Goal: Task Accomplishment & Management: Complete application form

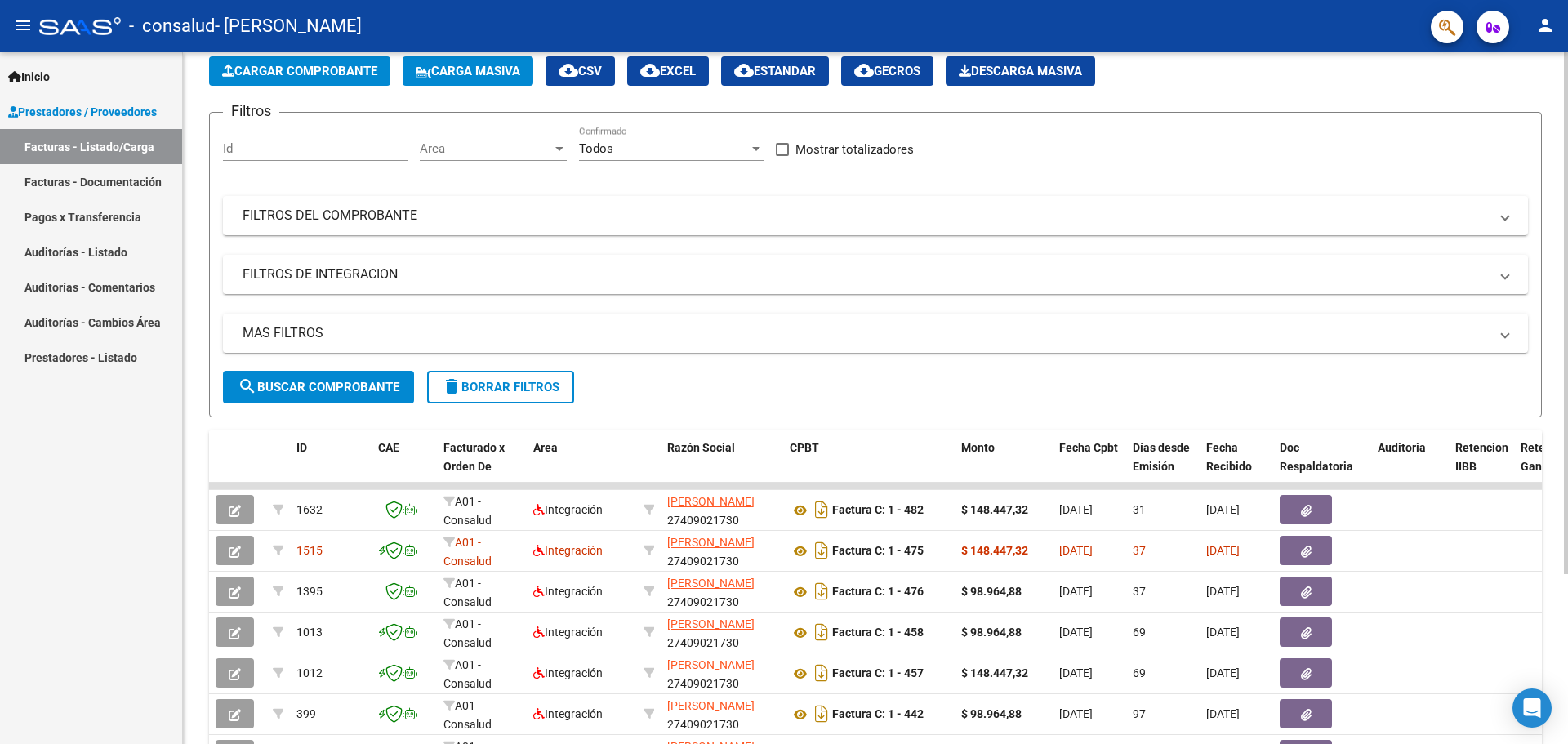
scroll to position [163, 0]
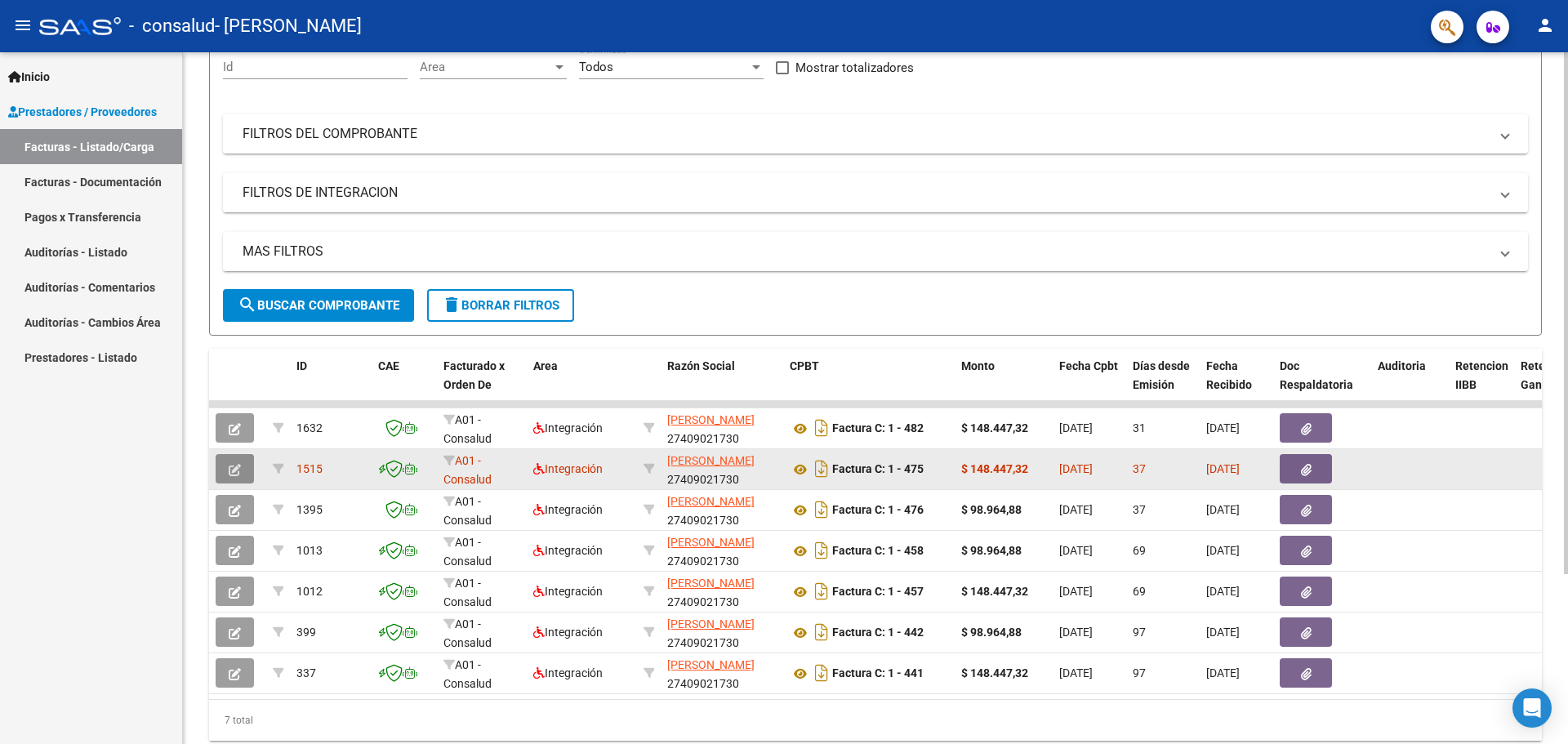
click at [225, 461] on button "button" at bounding box center [235, 469] width 39 height 29
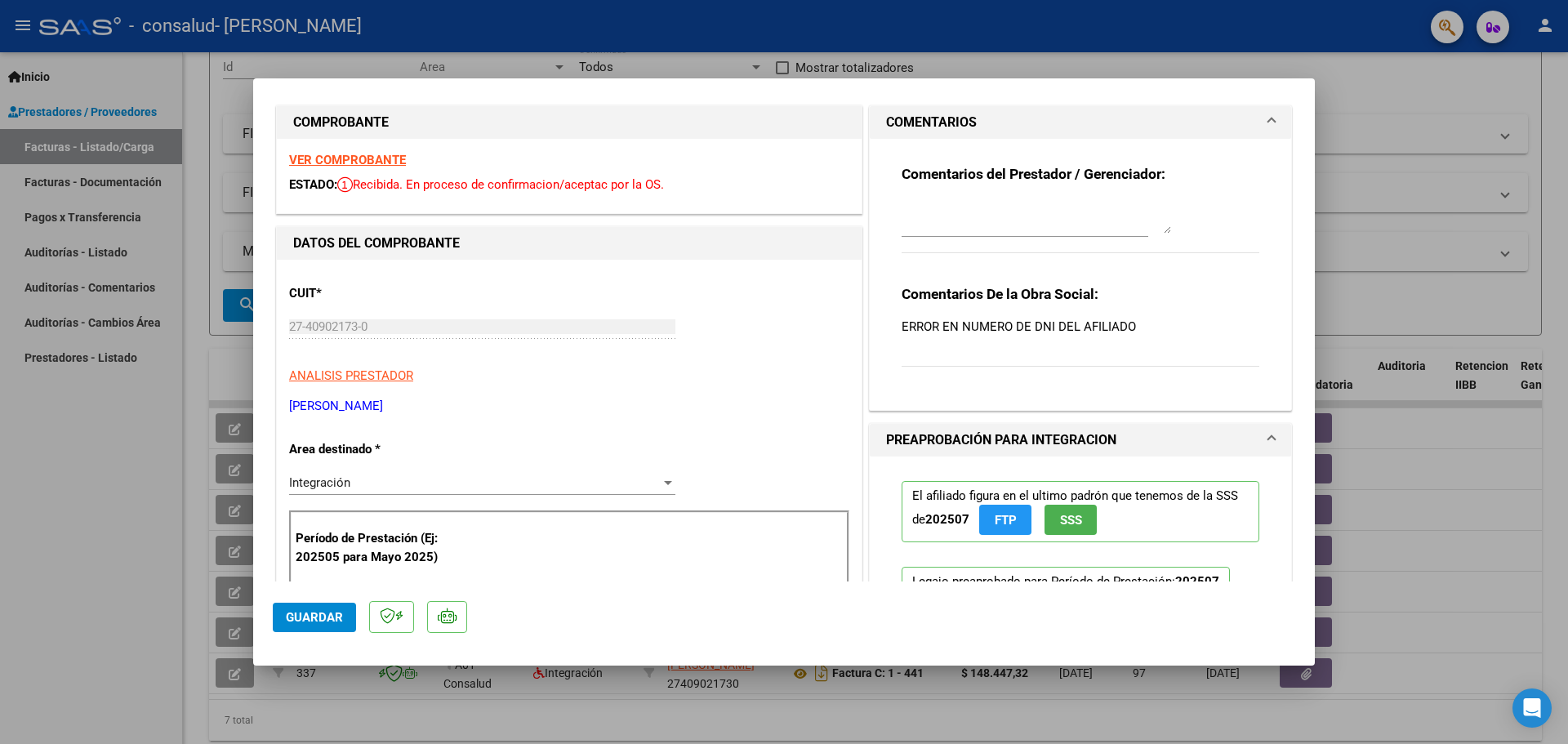
scroll to position [0, 0]
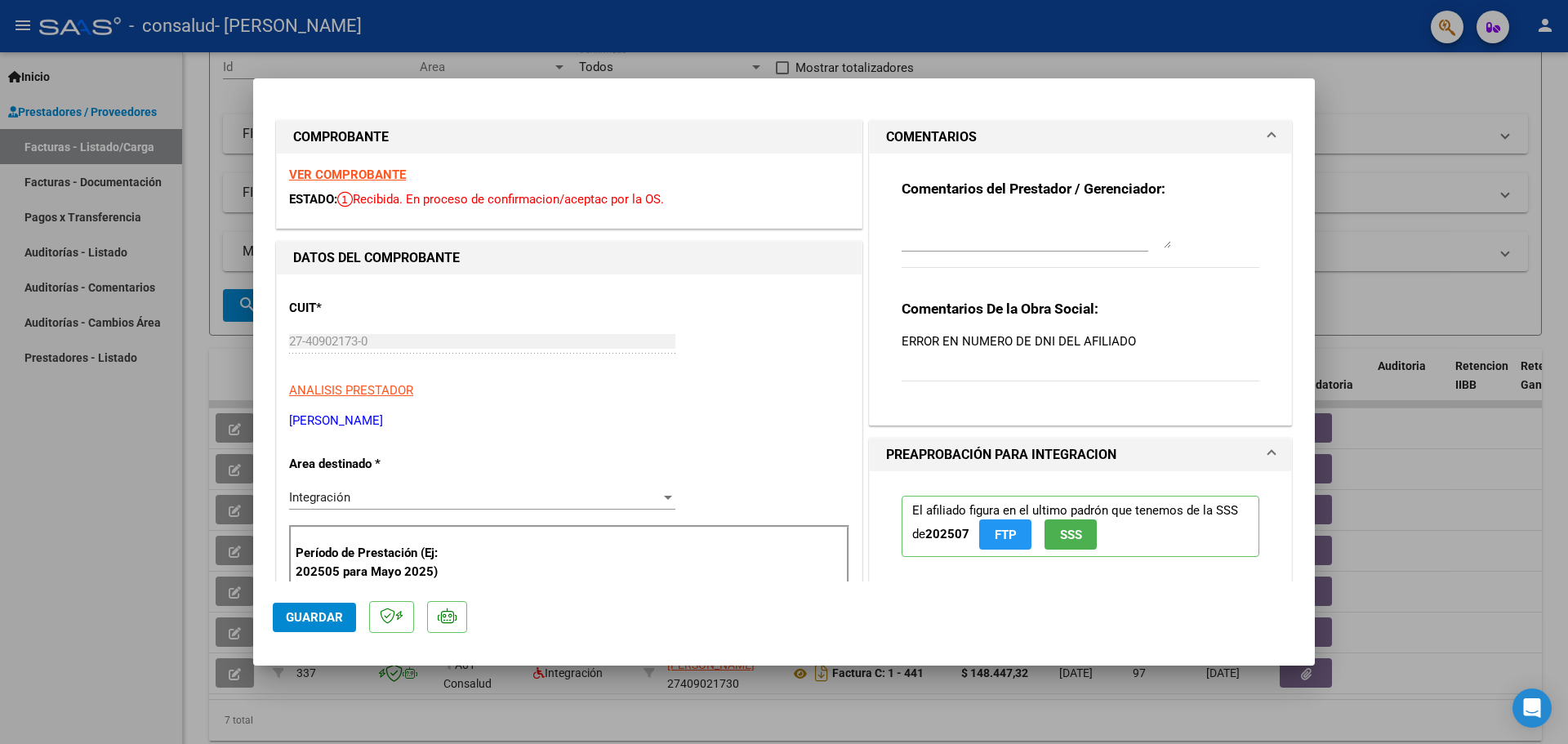
click at [1366, 169] on div at bounding box center [784, 372] width 1568 height 744
type input "$ 0,00"
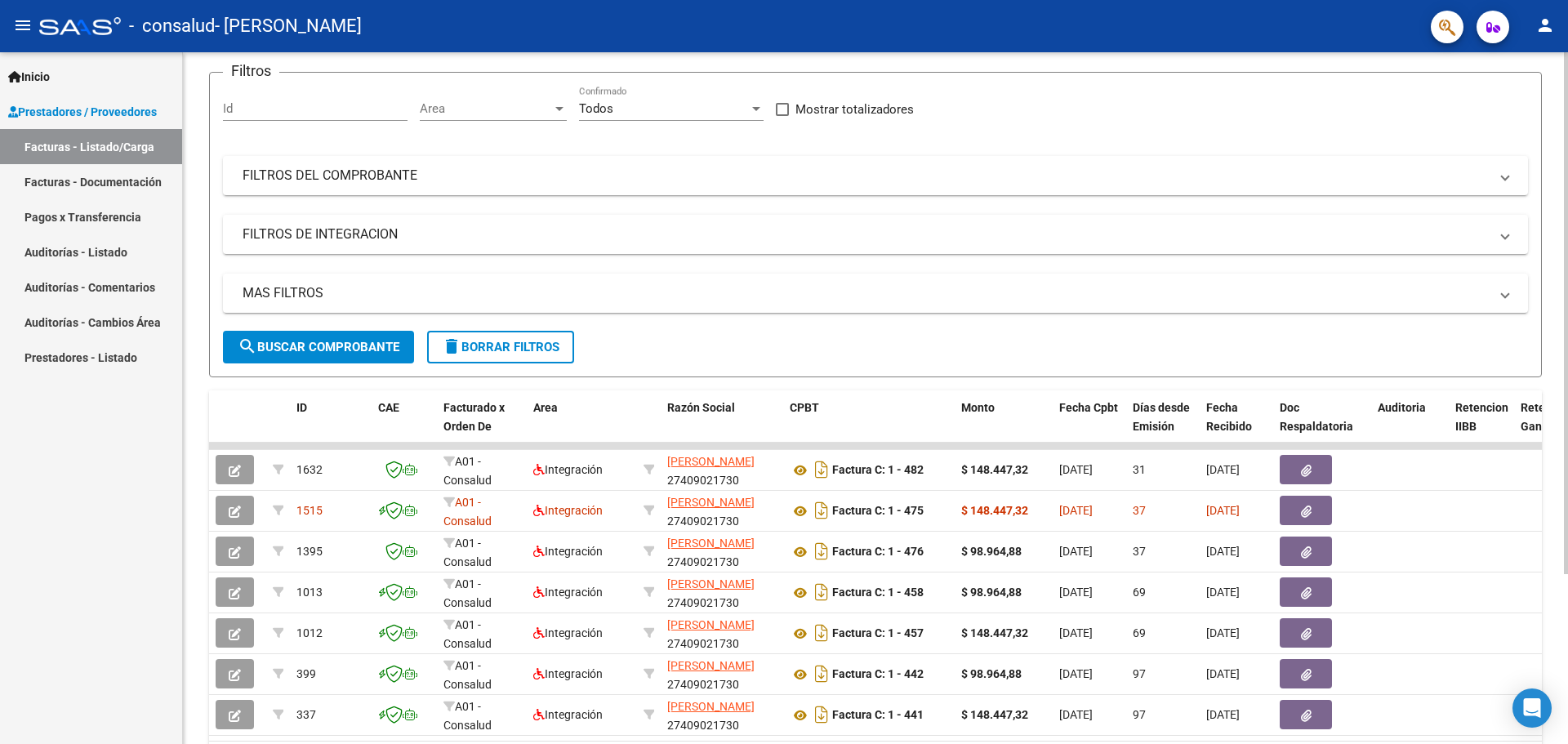
scroll to position [163, 0]
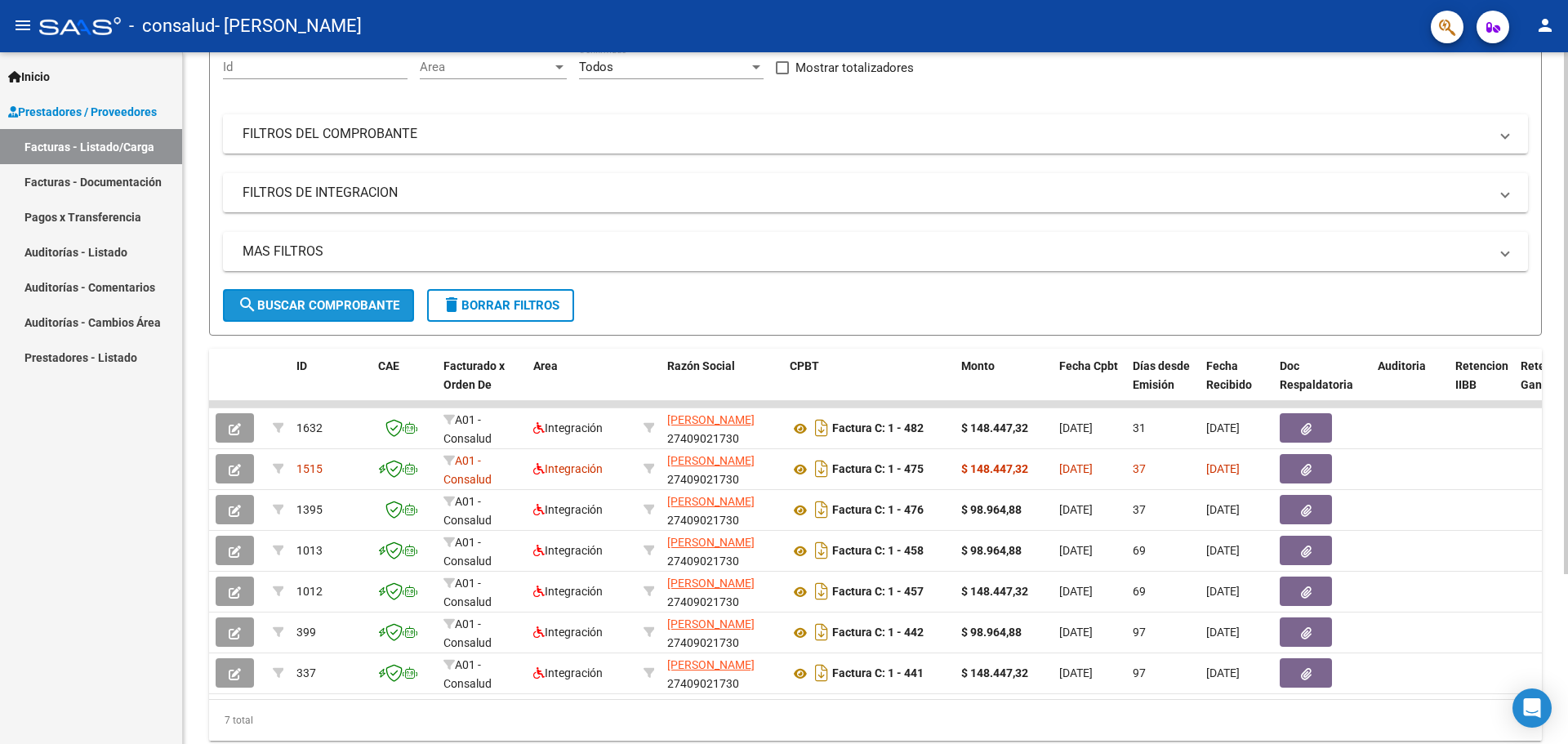
click at [336, 306] on span "search Buscar Comprobante" at bounding box center [318, 306] width 162 height 15
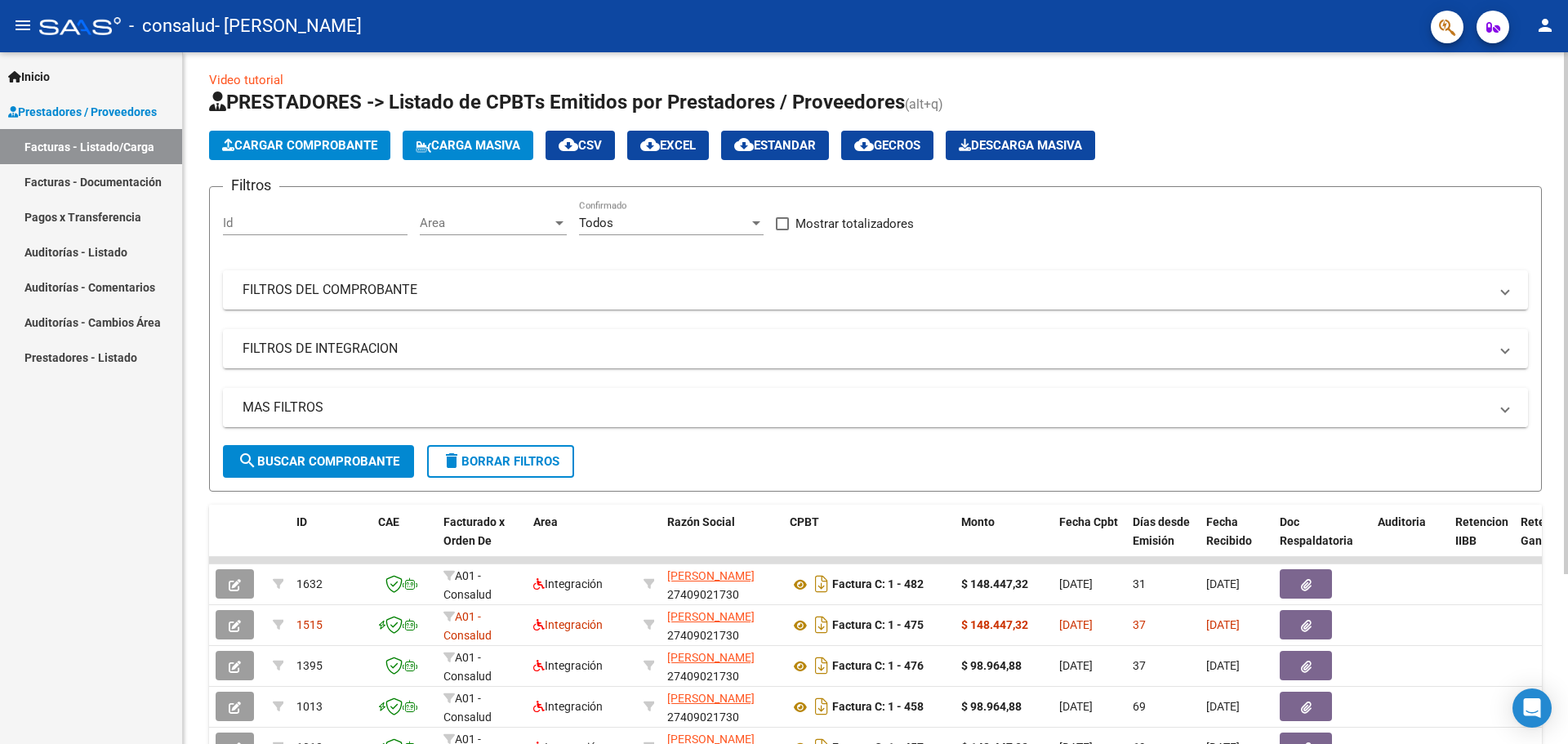
scroll to position [0, 0]
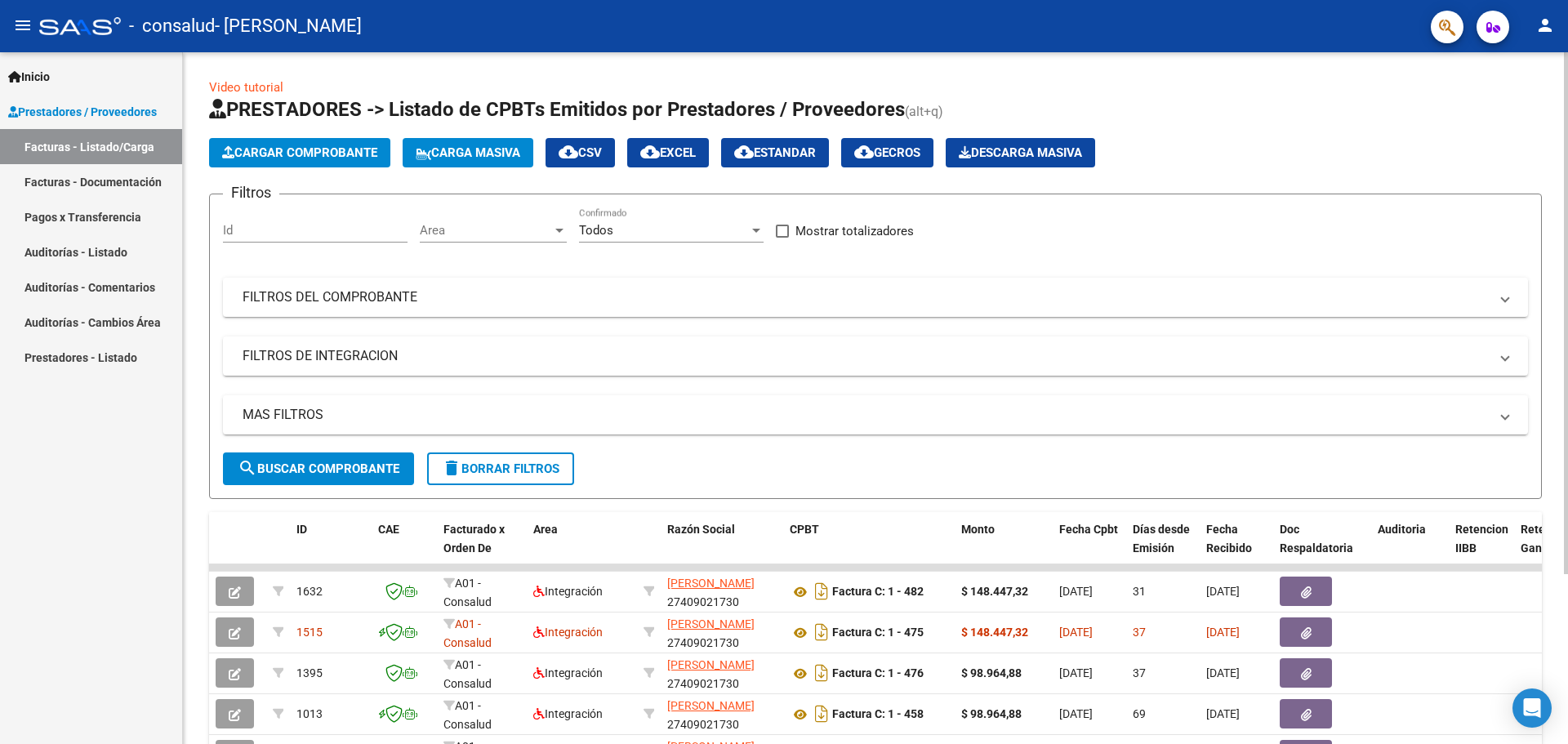
click at [289, 141] on button "Cargar Comprobante" at bounding box center [299, 153] width 181 height 29
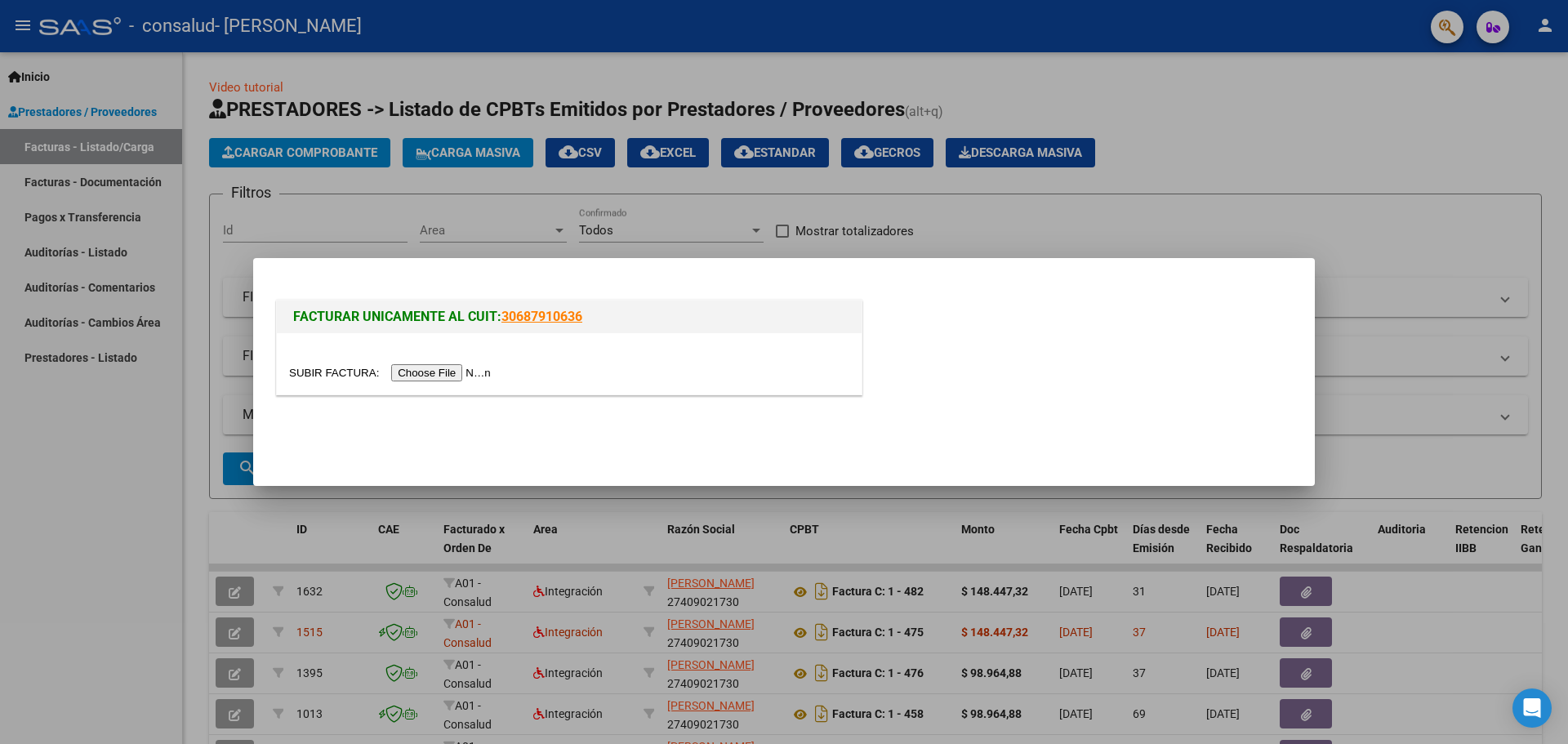
click at [460, 374] on input "file" at bounding box center [392, 373] width 206 height 17
click at [1351, 160] on div at bounding box center [784, 372] width 1568 height 744
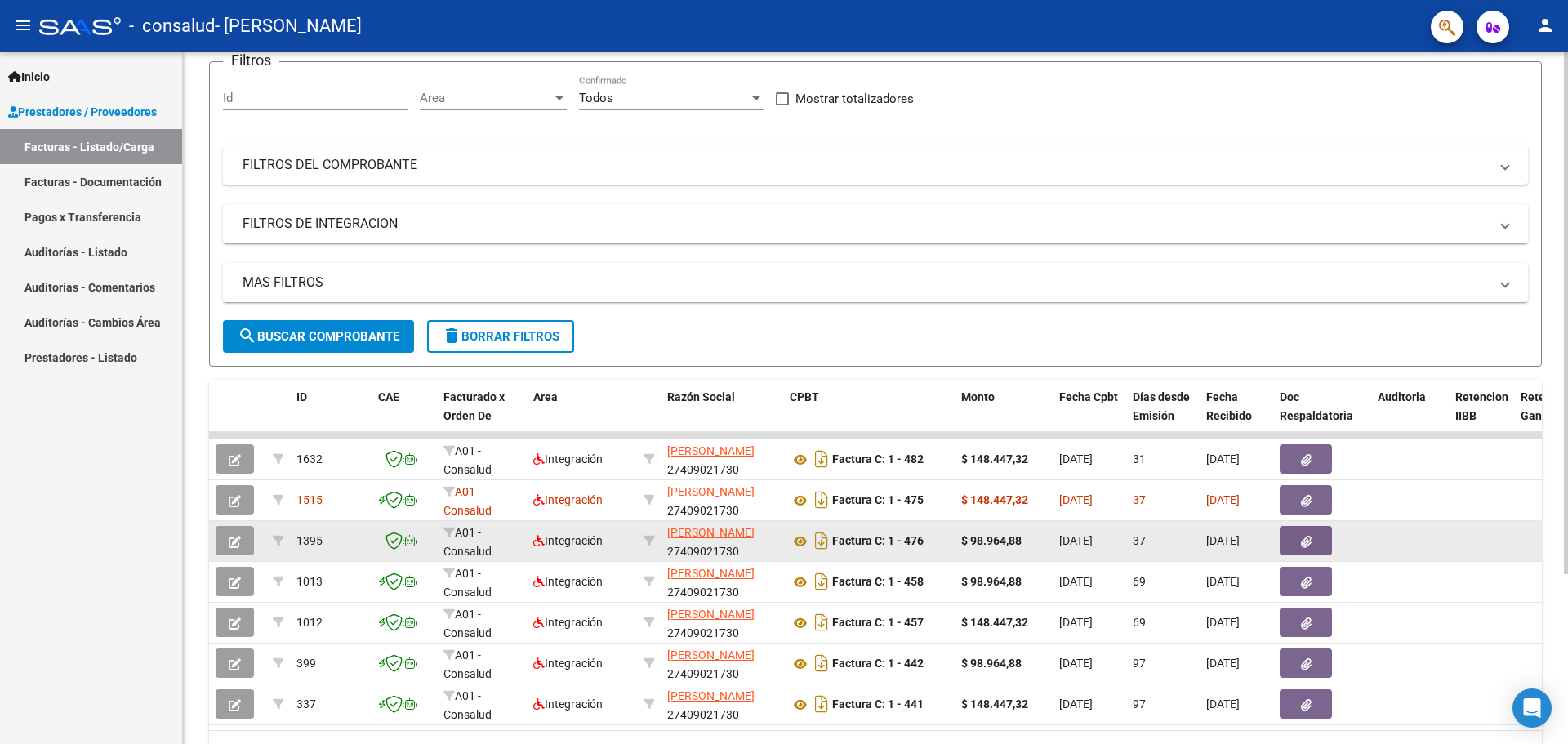
scroll to position [163, 0]
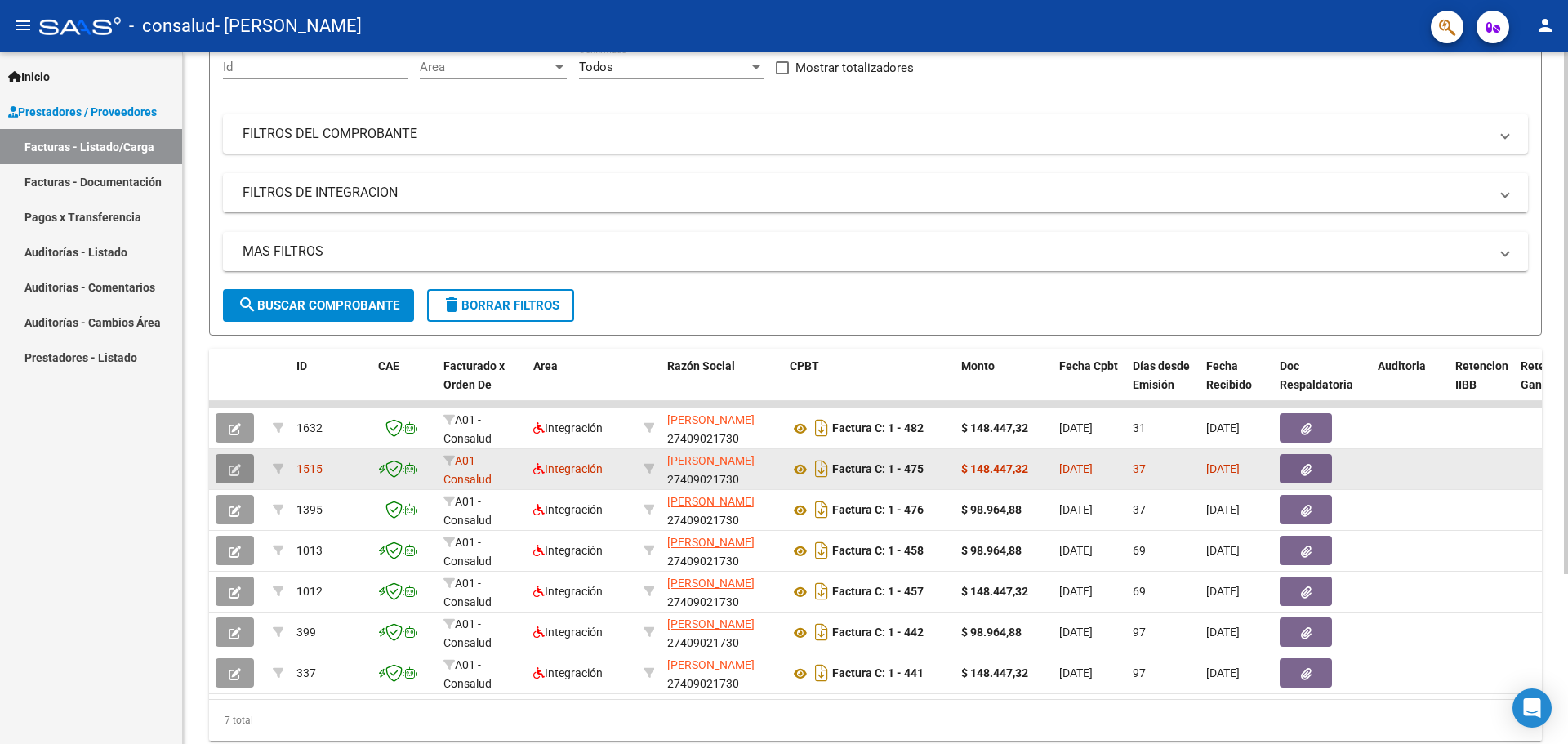
click at [244, 469] on button "button" at bounding box center [235, 469] width 39 height 29
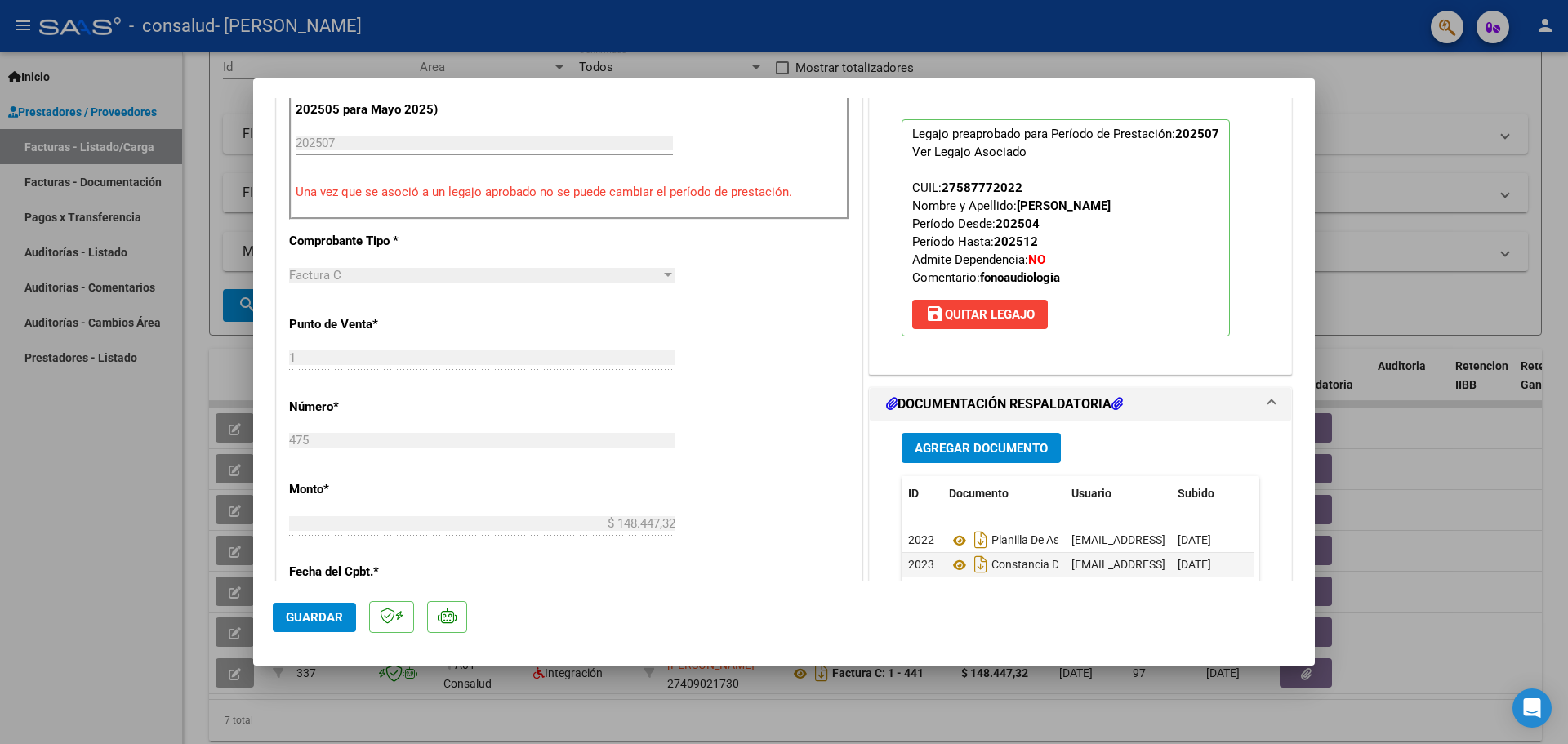
scroll to position [490, 0]
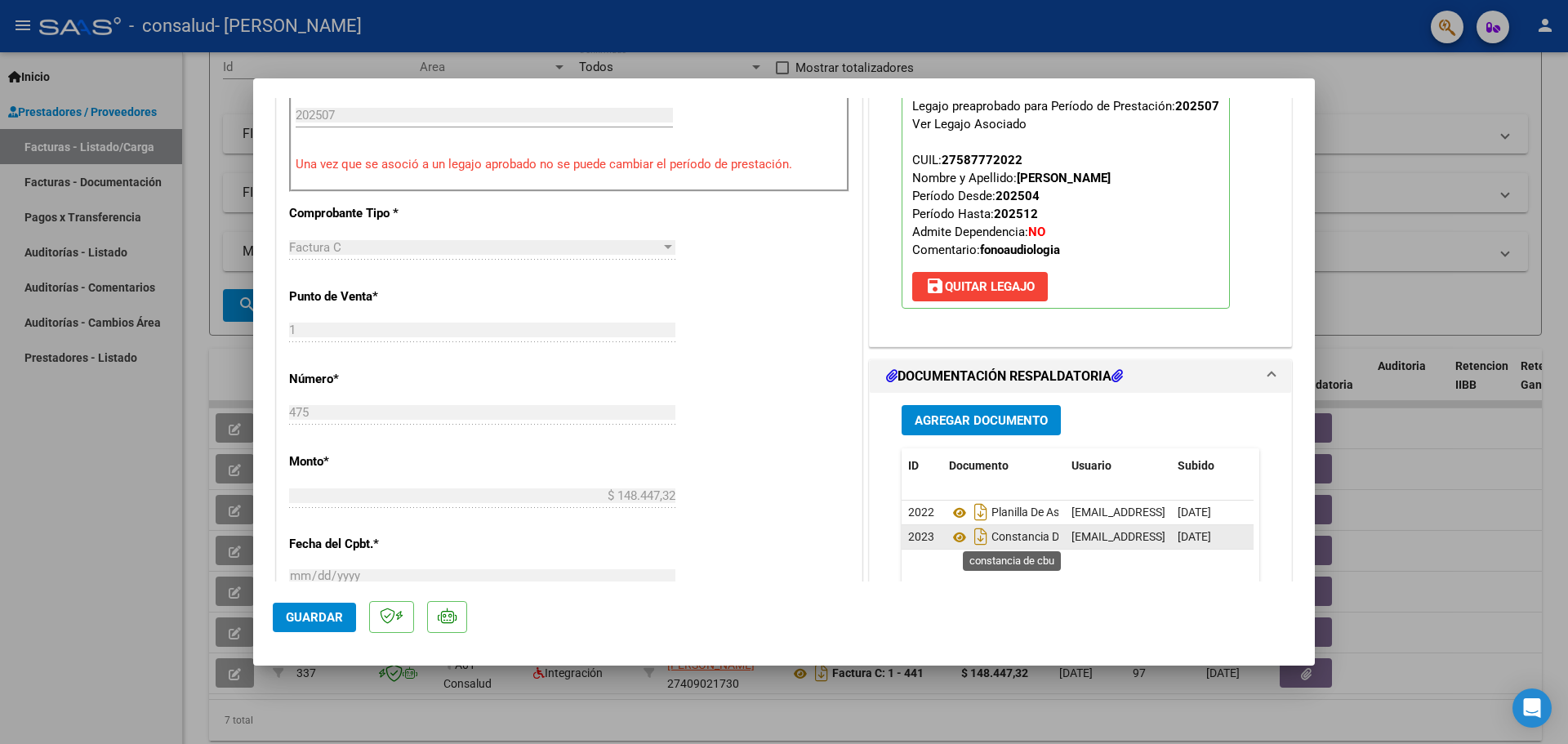
click at [1049, 536] on span "Constancia De Cbu" at bounding box center [1018, 538] width 139 height 13
click at [1199, 369] on mat-panel-title "DOCUMENTACIÓN RESPALDATORIA" at bounding box center [1070, 376] width 369 height 19
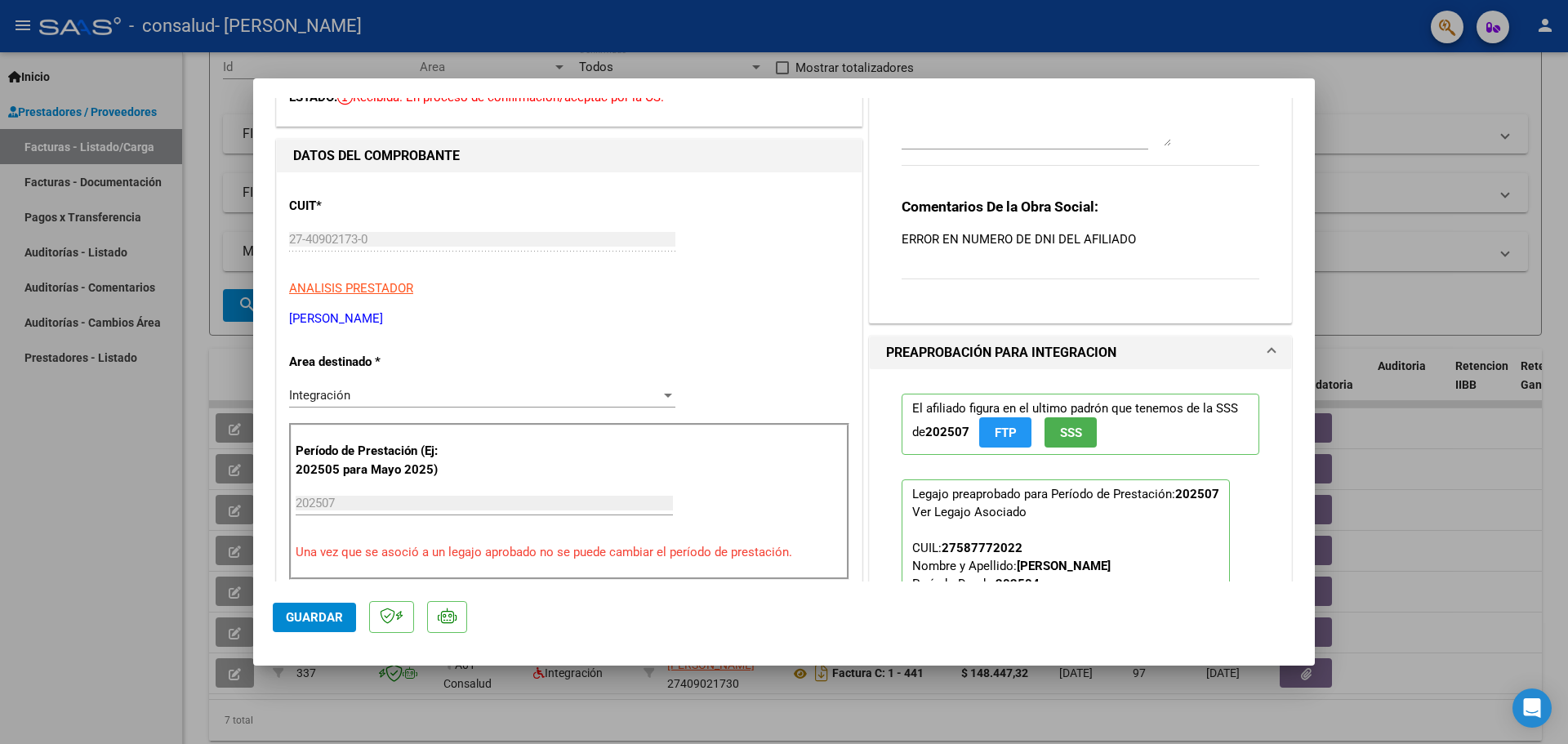
scroll to position [0, 0]
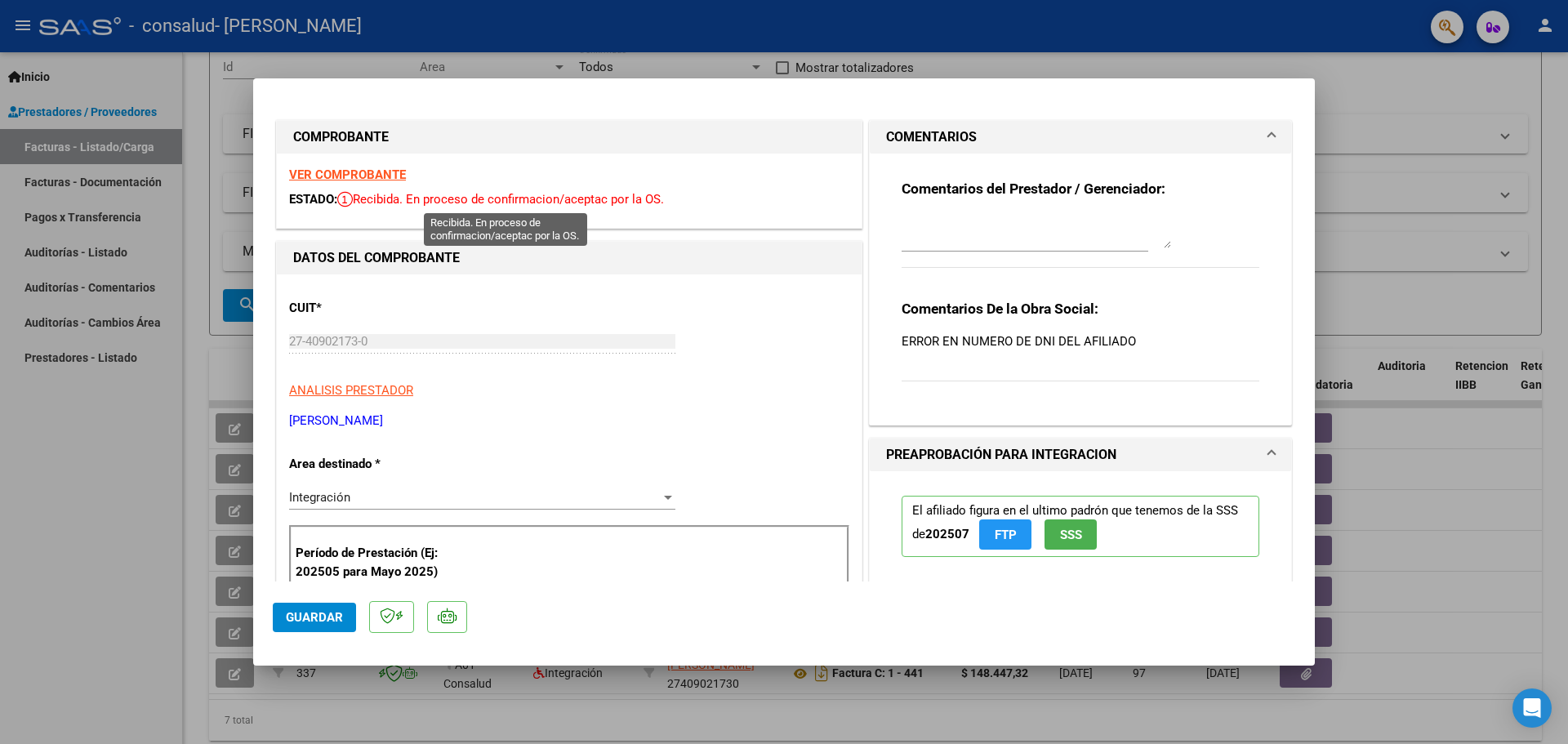
click at [568, 199] on span "Recibida. En proceso de confirmacion/aceptac por la OS." at bounding box center [500, 200] width 327 height 15
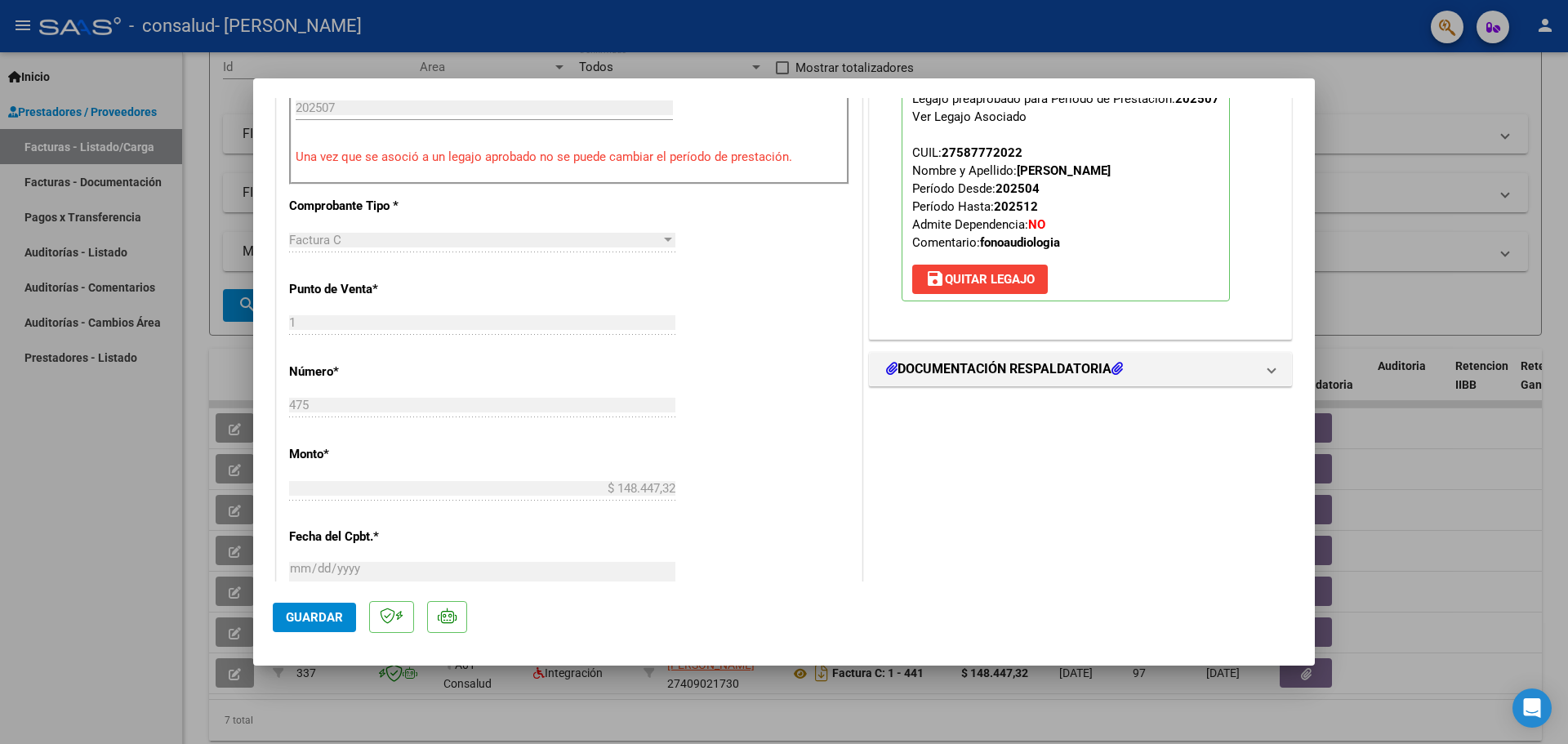
scroll to position [490, 0]
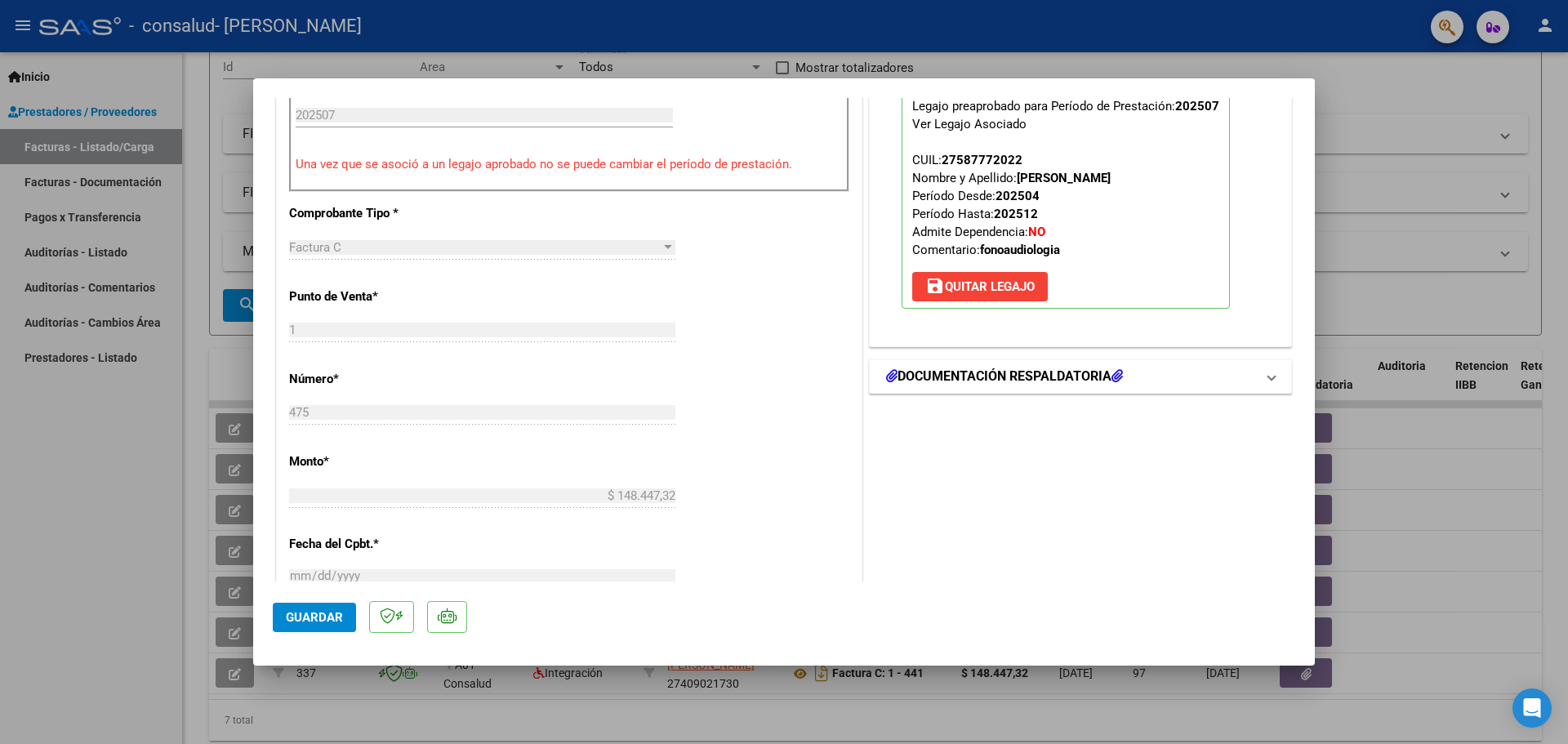
click at [1160, 379] on mat-panel-title "DOCUMENTACIÓN RESPALDATORIA" at bounding box center [1070, 376] width 369 height 19
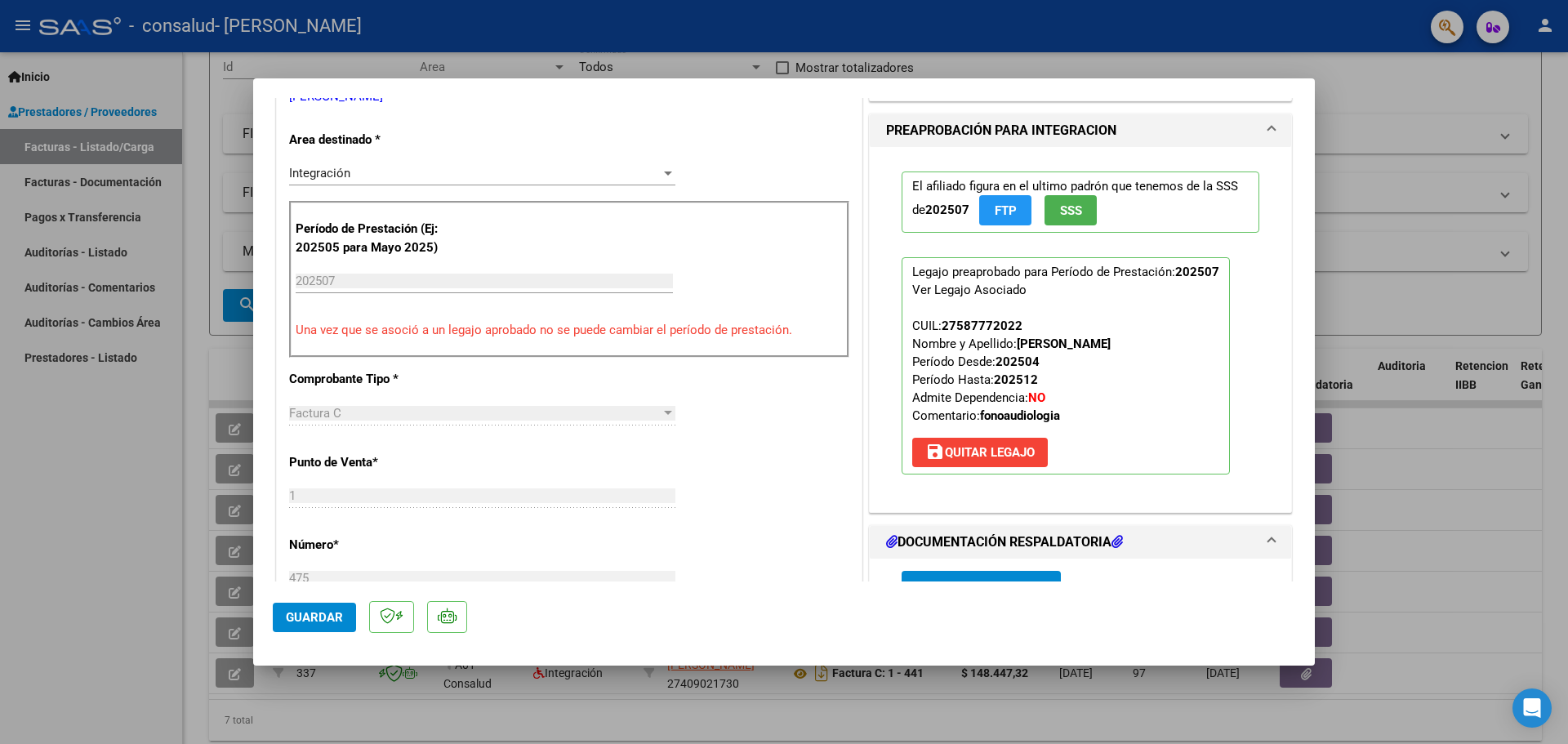
scroll to position [245, 0]
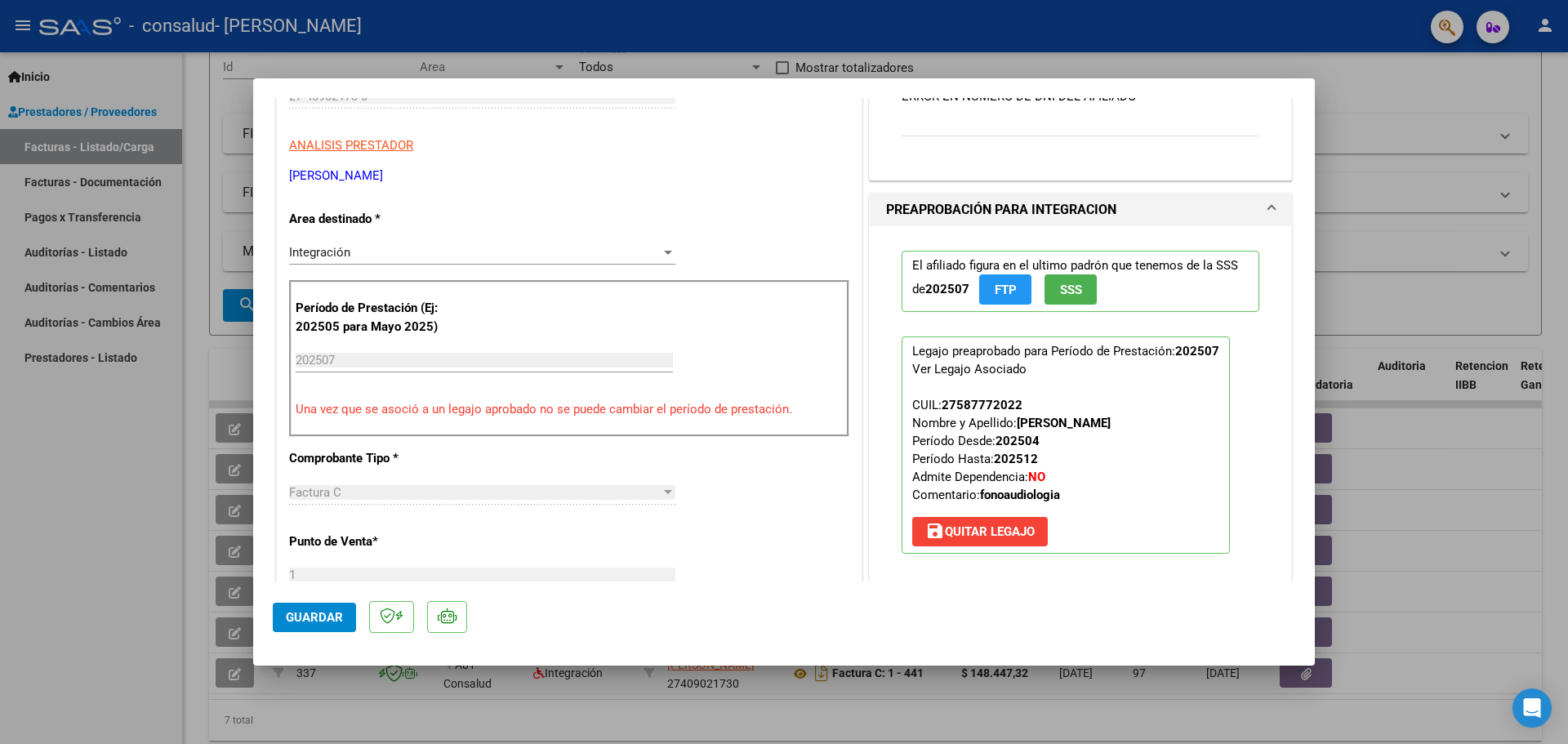
click at [1435, 109] on div at bounding box center [784, 372] width 1568 height 744
type input "$ 0,00"
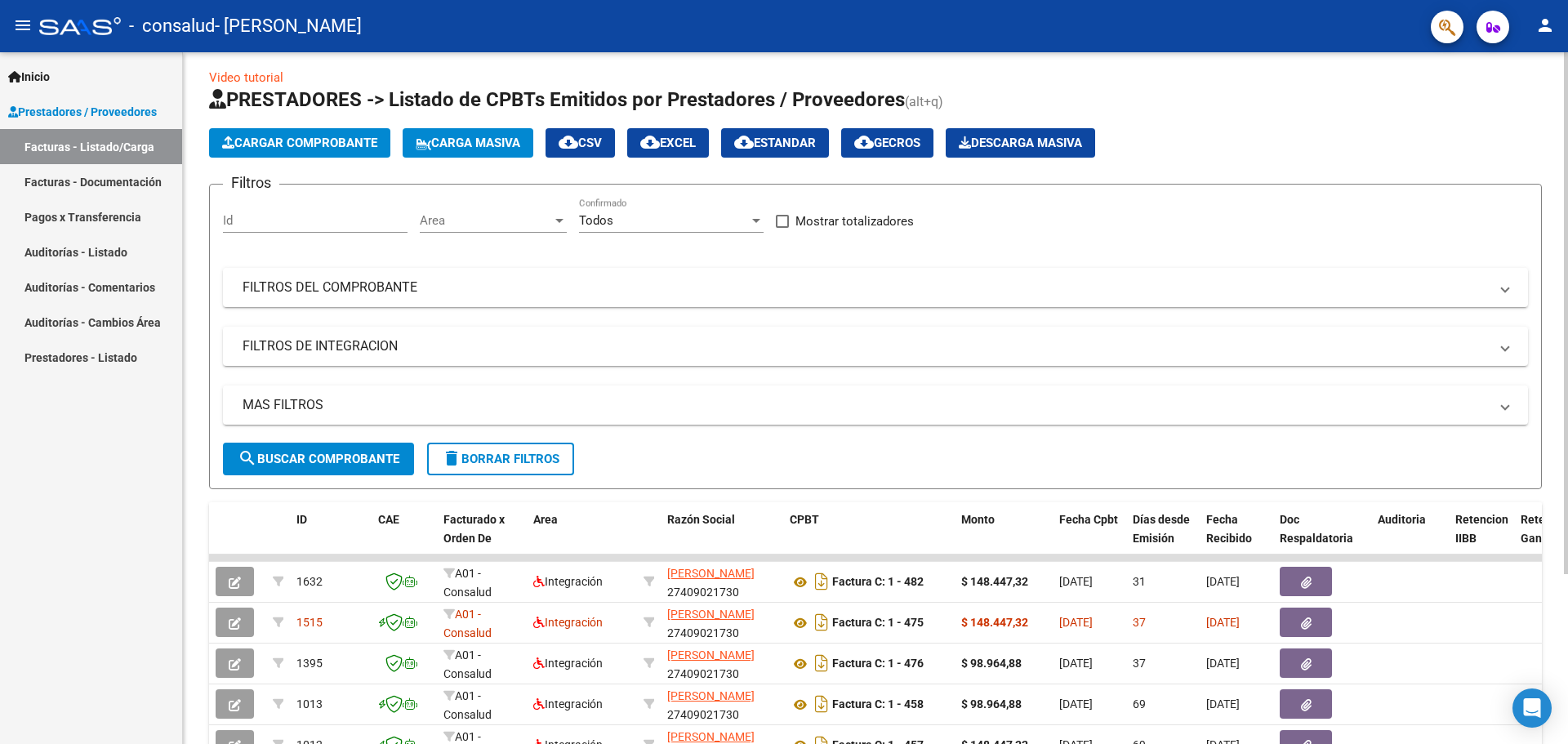
scroll to position [0, 0]
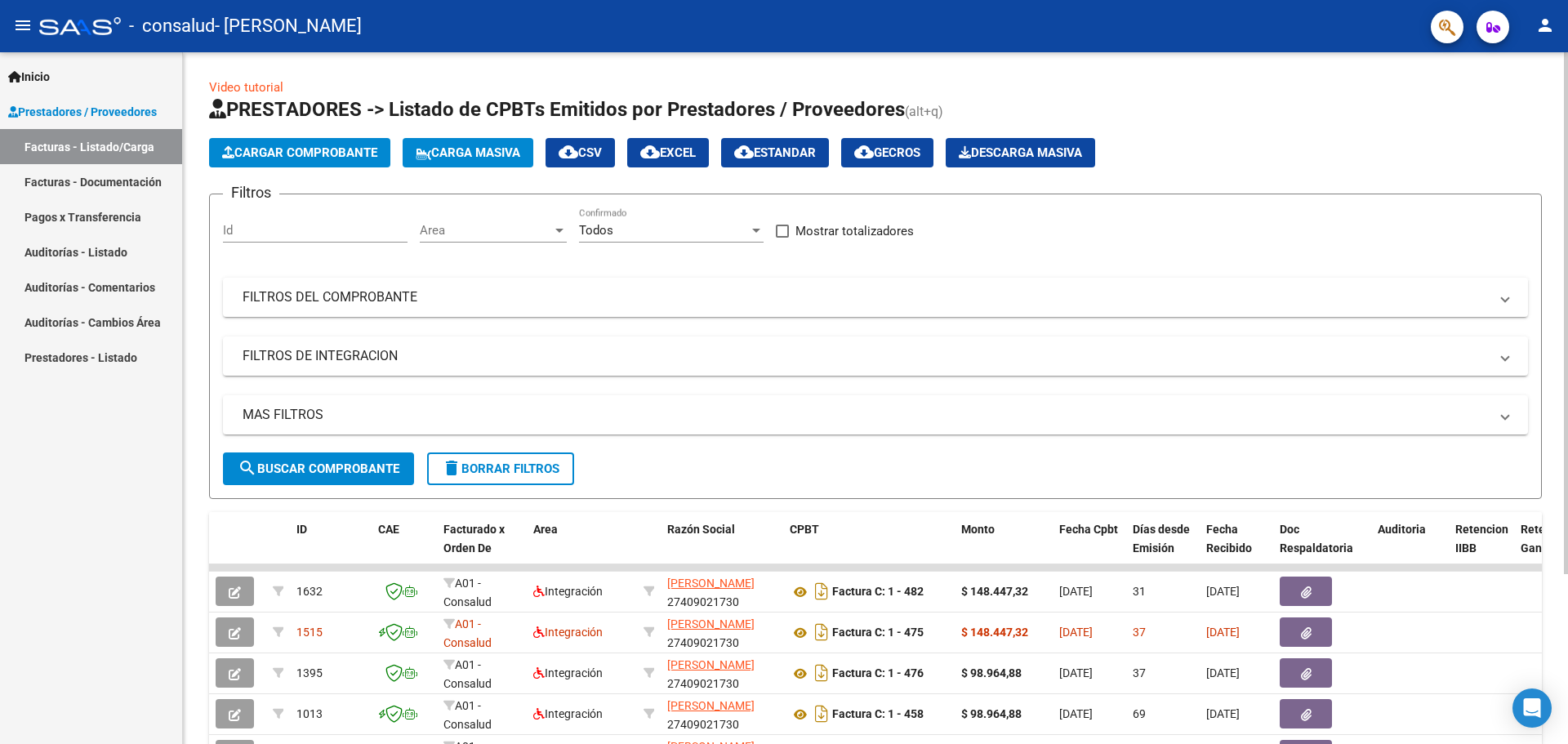
click at [309, 148] on span "Cargar Comprobante" at bounding box center [299, 153] width 156 height 15
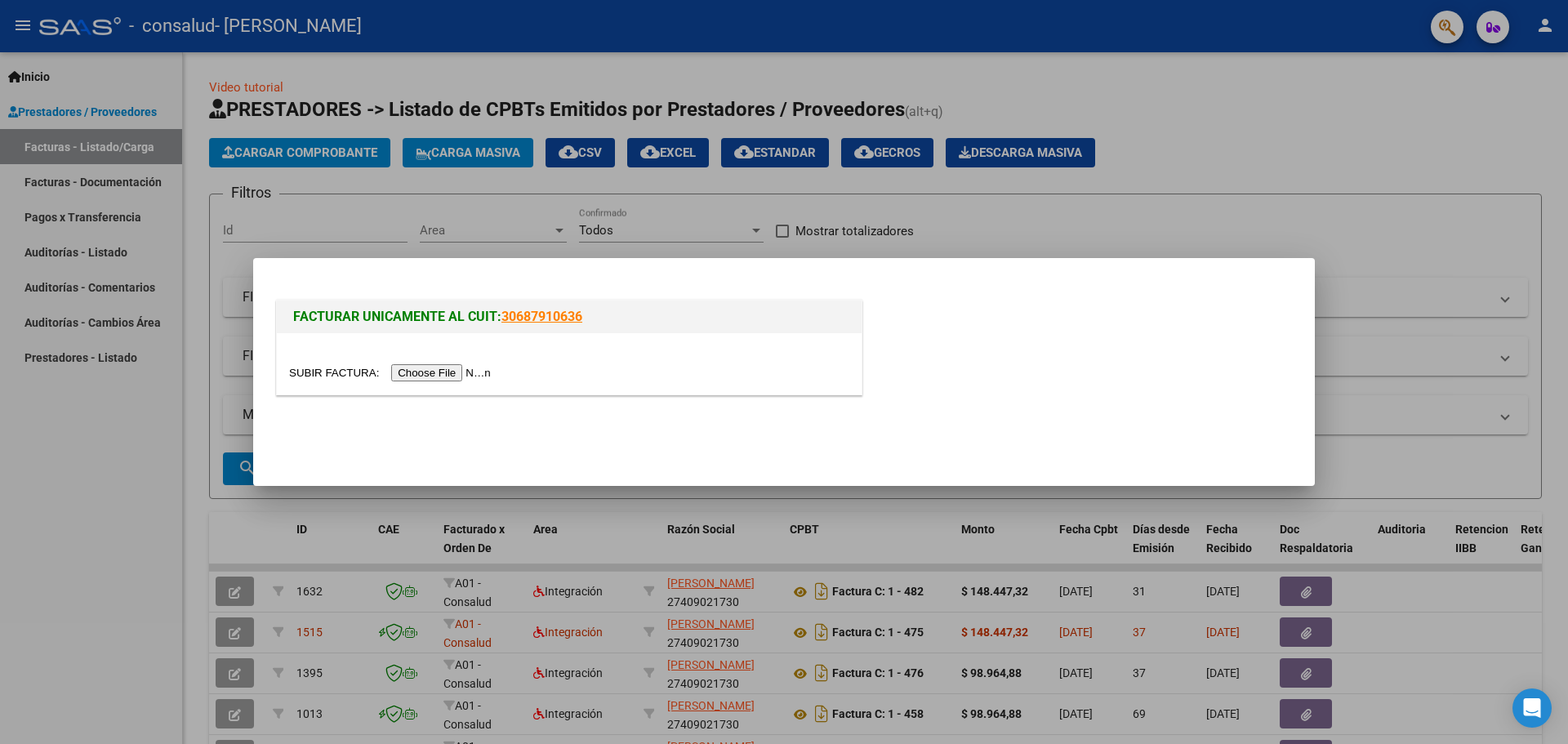
click at [444, 369] on input "file" at bounding box center [392, 373] width 206 height 17
click at [442, 366] on input "file" at bounding box center [392, 373] width 206 height 17
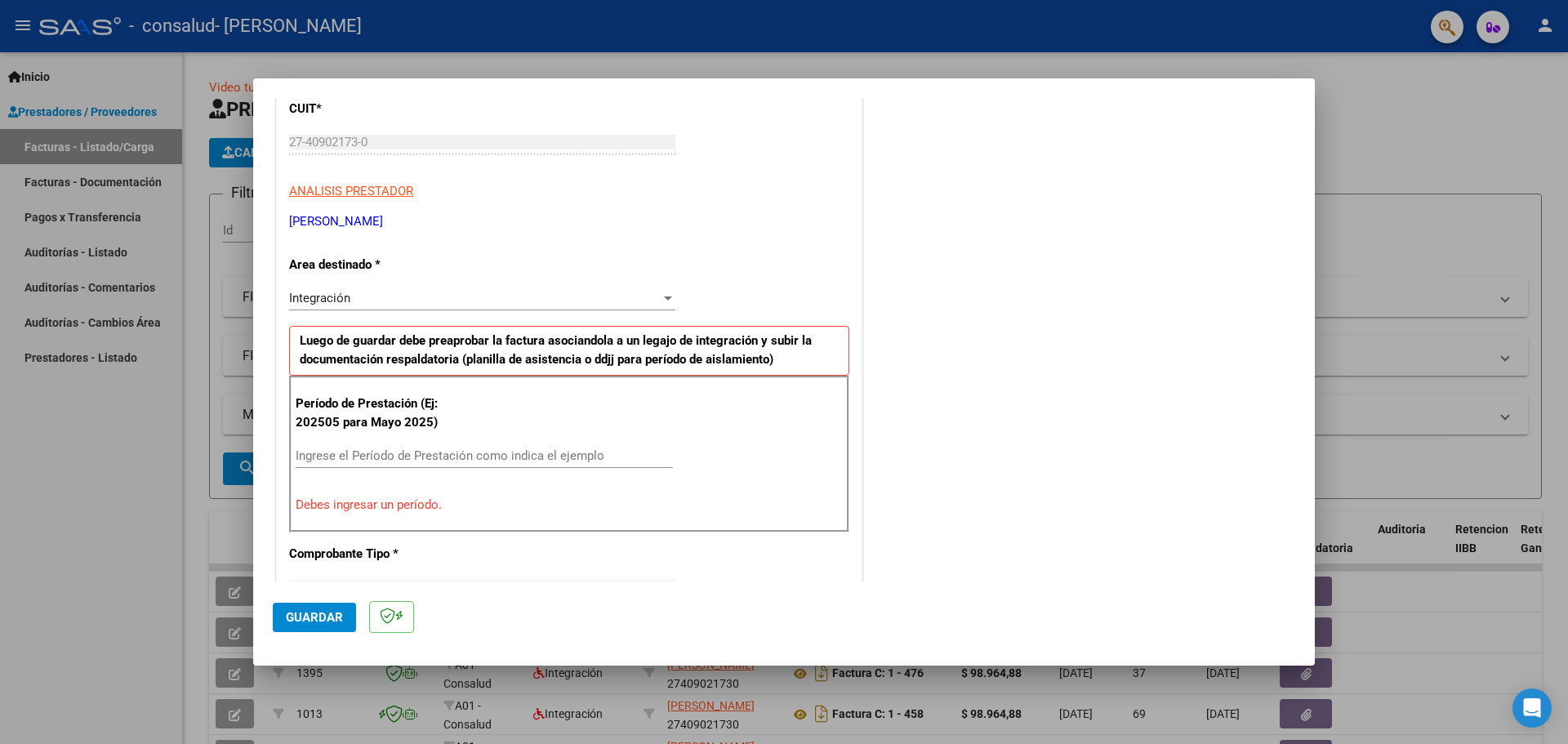
scroll to position [245, 0]
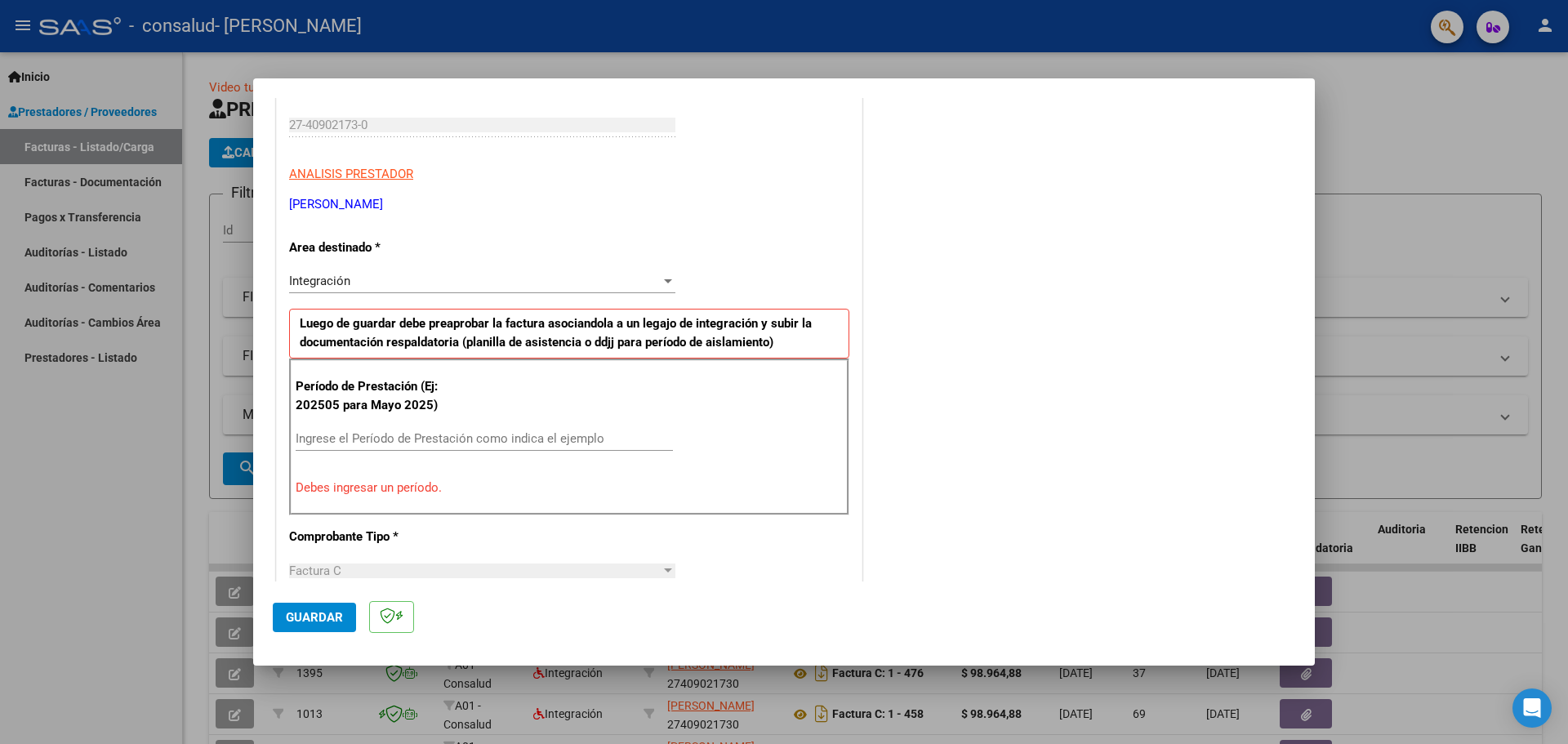
click at [443, 432] on input "Ingrese el Período de Prestación como indica el ejemplo" at bounding box center [484, 438] width 377 height 15
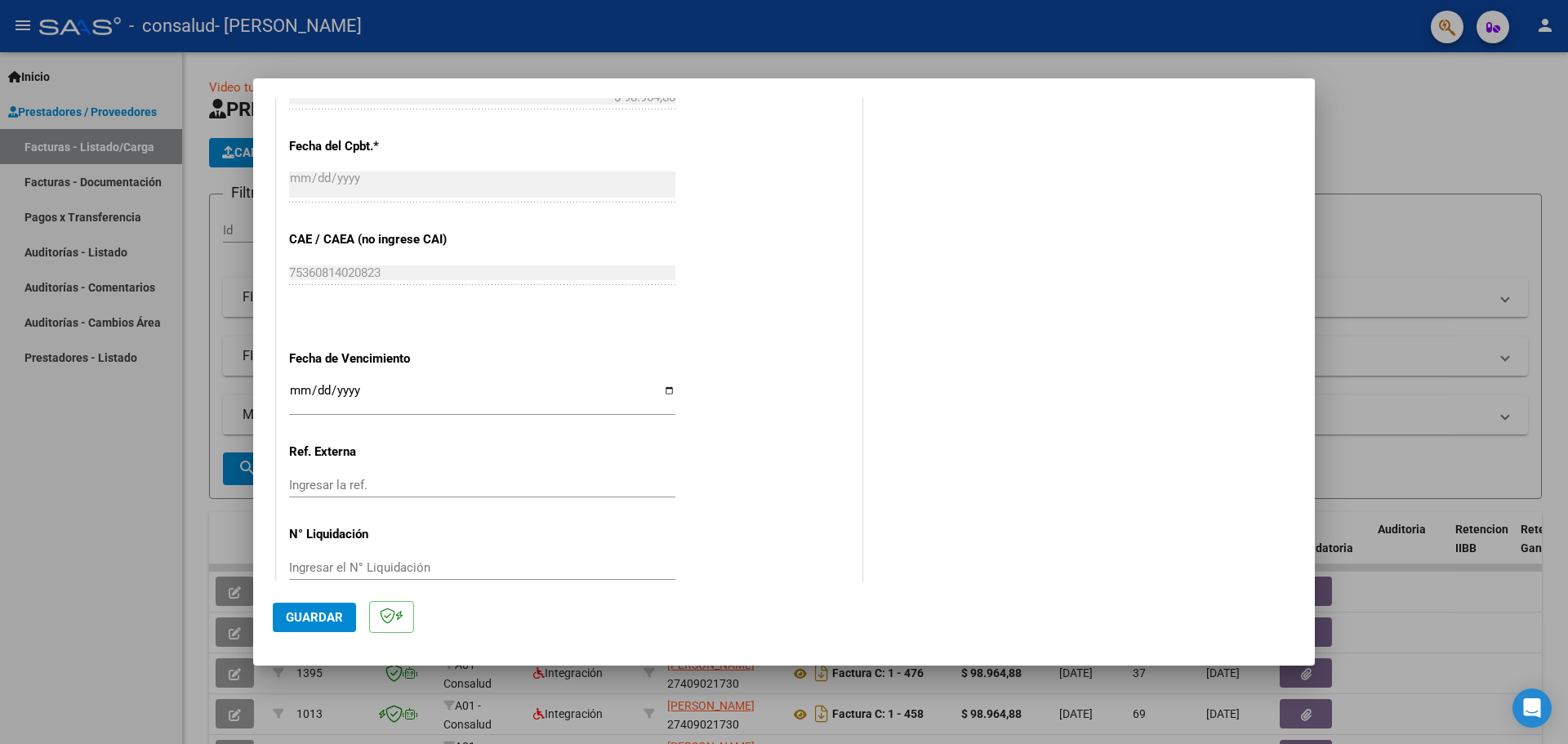
scroll to position [954, 0]
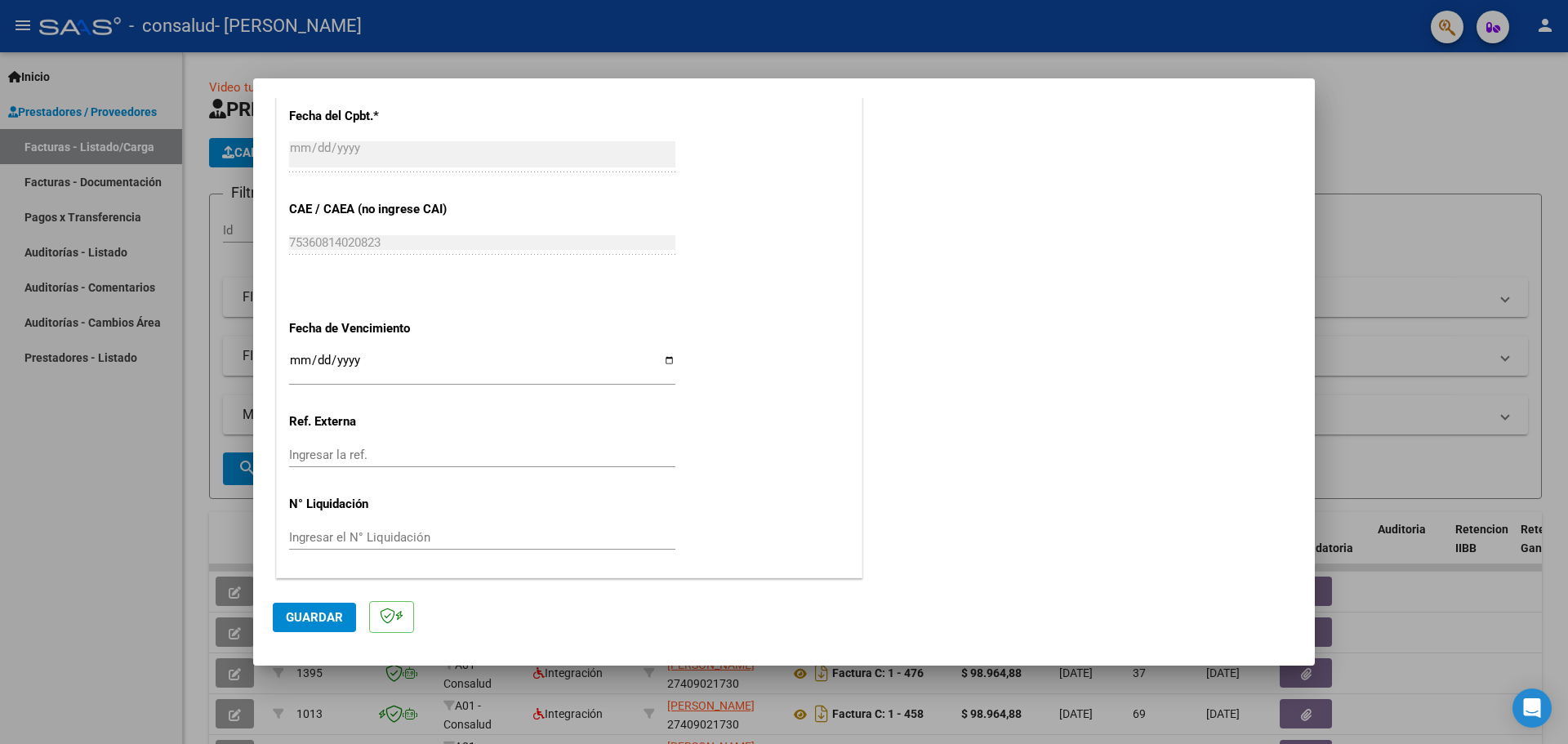
type input "202508"
click at [660, 362] on input "Ingresar la fecha" at bounding box center [482, 366] width 386 height 26
type input "[DATE]"
click at [327, 617] on span "Guardar" at bounding box center [315, 618] width 57 height 15
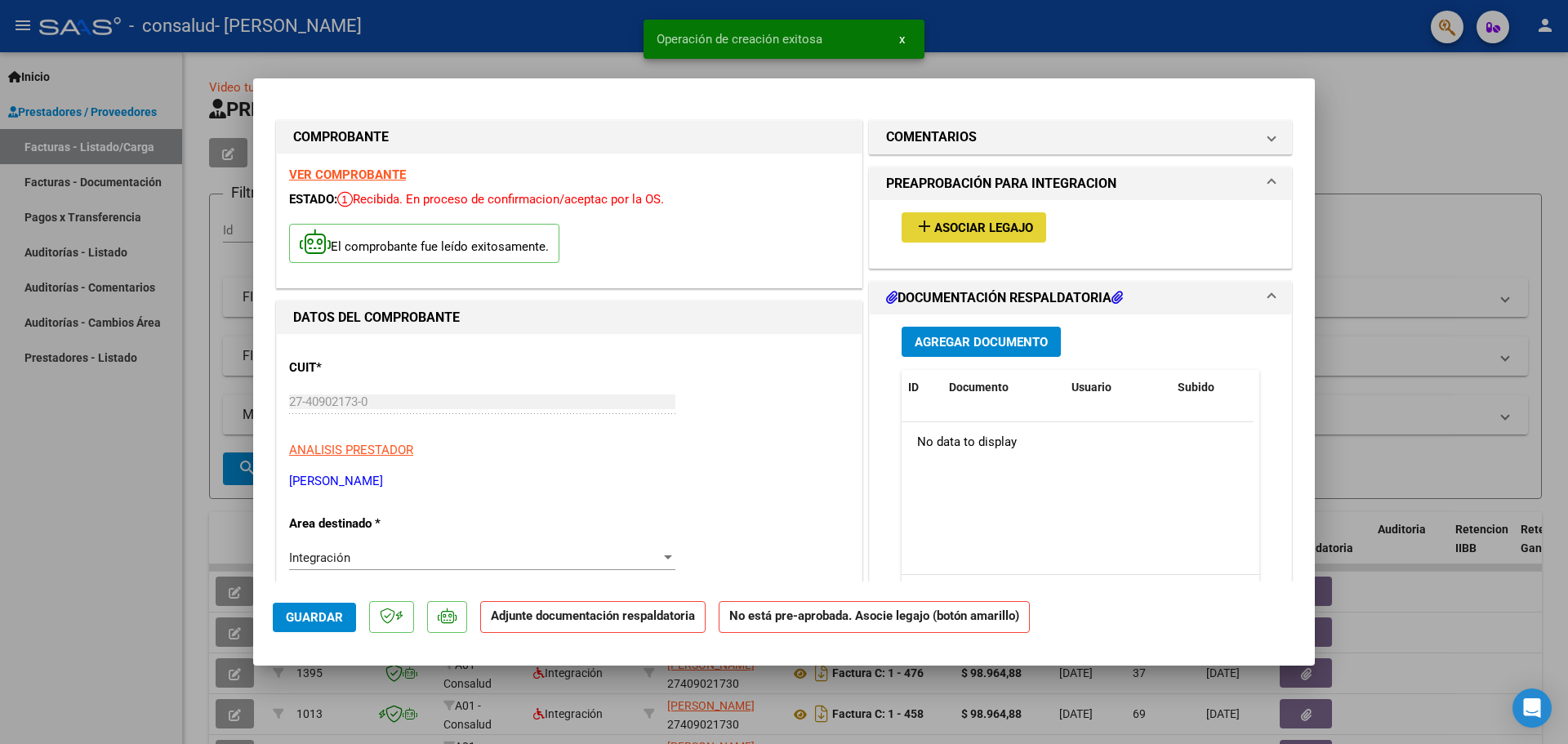
click at [1008, 226] on span "Asociar Legajo" at bounding box center [983, 228] width 98 height 15
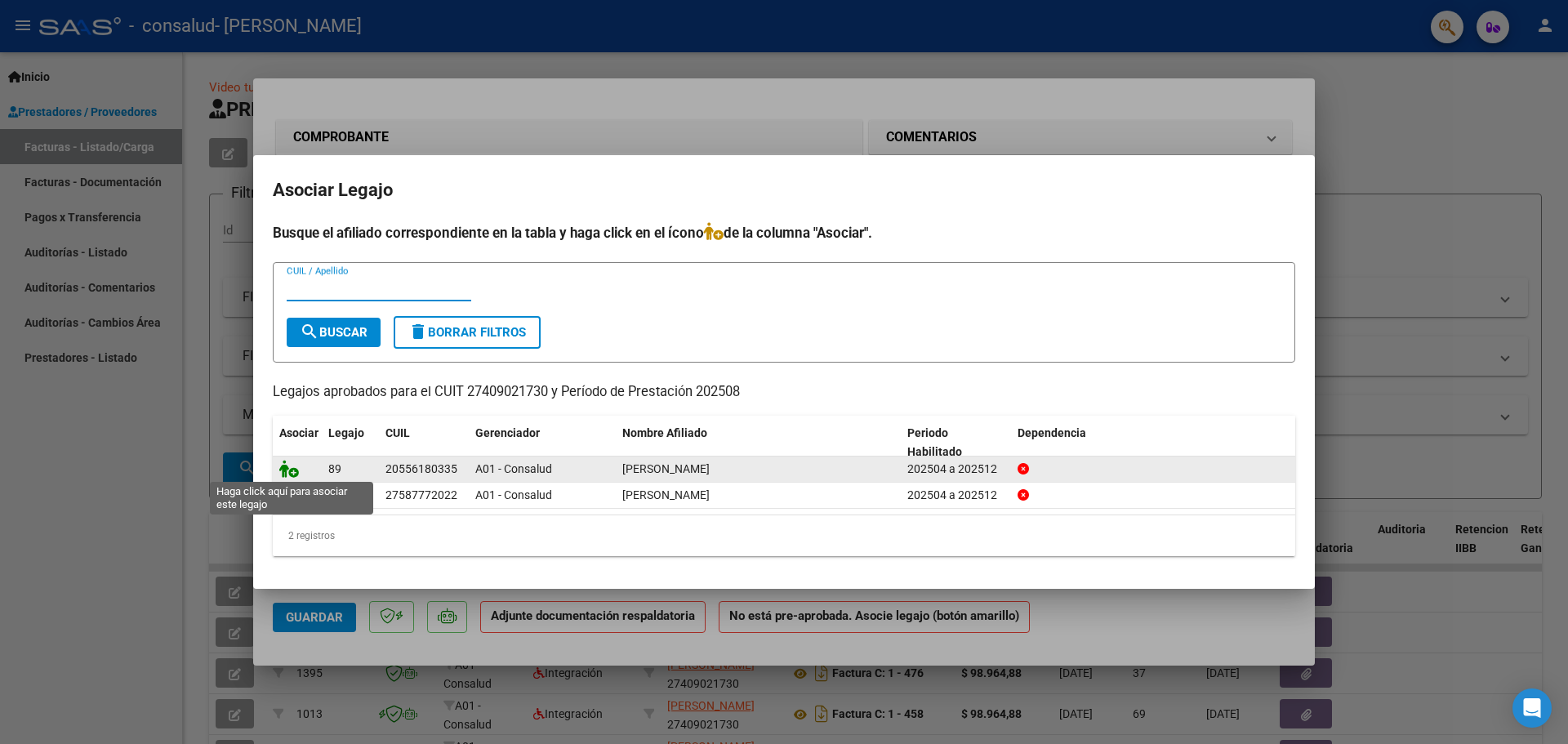
click at [288, 467] on icon at bounding box center [288, 470] width 19 height 18
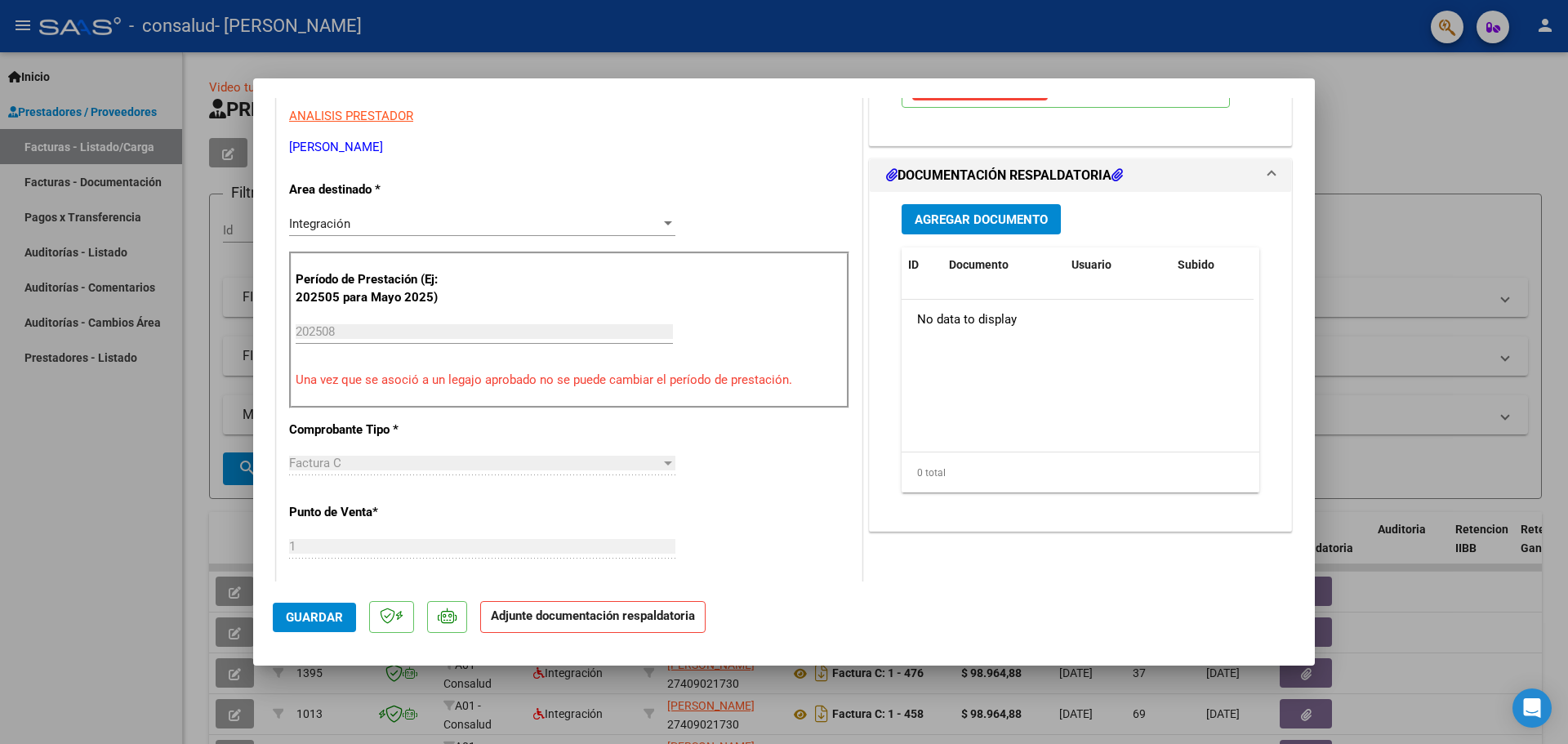
scroll to position [325, 0]
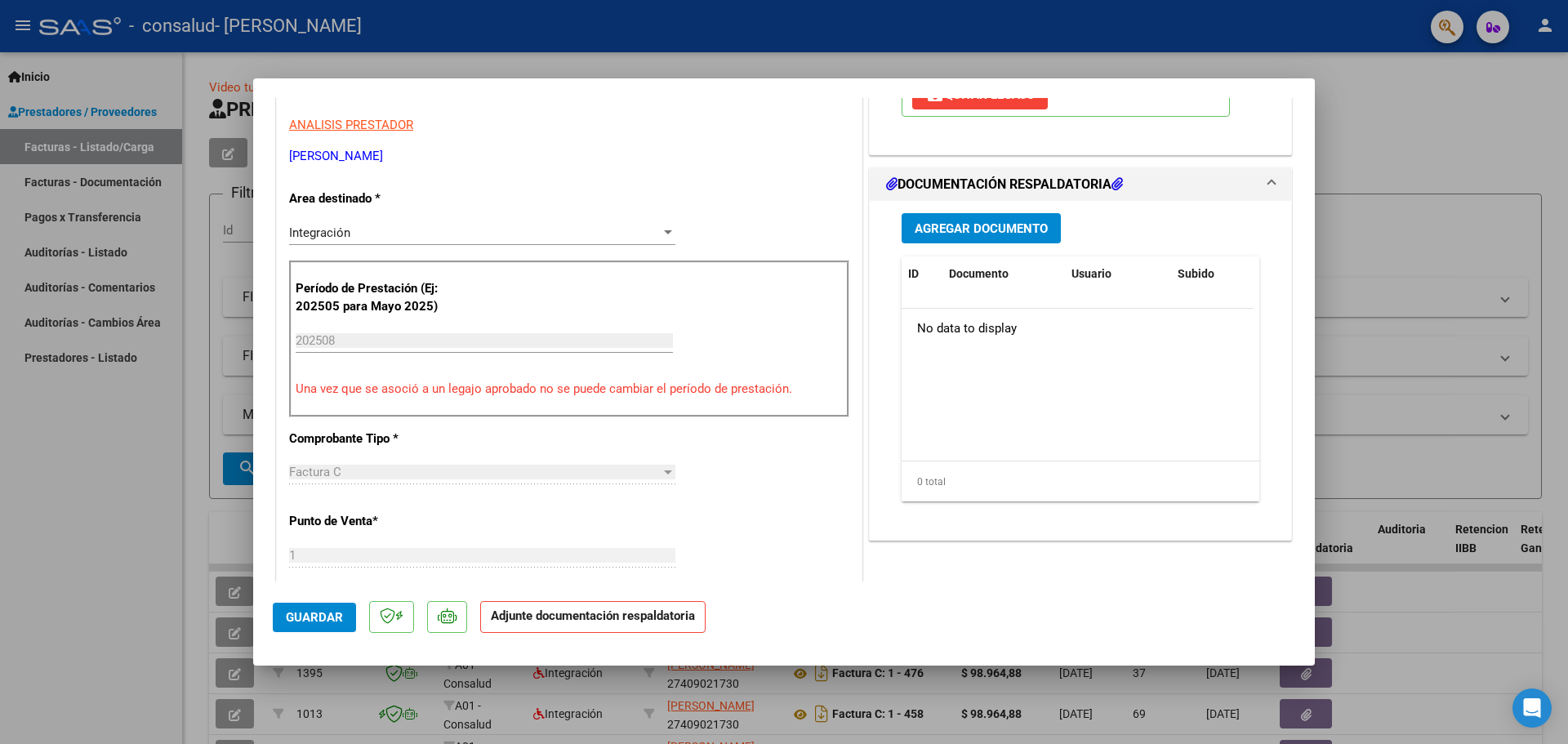
click at [987, 221] on span "Agregar Documento" at bounding box center [981, 228] width 133 height 15
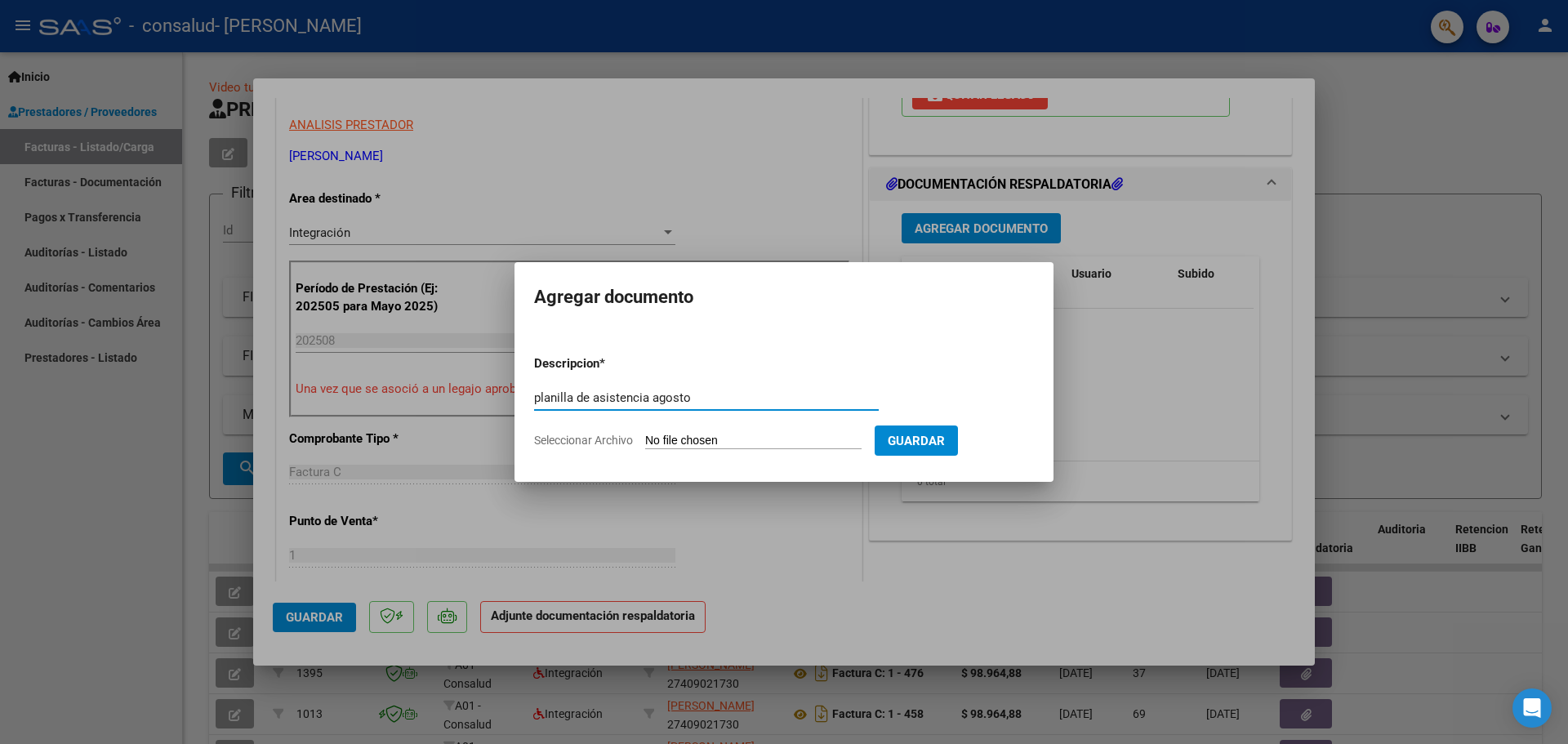
type input "planilla de asistencia agosto"
click at [719, 434] on input "Seleccionar Archivo" at bounding box center [753, 441] width 216 height 16
type input "C:\fakepath\CamScanner [DATE] 21.04.pdf"
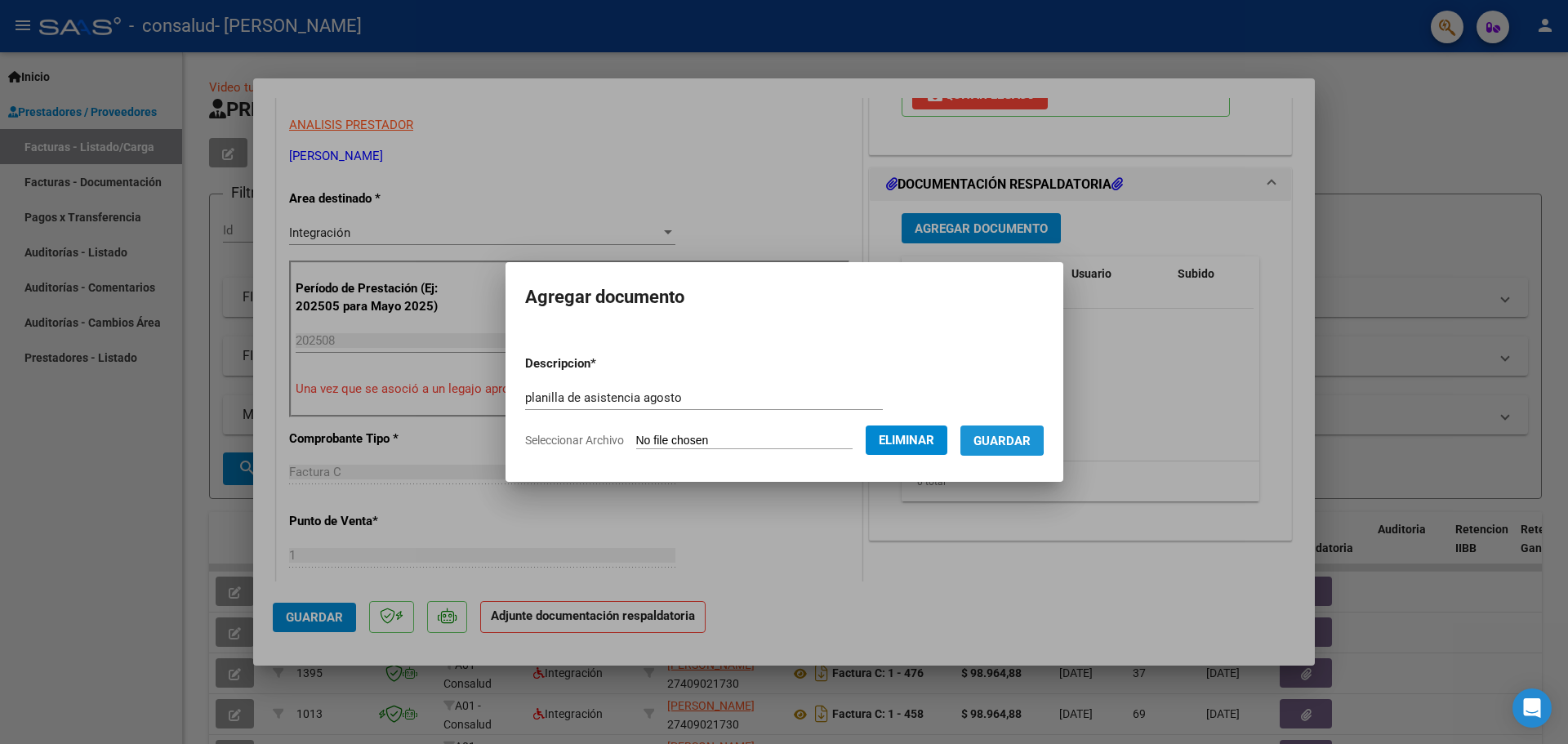
click at [1002, 439] on span "Guardar" at bounding box center [1002, 441] width 57 height 15
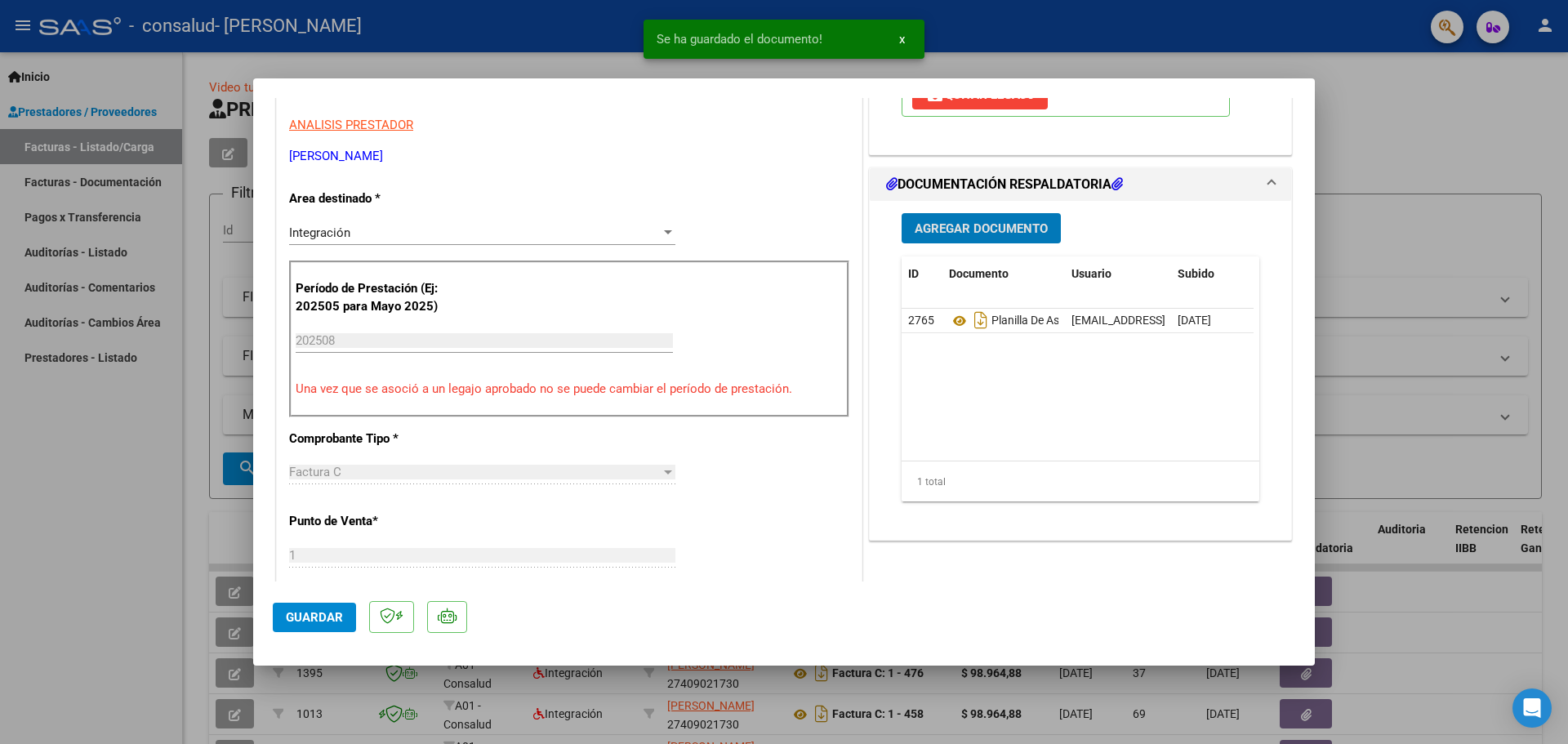
click at [930, 225] on span "Agregar Documento" at bounding box center [981, 228] width 133 height 15
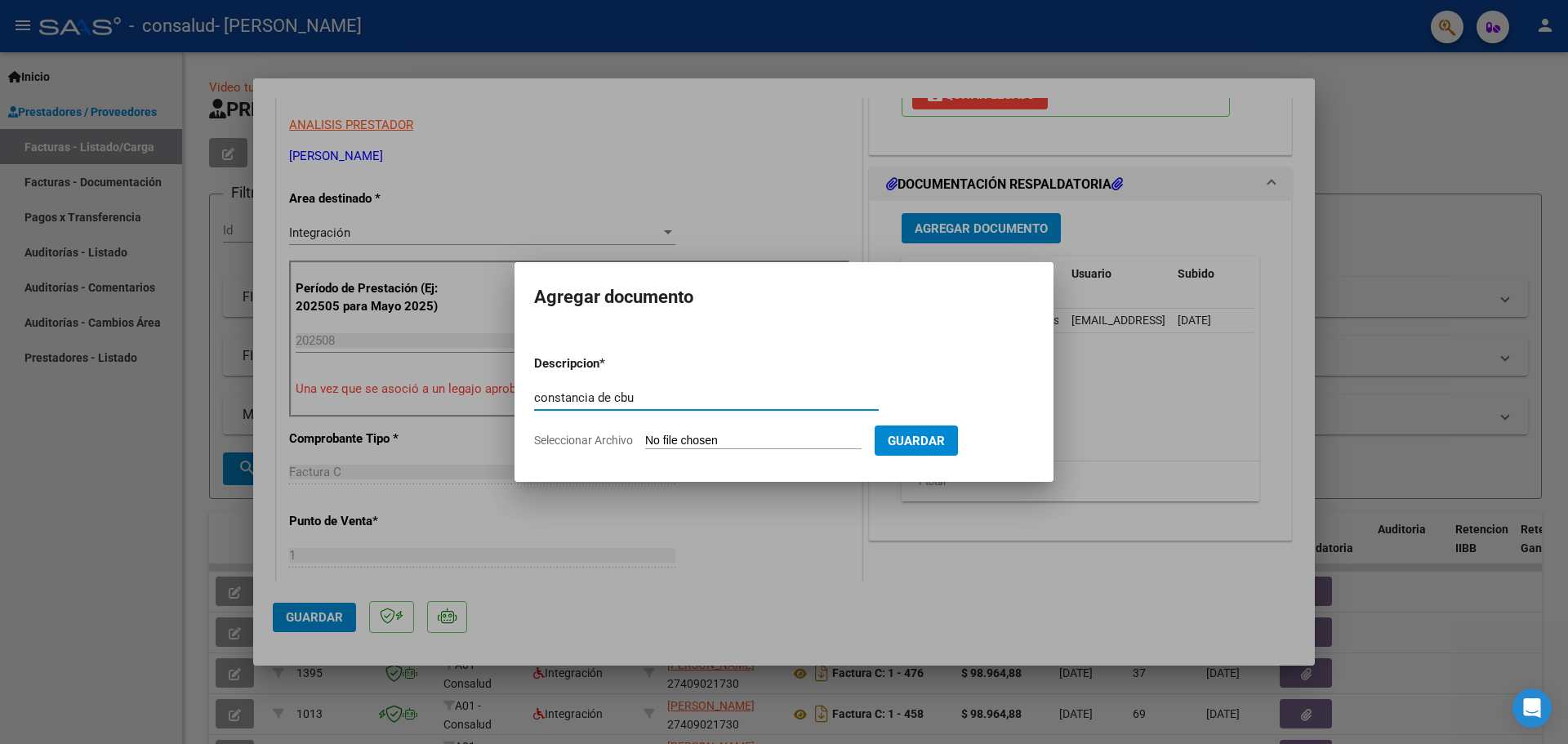
type input "constancia de cbu"
click at [744, 442] on input "Seleccionar Archivo" at bounding box center [753, 441] width 216 height 16
type input "C:\fakepath\constancia de cbu (5).pdf"
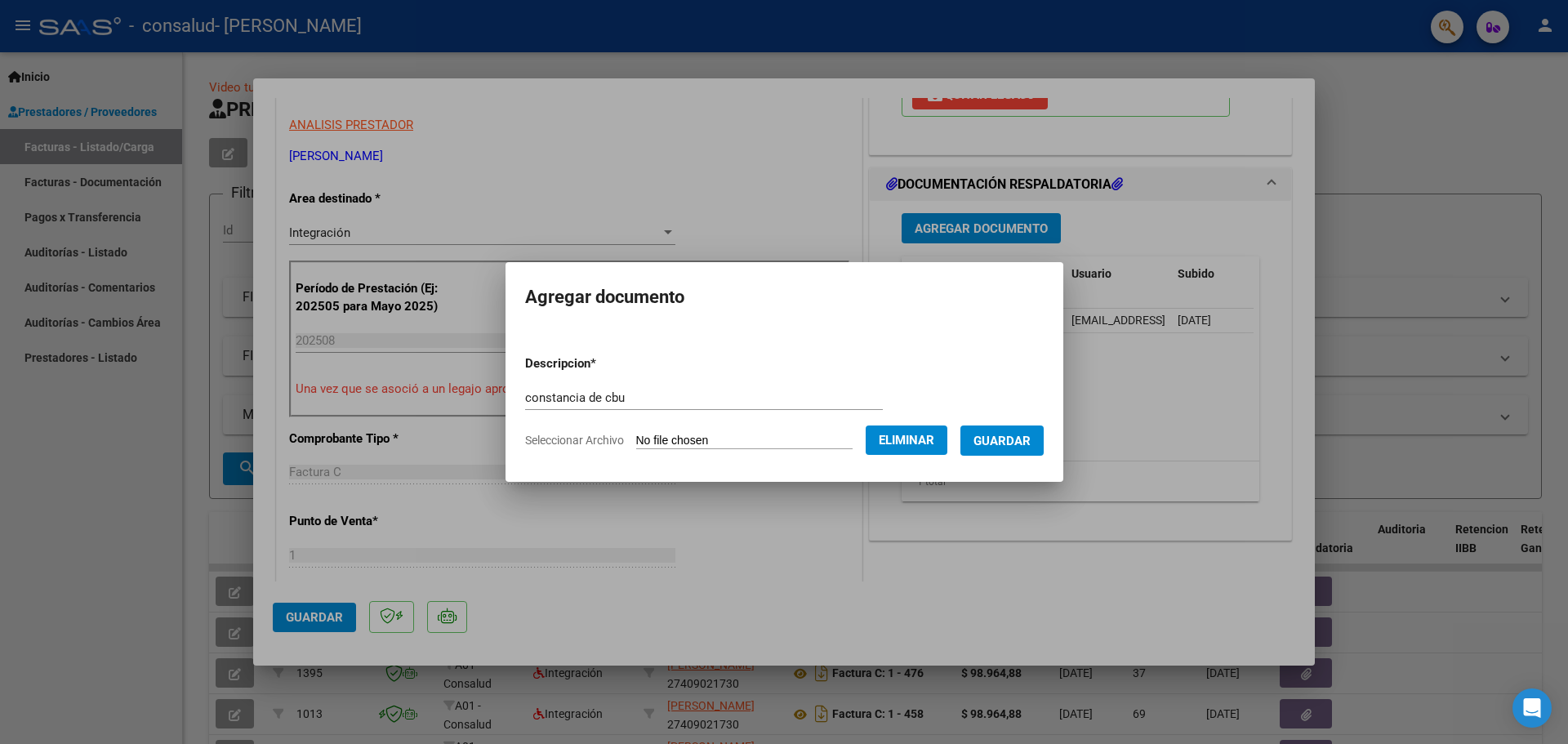
click at [1019, 438] on span "Guardar" at bounding box center [1002, 441] width 57 height 15
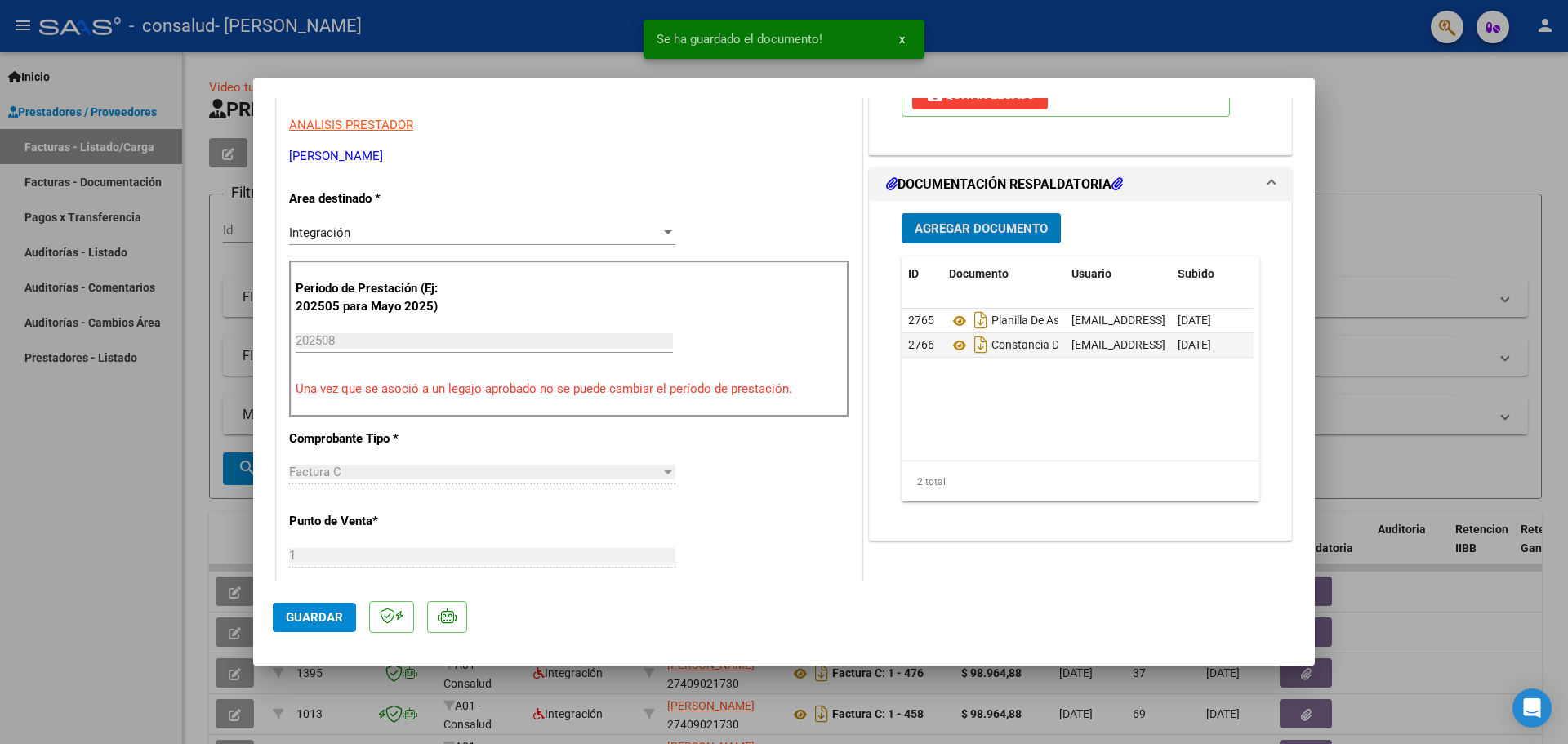
click at [317, 617] on span "Guardar" at bounding box center [315, 618] width 57 height 15
click at [1405, 135] on div at bounding box center [784, 372] width 1568 height 744
type input "$ 0,00"
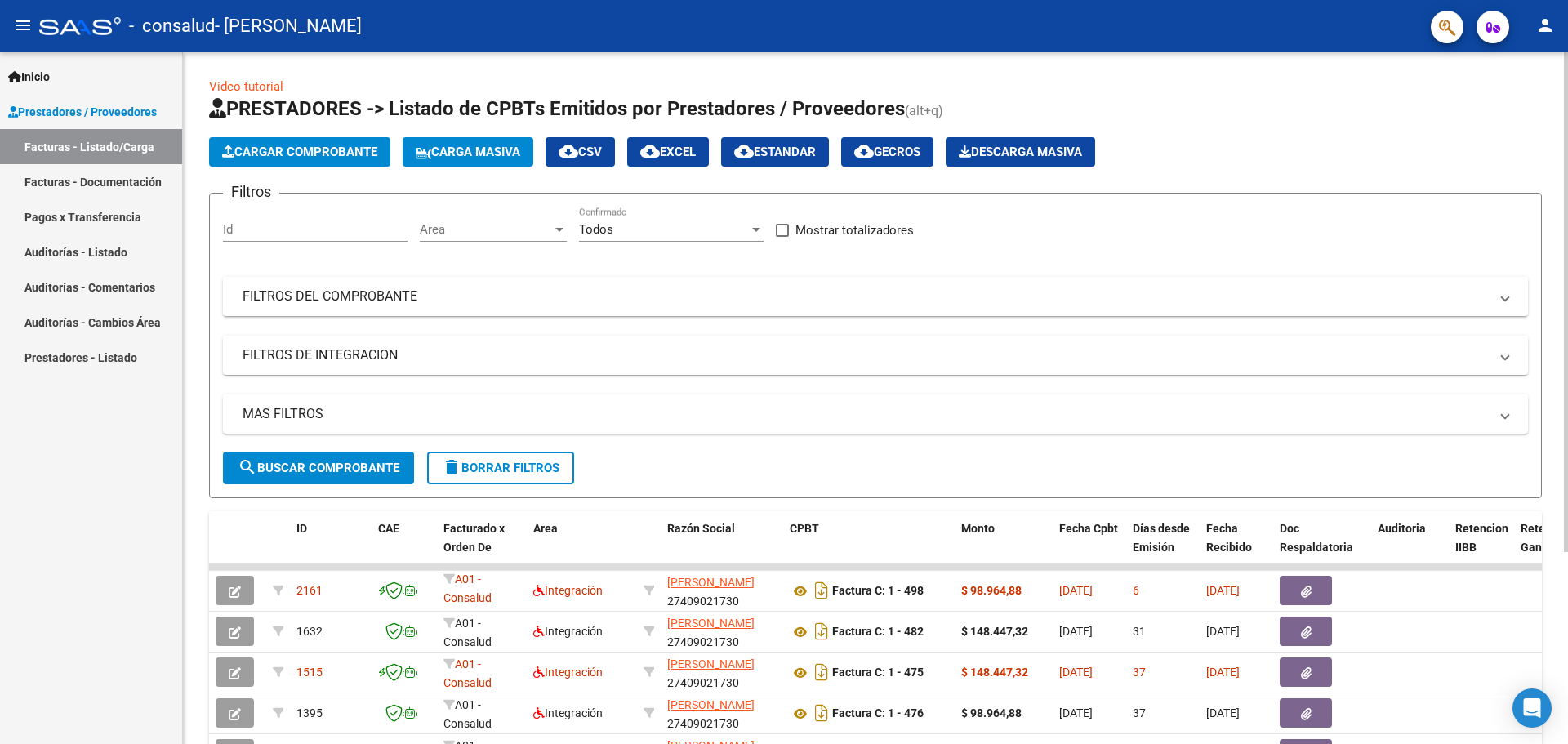
scroll to position [0, 0]
click at [315, 149] on span "Cargar Comprobante" at bounding box center [299, 153] width 156 height 15
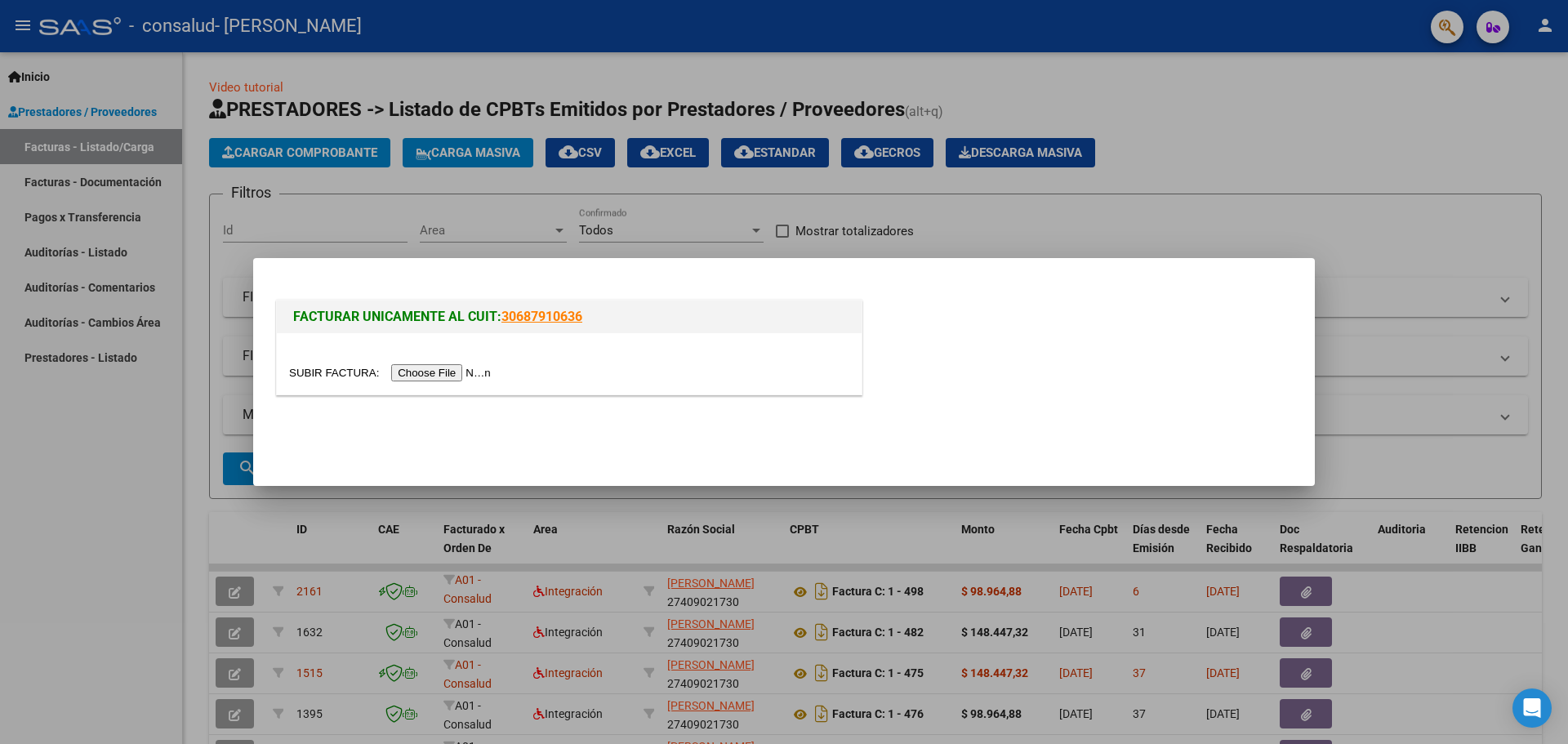
click at [456, 375] on input "file" at bounding box center [392, 373] width 206 height 17
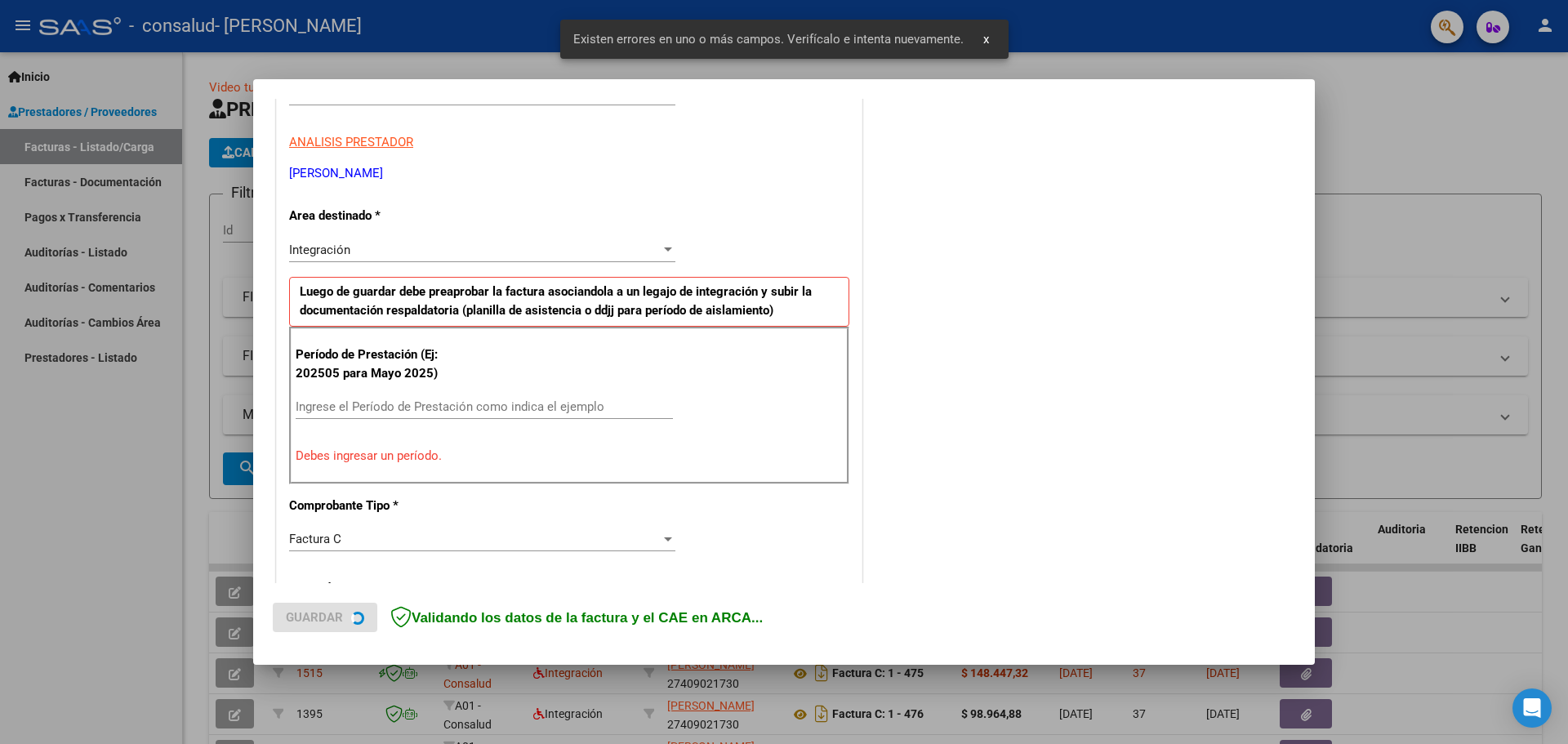
scroll to position [296, 0]
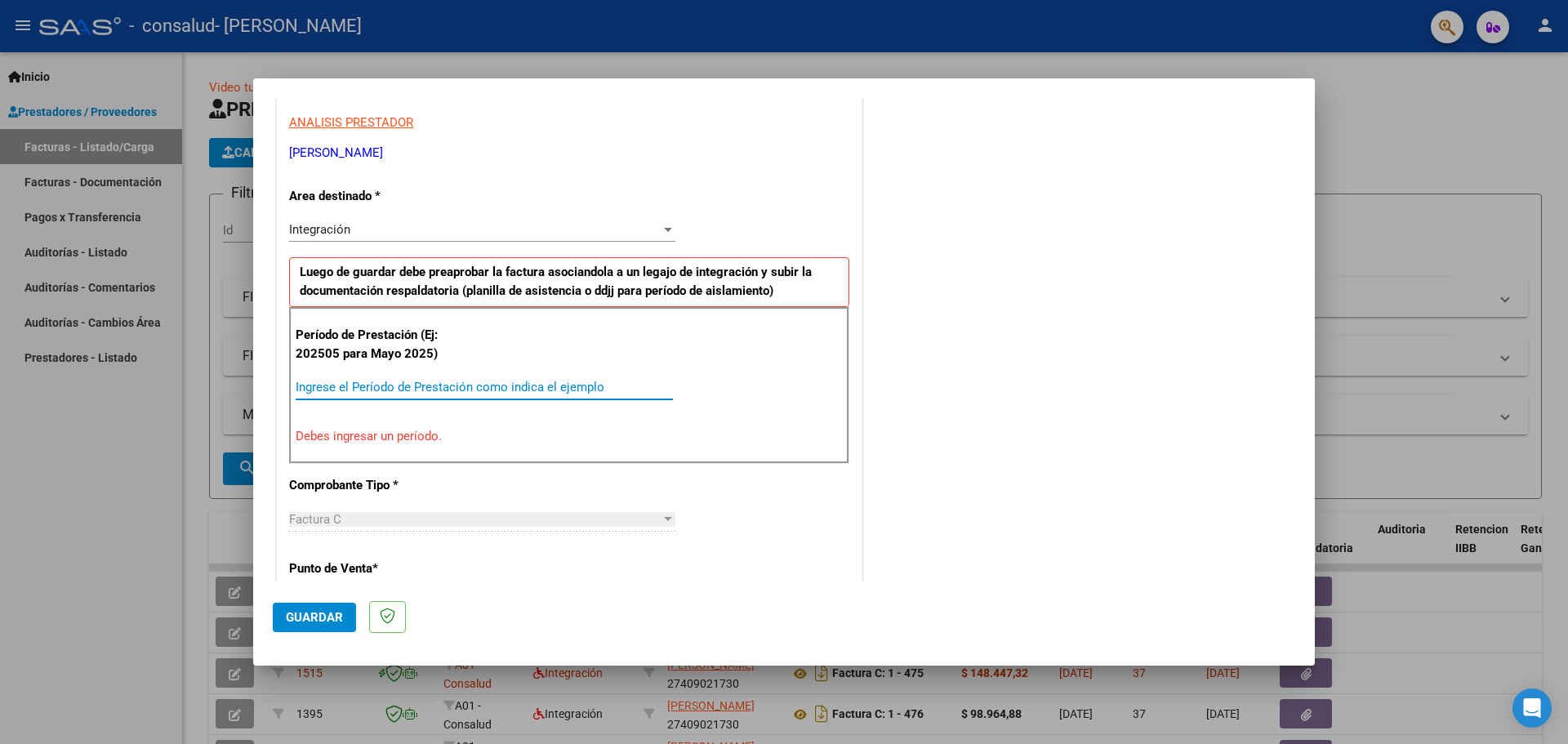
click at [386, 389] on input "Ingrese el Período de Prestación como indica el ejemplo" at bounding box center [484, 388] width 377 height 15
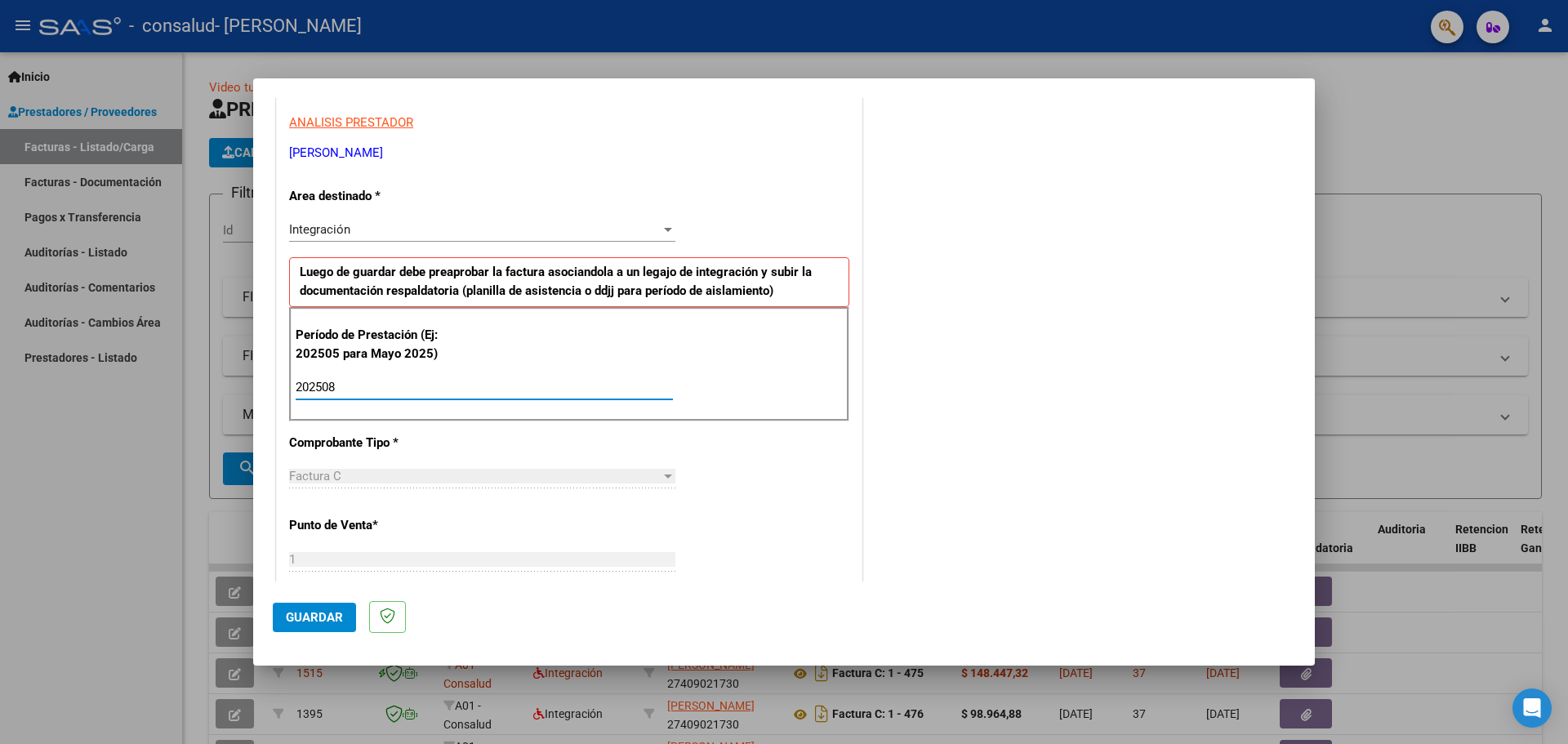
type input "202508"
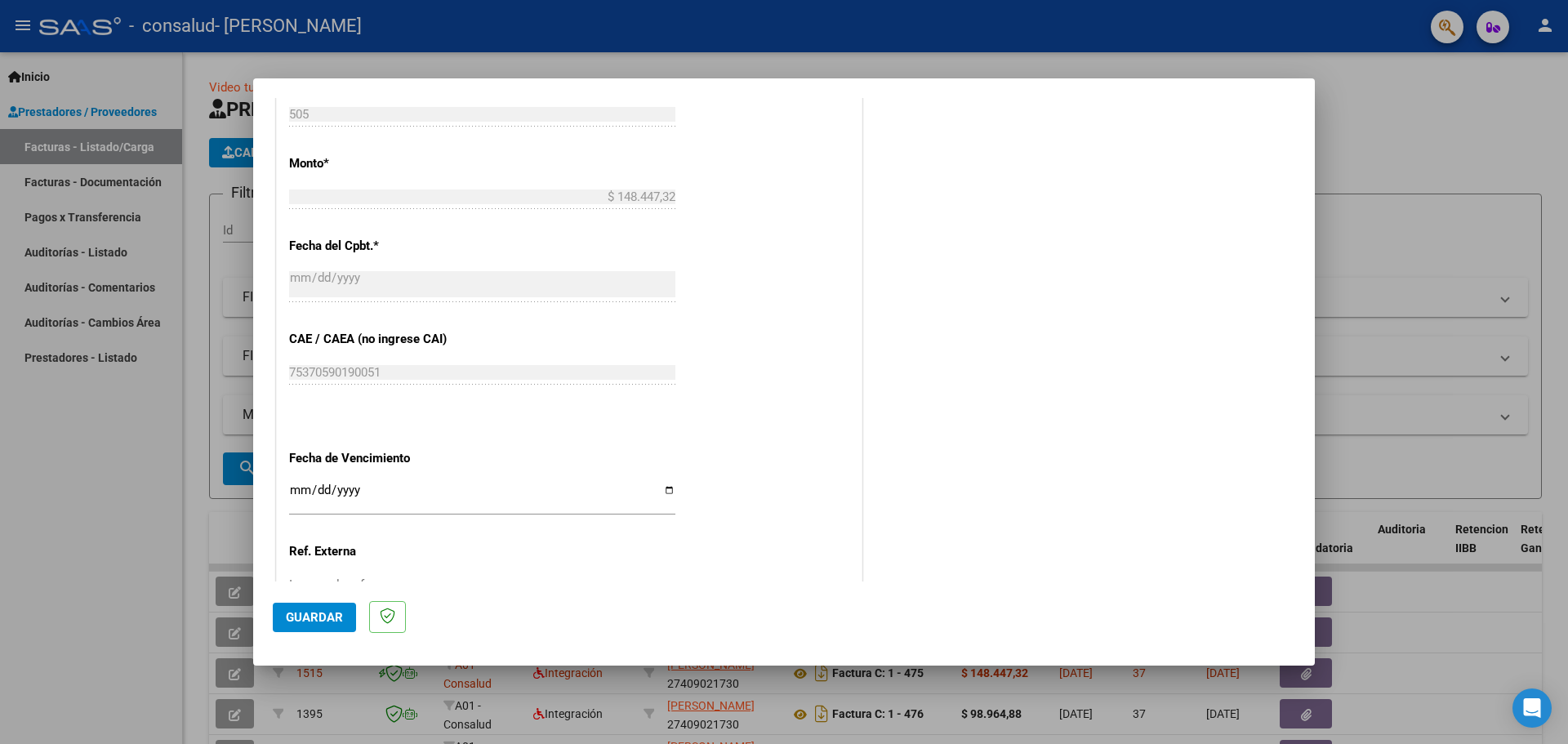
scroll to position [950, 0]
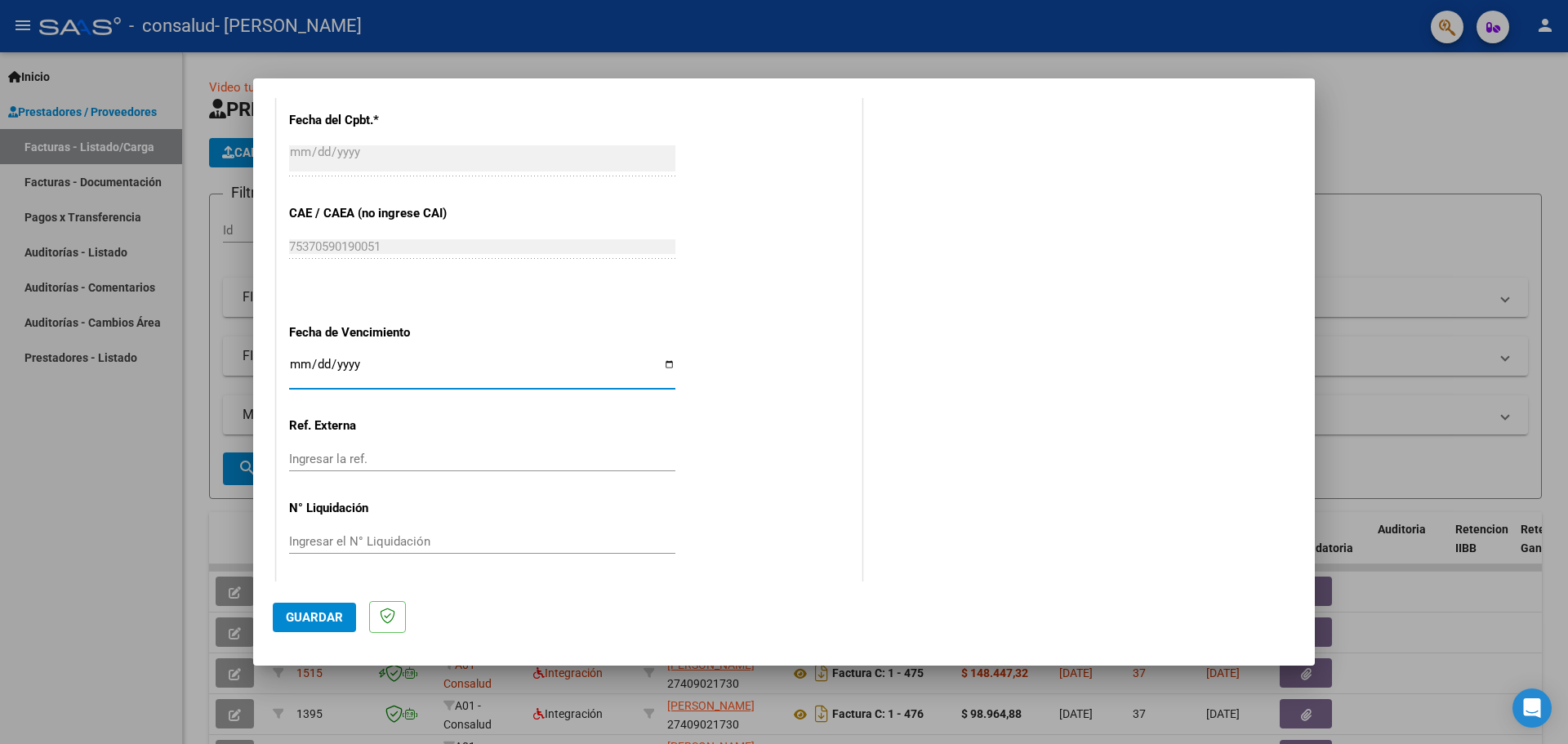
click at [663, 360] on input "Ingresar la fecha" at bounding box center [482, 371] width 386 height 26
type input "[DATE]"
click at [304, 613] on span "Guardar" at bounding box center [315, 618] width 57 height 15
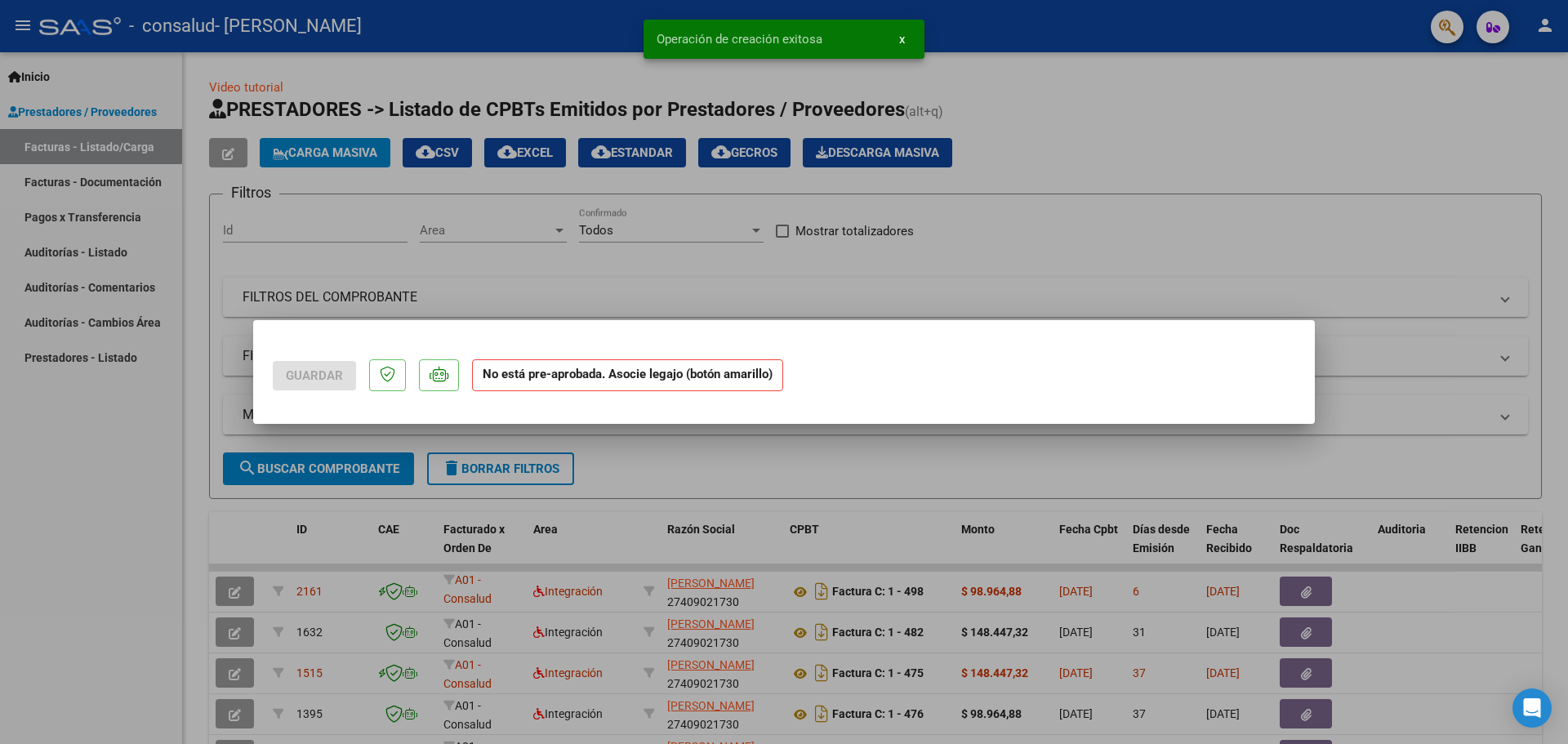
scroll to position [0, 0]
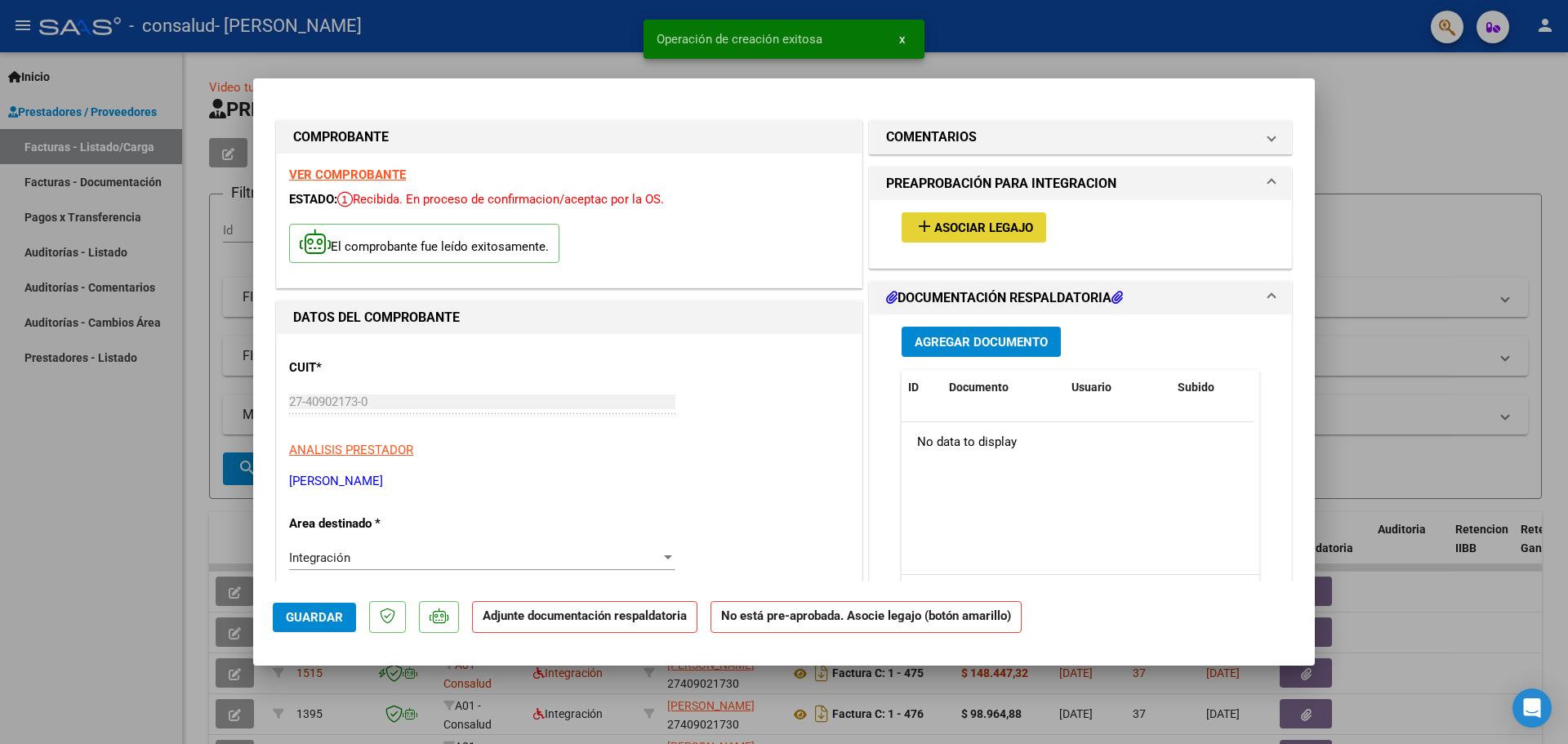
click at [1007, 226] on span "Asociar Legajo" at bounding box center [983, 228] width 98 height 15
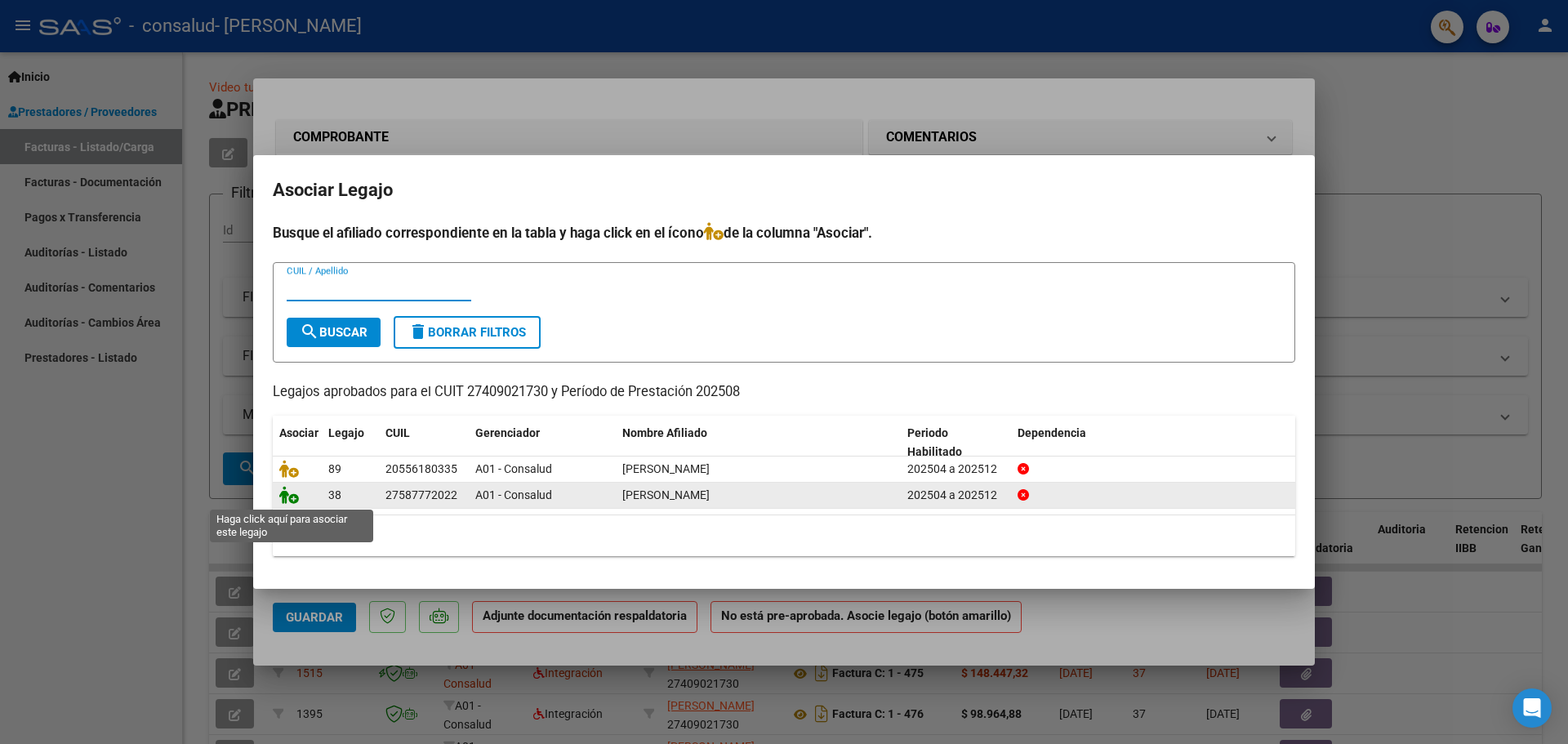
click at [288, 491] on icon at bounding box center [288, 495] width 19 height 18
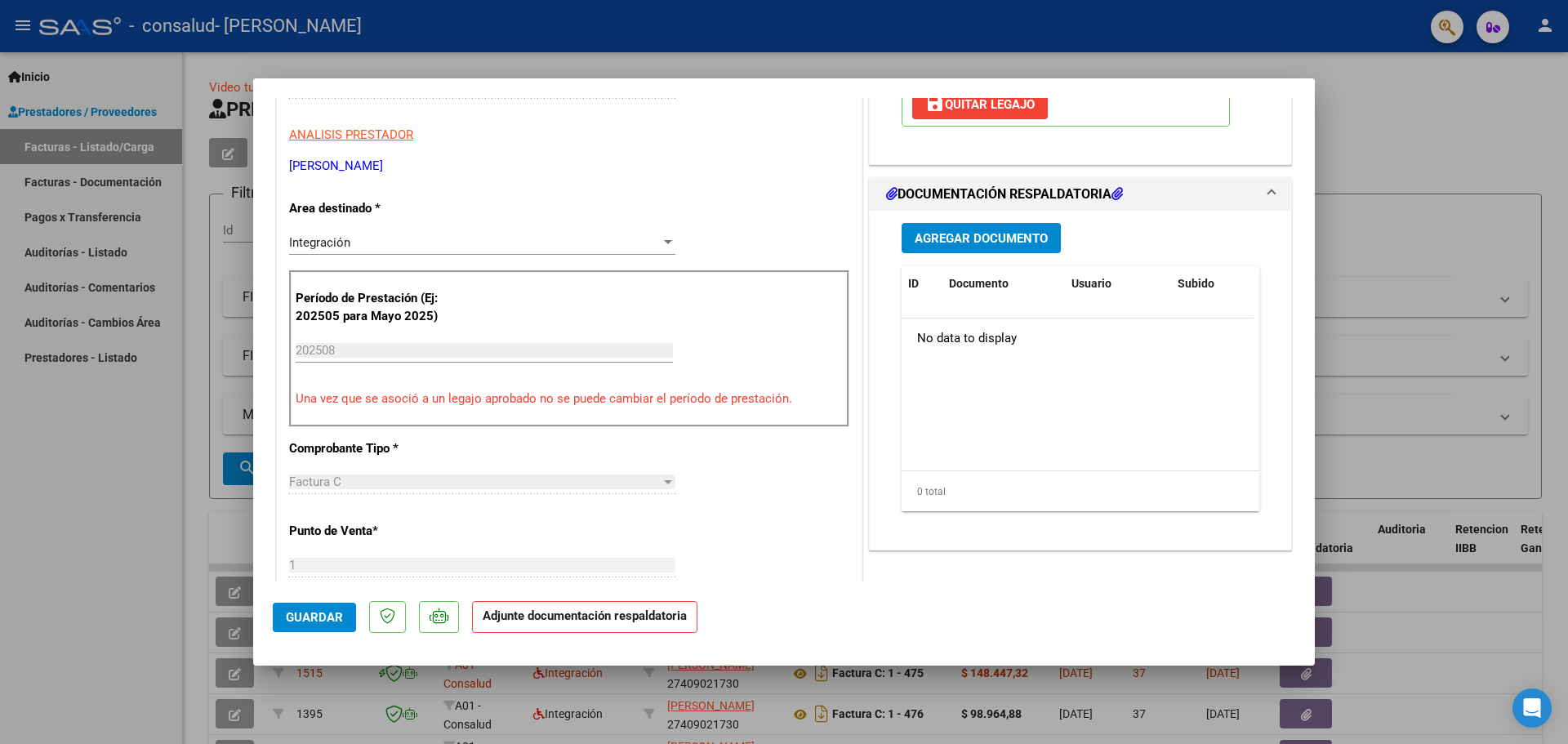
scroll to position [327, 0]
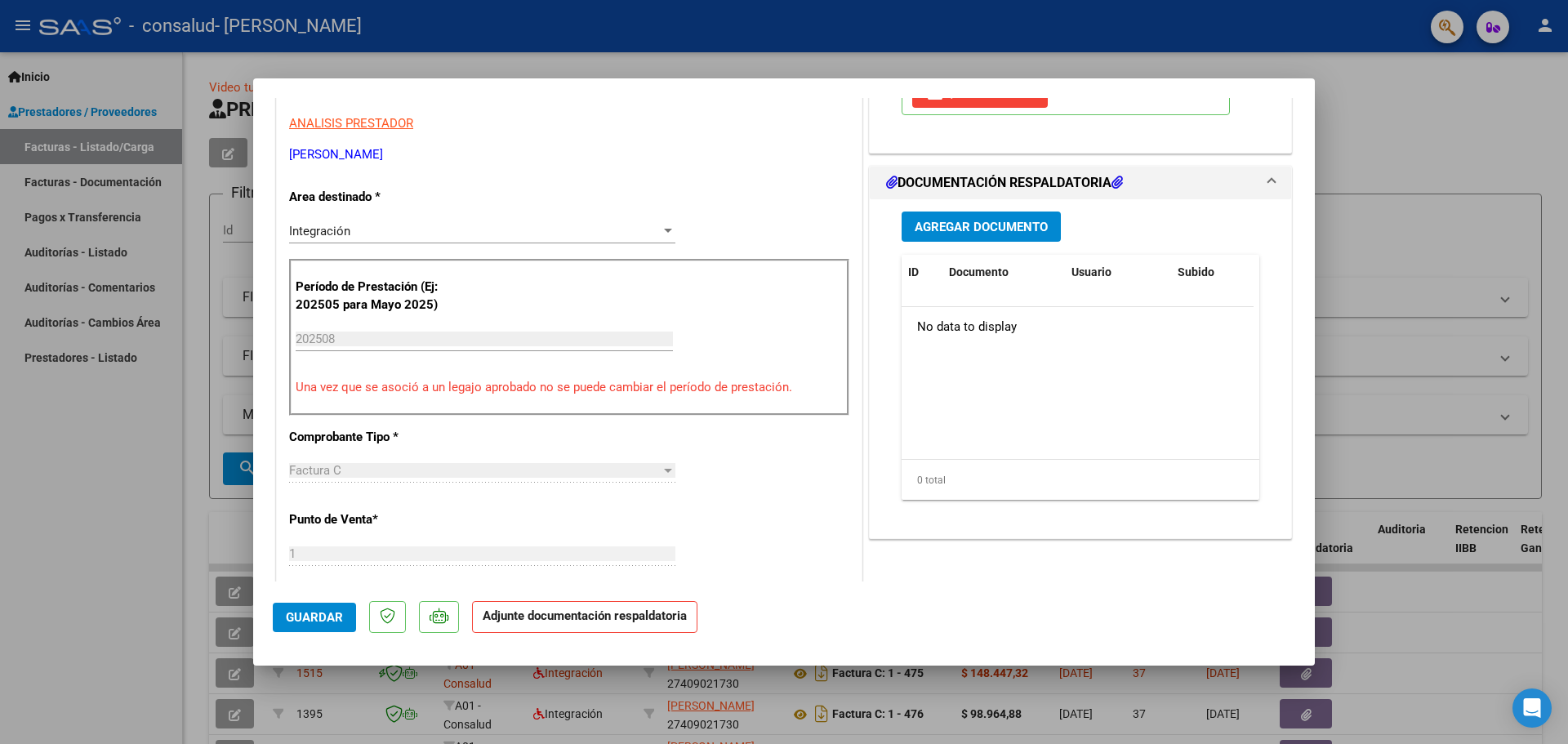
click at [629, 240] on div "Integración Seleccionar Area" at bounding box center [482, 231] width 386 height 25
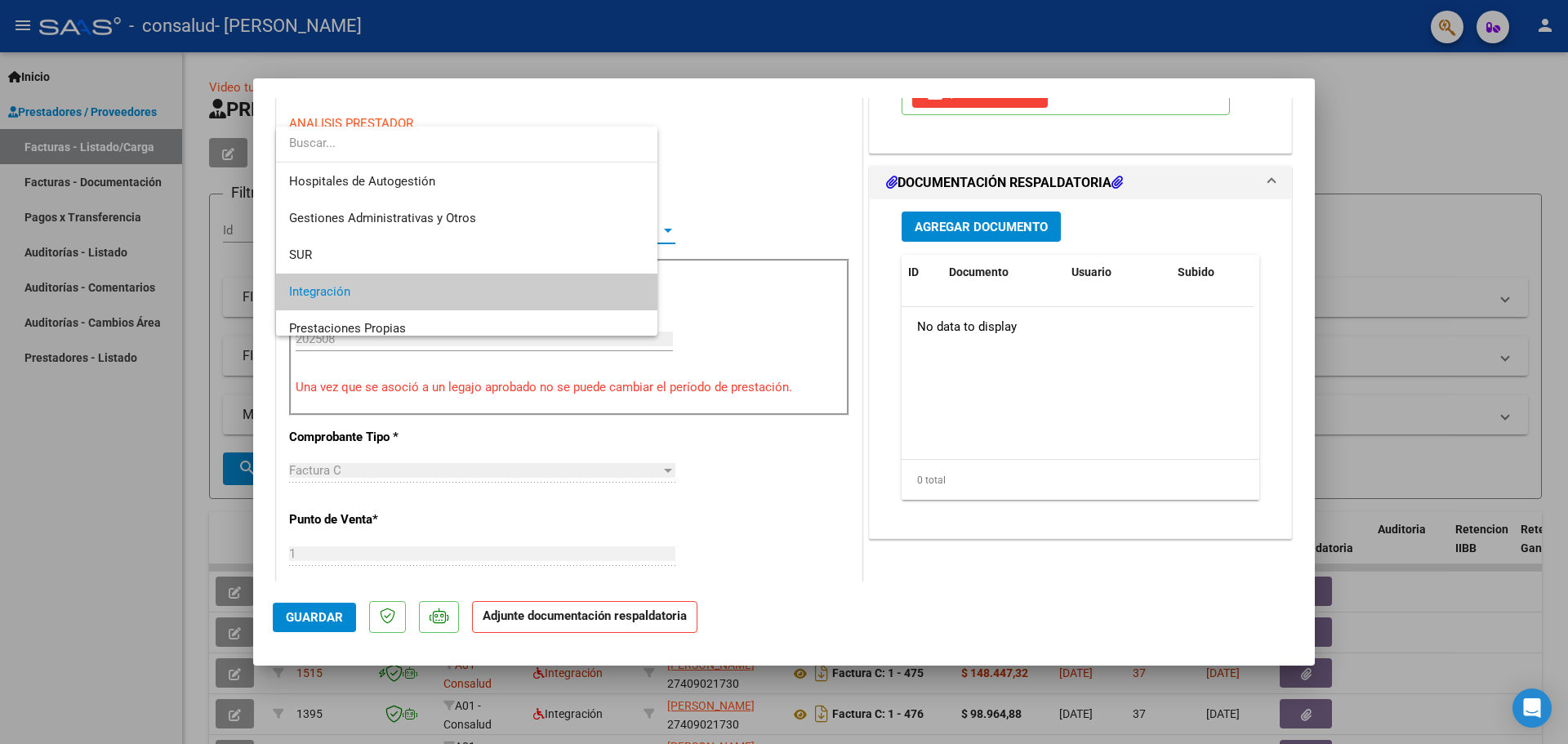
scroll to position [62, 0]
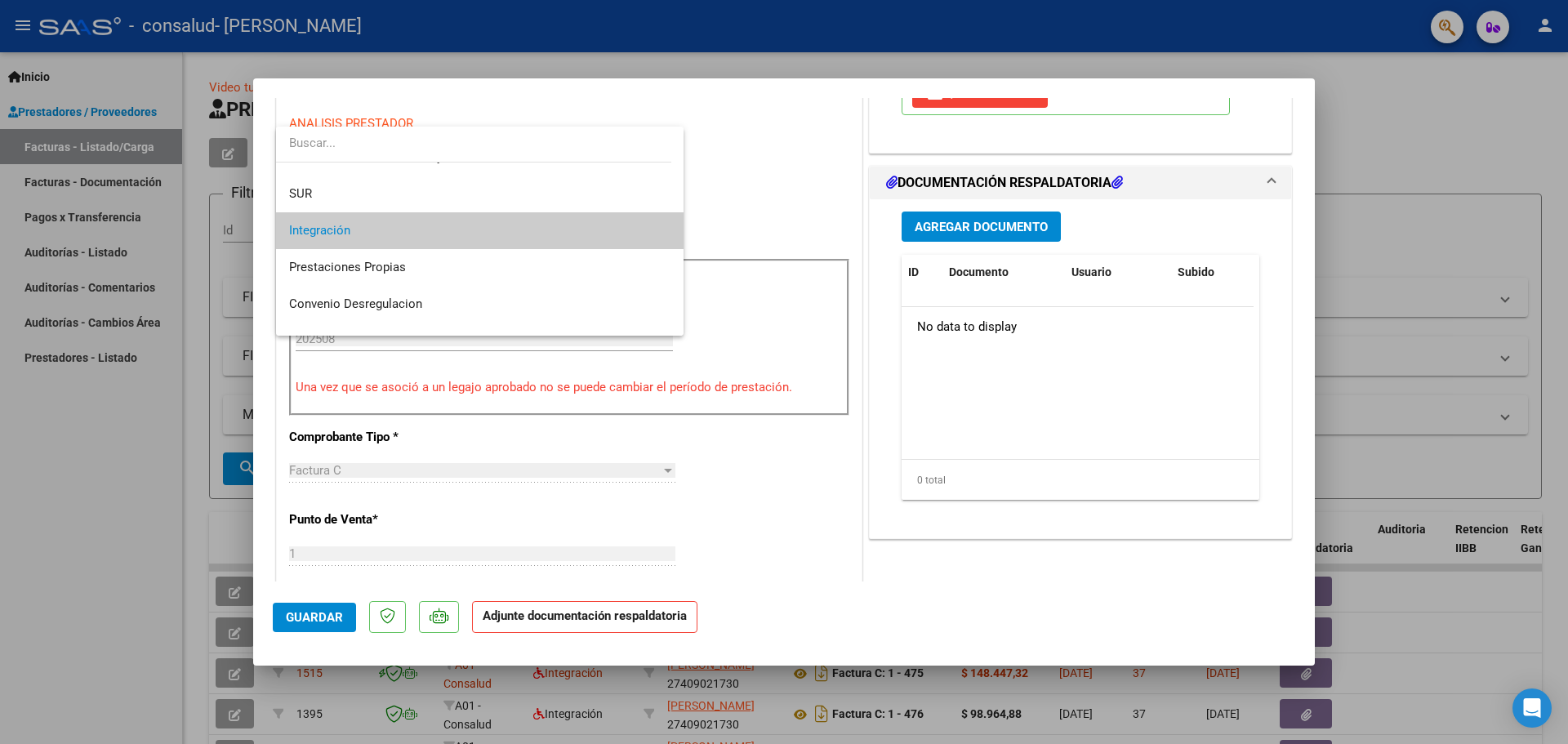
click at [448, 228] on span "Integración" at bounding box center [479, 231] width 381 height 37
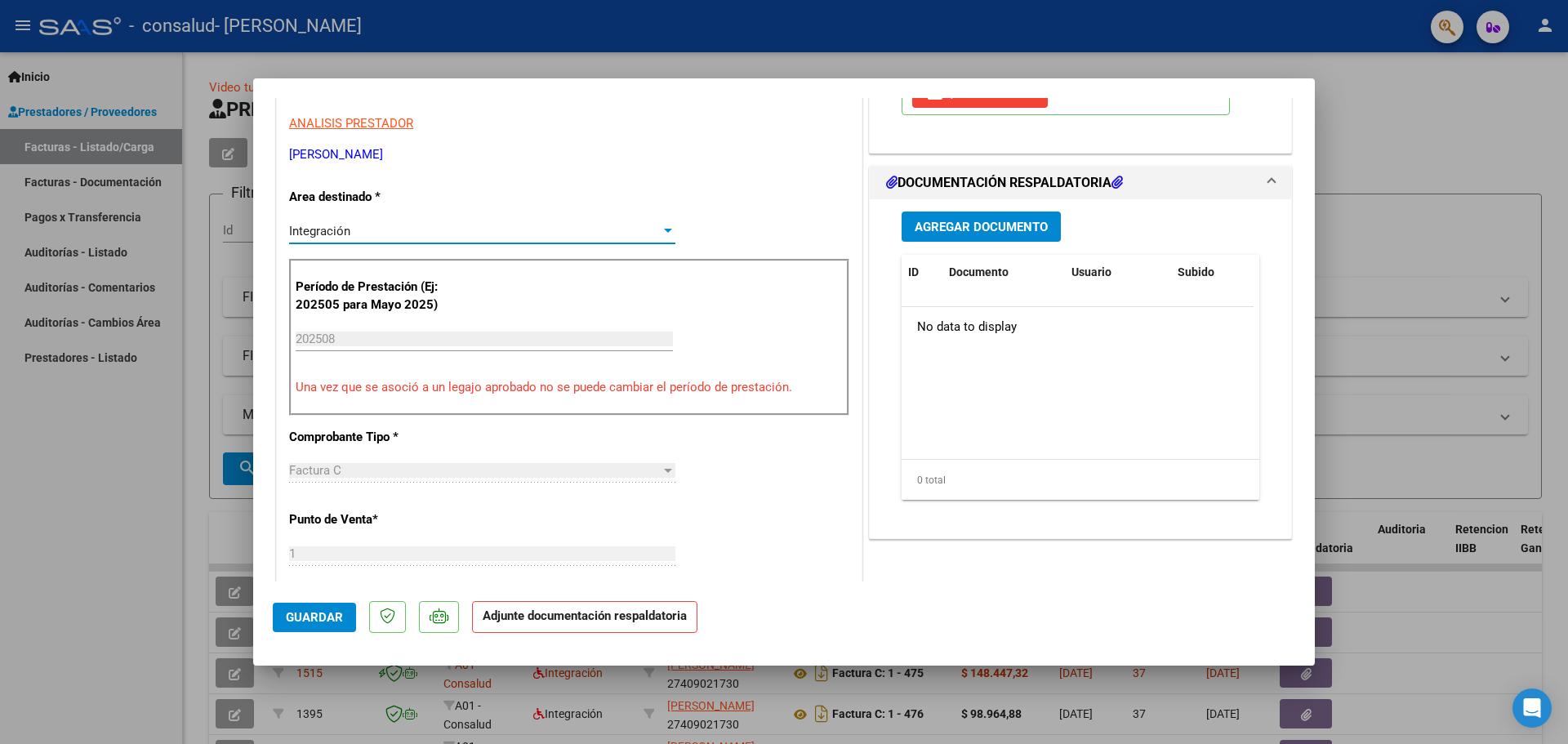
click at [577, 232] on div "Integración" at bounding box center [475, 231] width 372 height 15
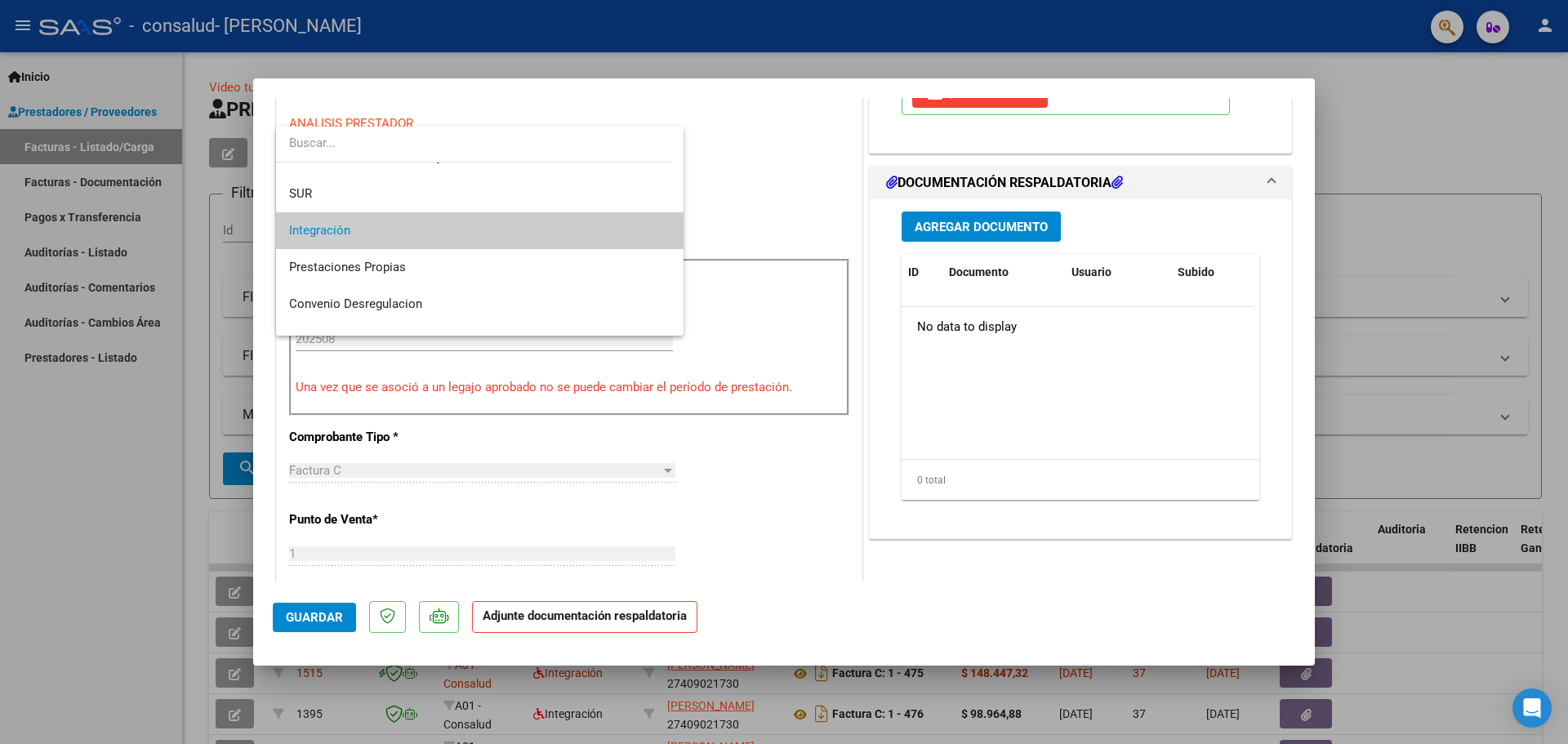
click at [577, 232] on span "Integración" at bounding box center [479, 231] width 381 height 37
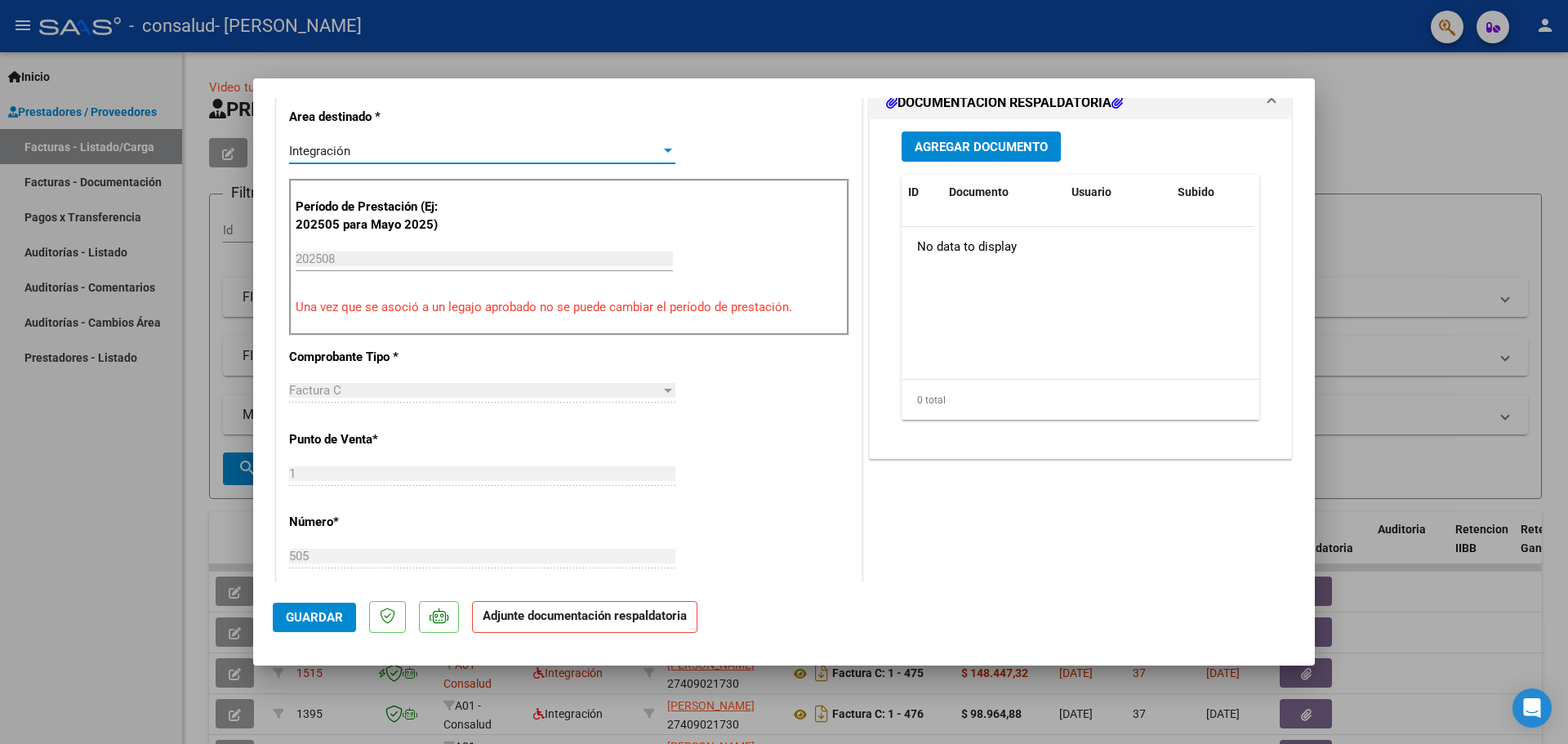
scroll to position [162, 0]
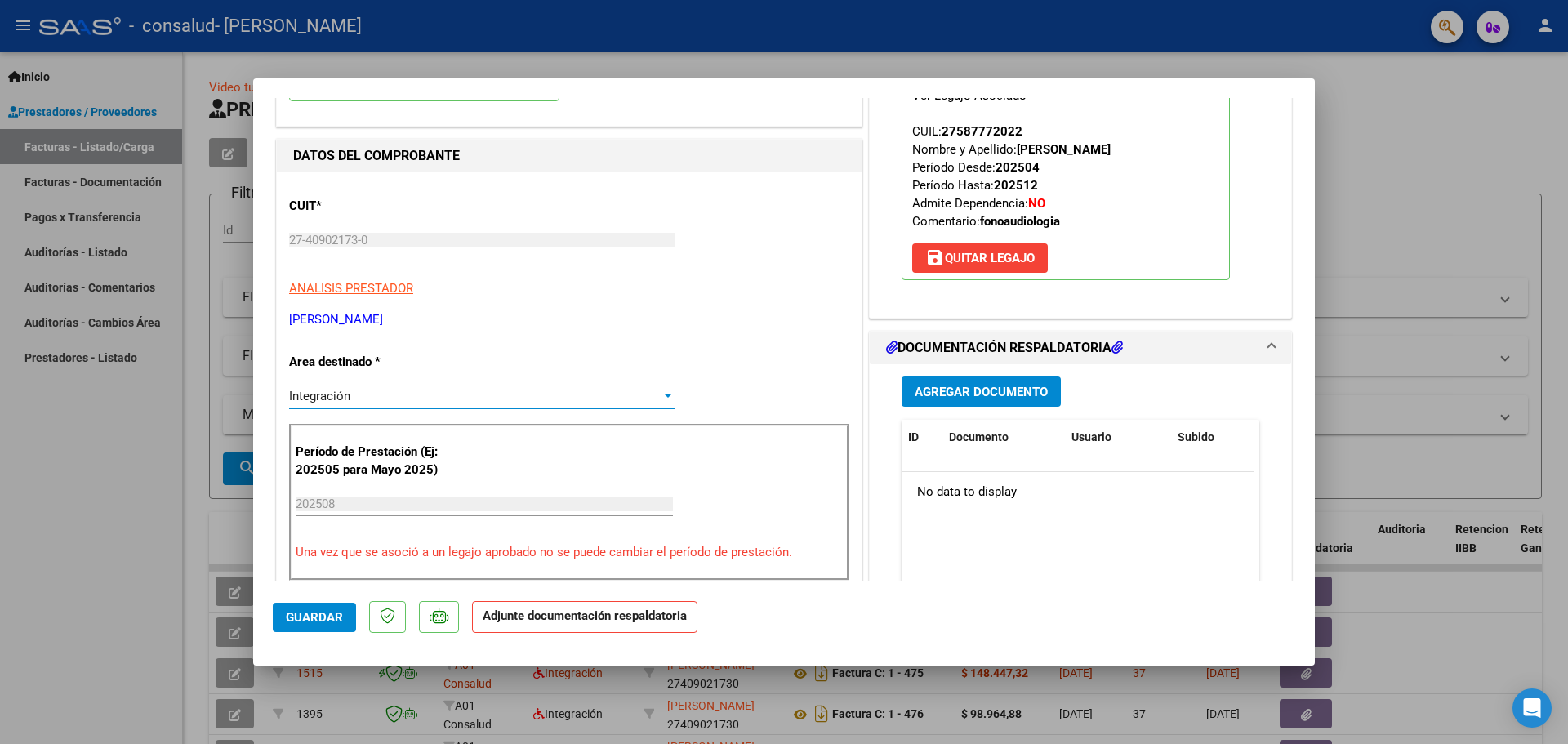
click at [1002, 379] on button "Agregar Documento" at bounding box center [981, 391] width 159 height 30
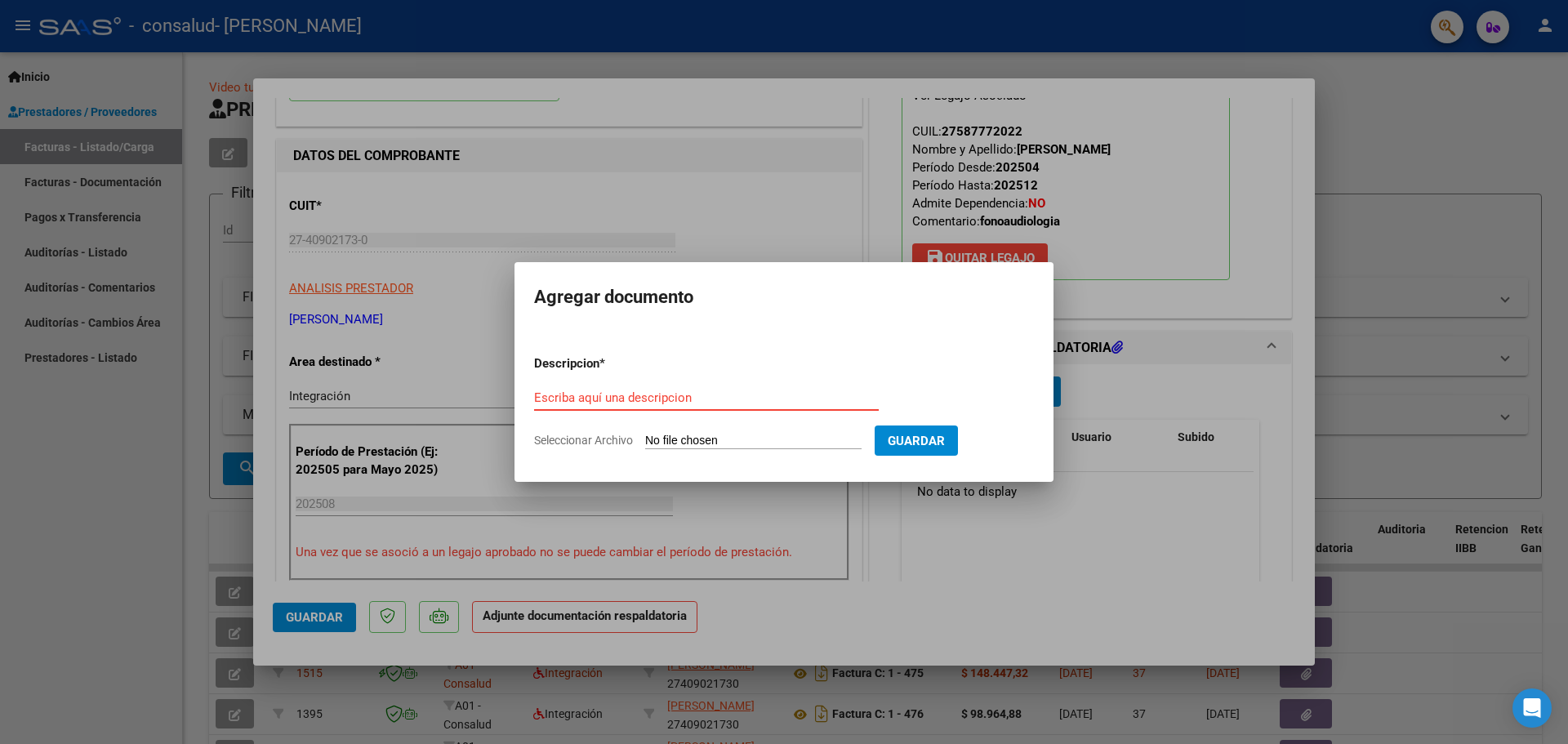
click at [643, 394] on input "Escriba aquí una descripcion" at bounding box center [706, 398] width 344 height 15
type input "planilla de asistencia agosto"
click at [722, 441] on input "Seleccionar Archivo" at bounding box center [753, 441] width 216 height 16
type input "C:\fakepath\CamScanner [DATE] 21.14.pdf"
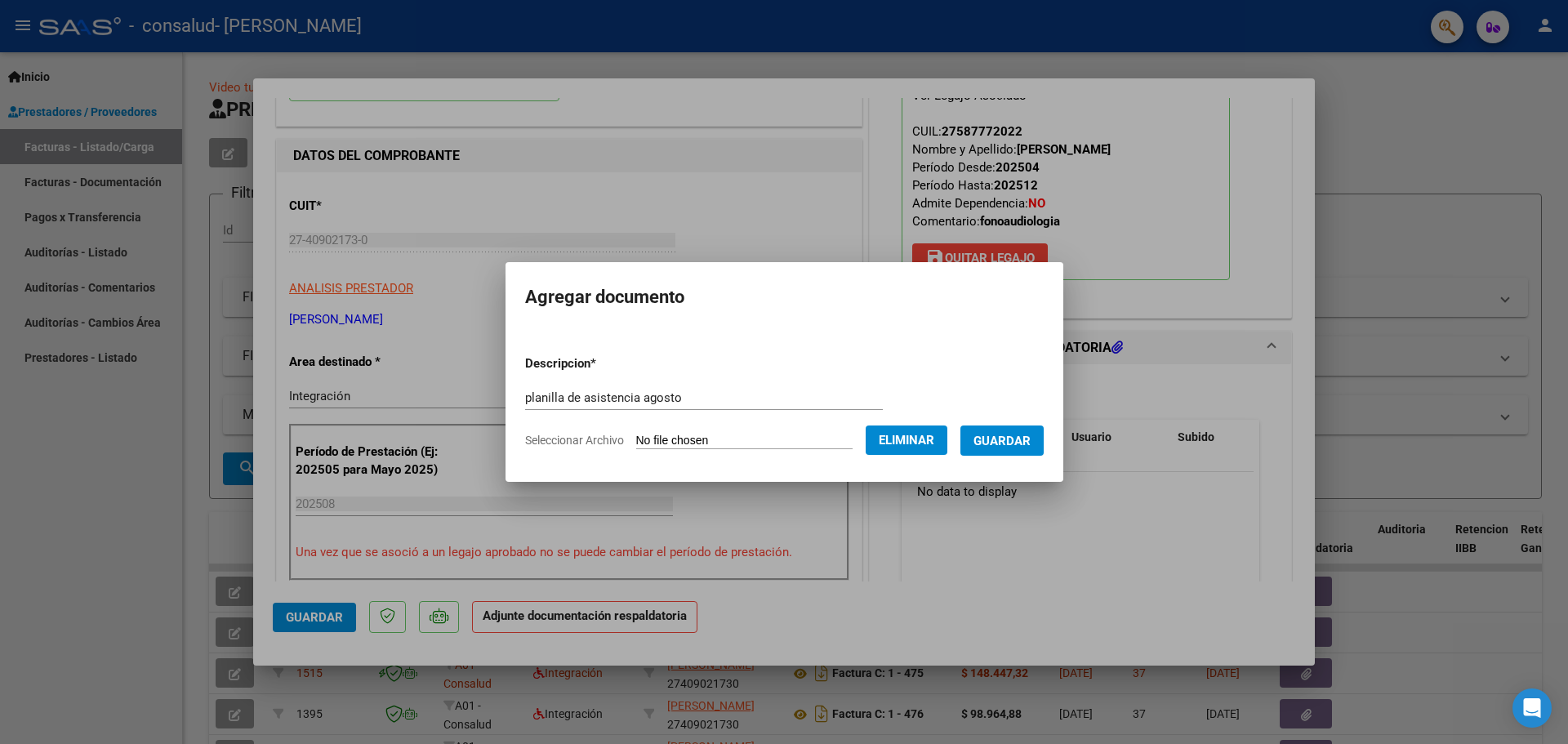
click at [1004, 433] on span "Guardar" at bounding box center [1002, 440] width 57 height 15
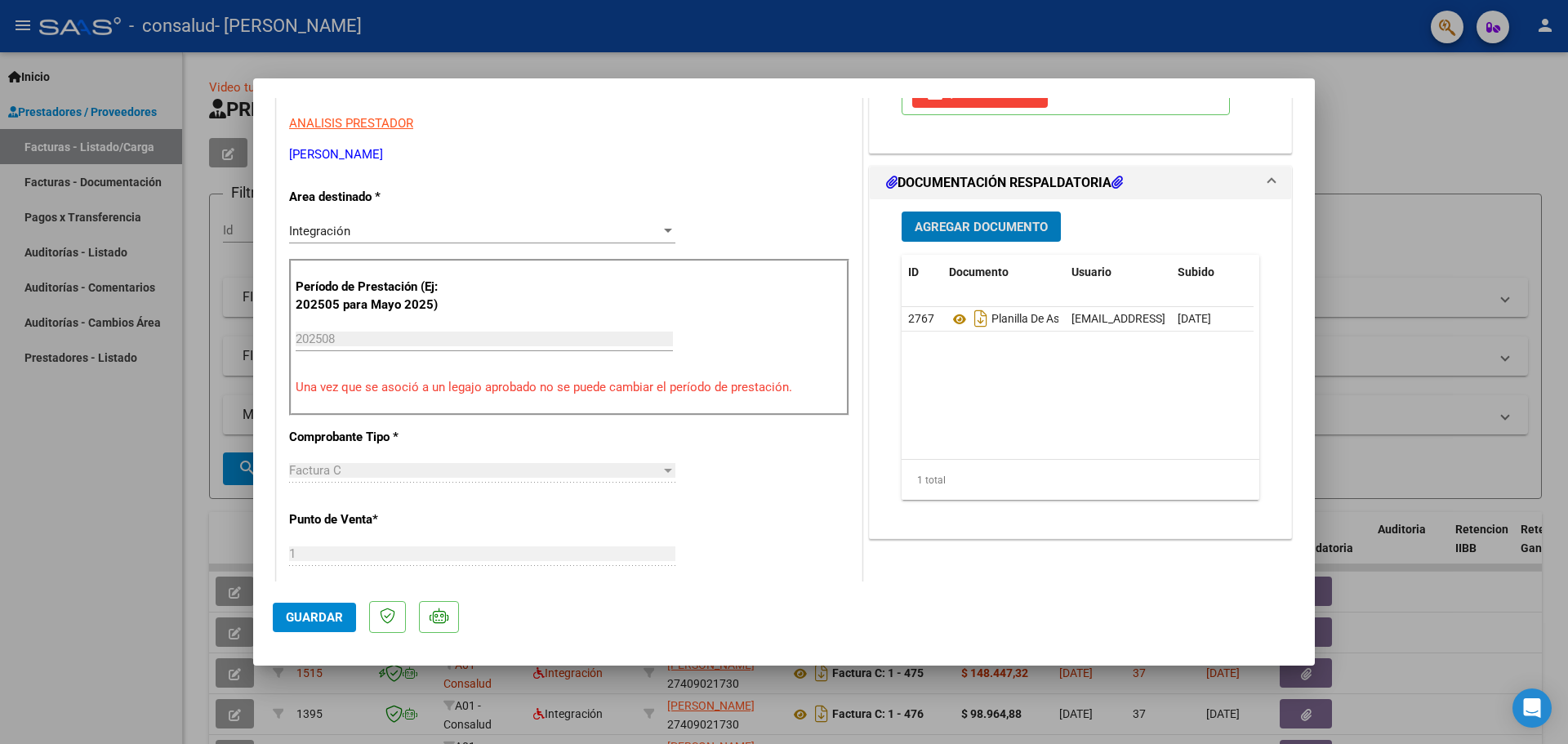
scroll to position [245, 0]
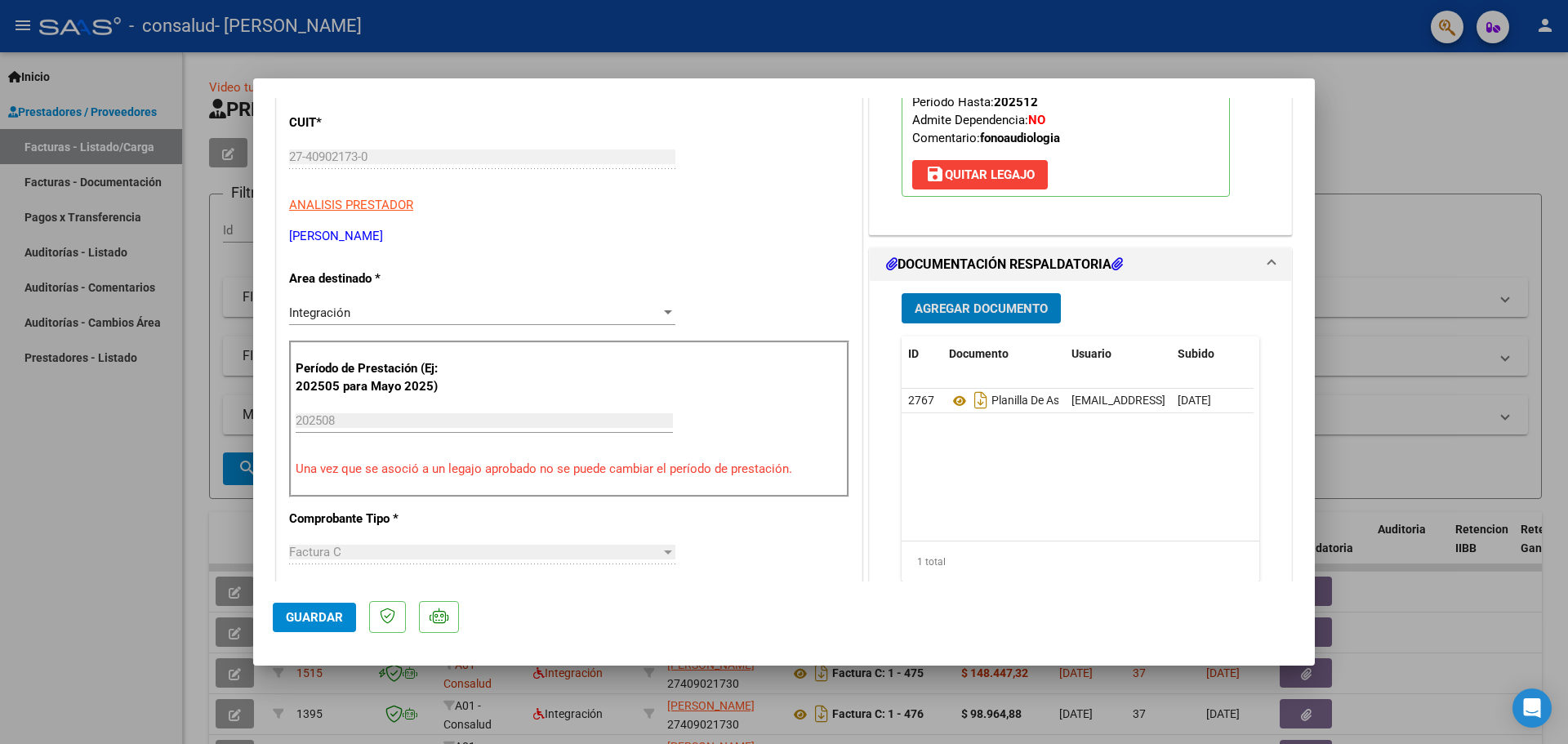
click at [963, 318] on button "Agregar Documento" at bounding box center [981, 308] width 159 height 30
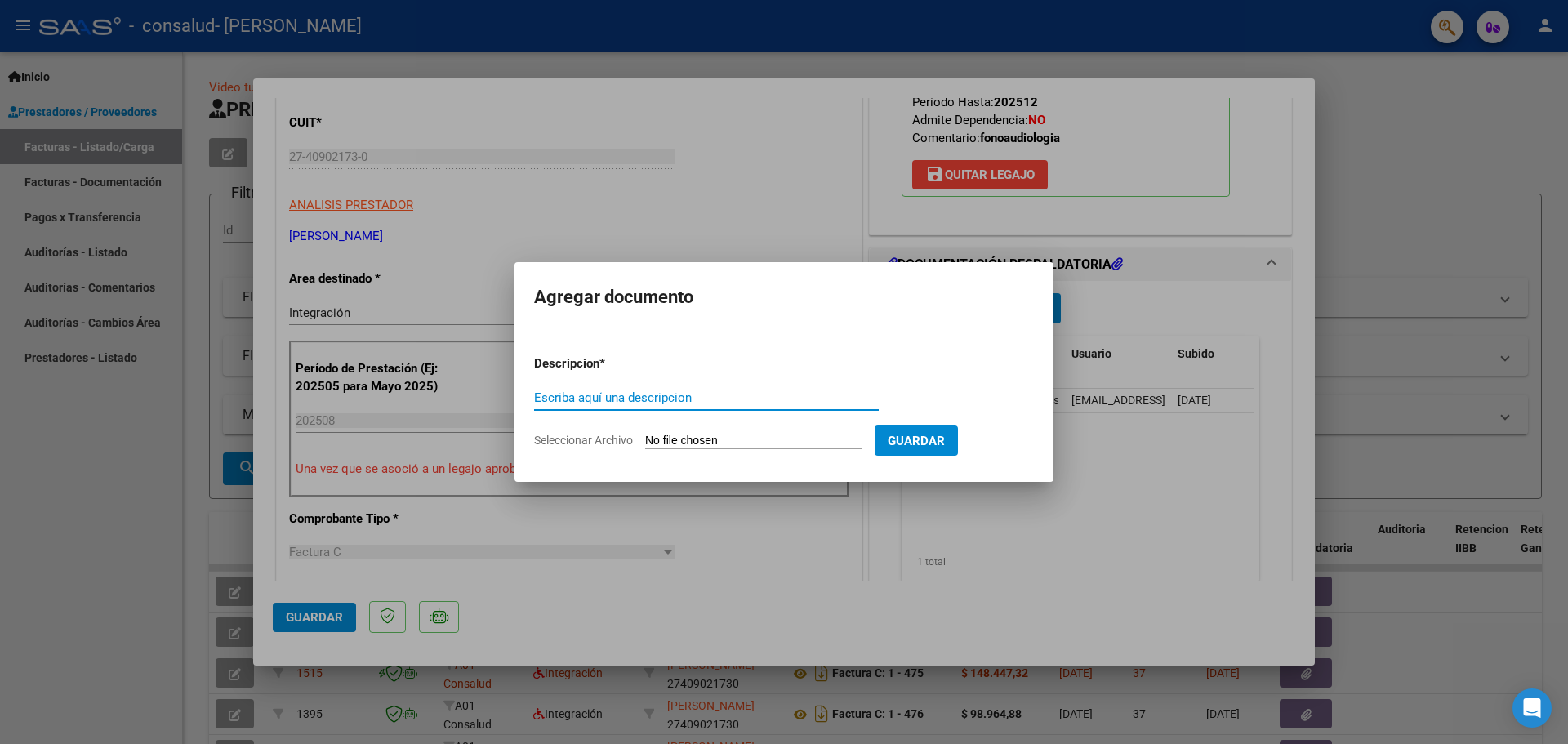
click at [633, 398] on input "Escriba aquí una descripcion" at bounding box center [706, 398] width 344 height 15
type input "constancia de cbu"
click at [663, 438] on input "Seleccionar Archivo" at bounding box center [753, 441] width 216 height 16
type input "C:\fakepath\constancia de cbu (5).pdf"
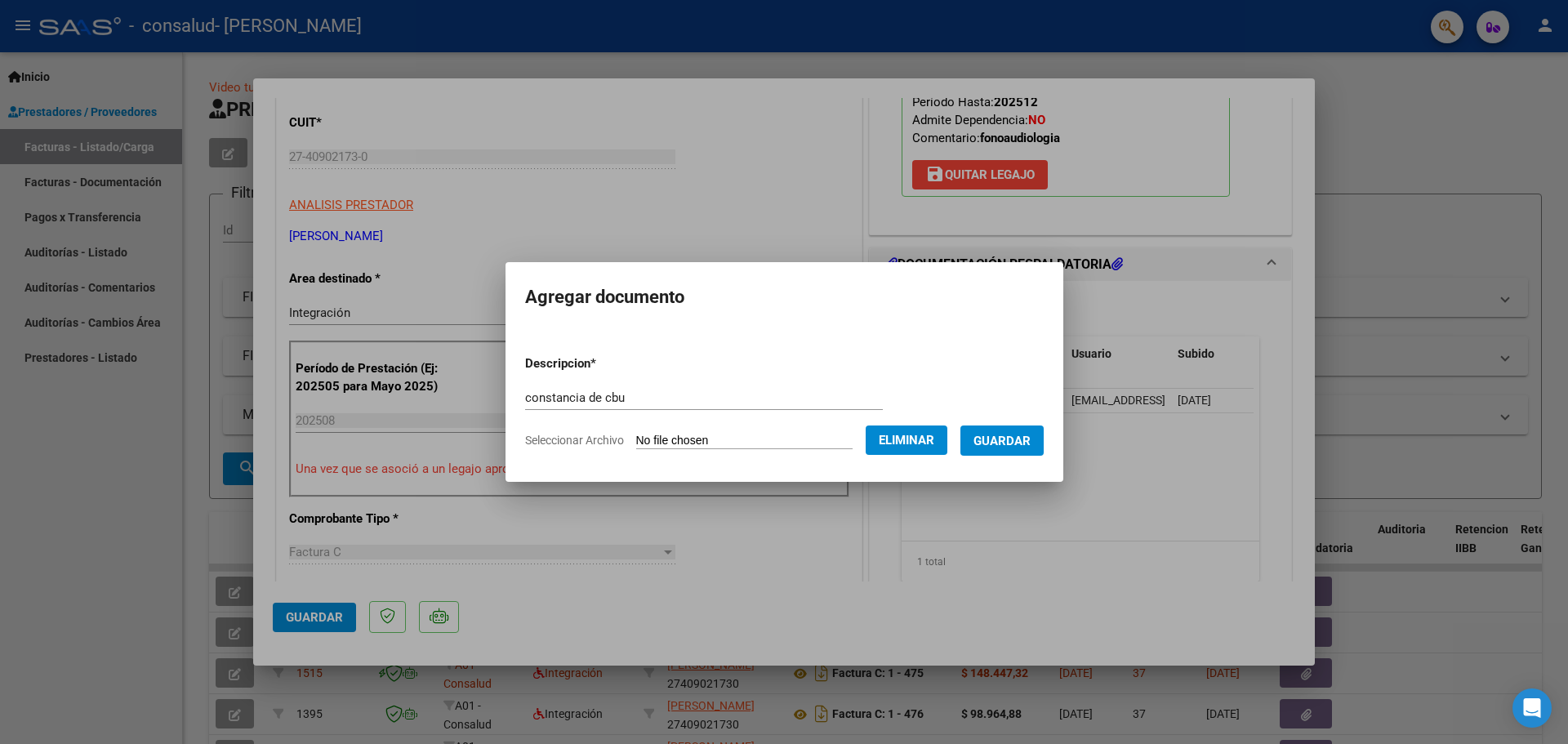
click at [1031, 439] on span "Guardar" at bounding box center [1002, 441] width 57 height 15
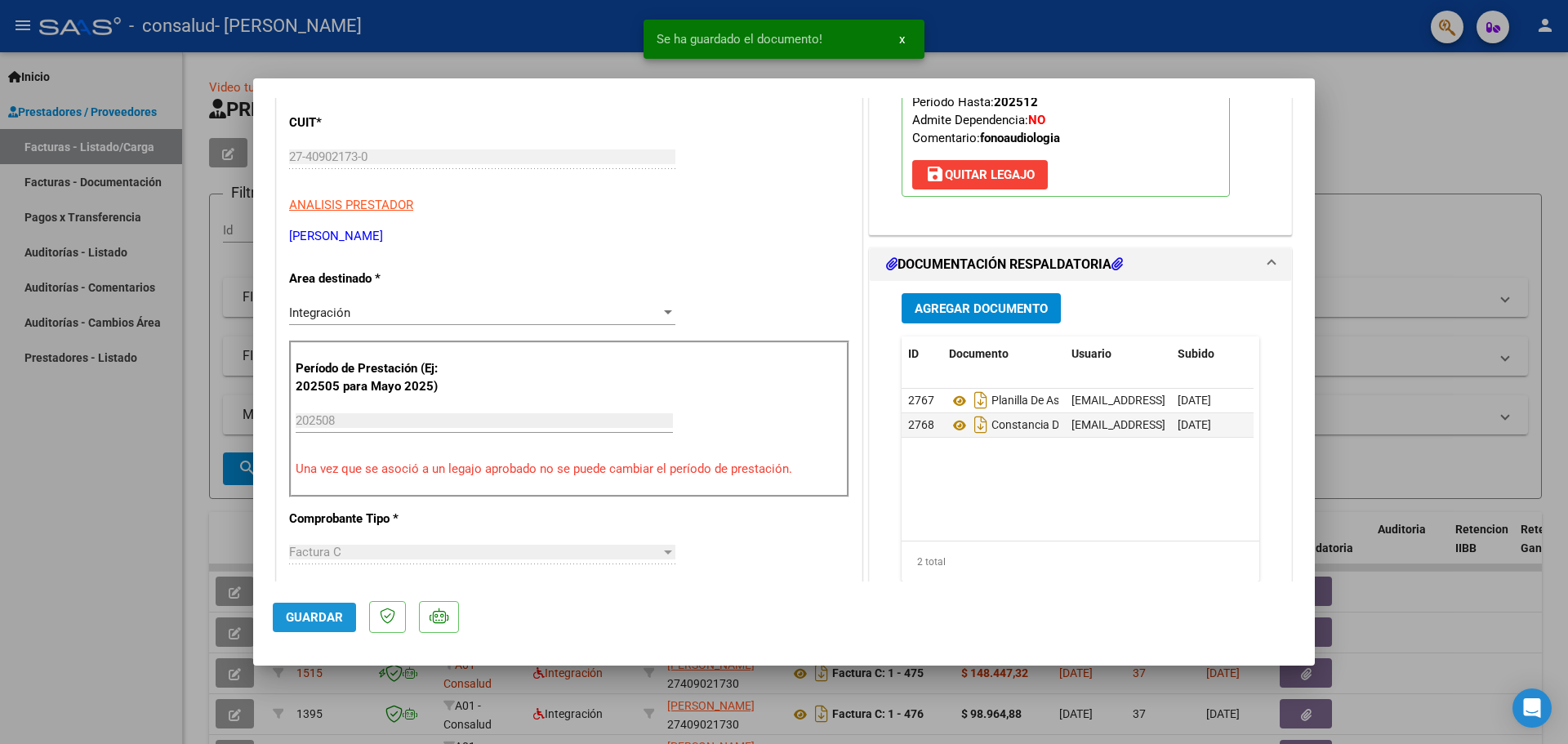
click at [329, 617] on span "Guardar" at bounding box center [315, 618] width 57 height 15
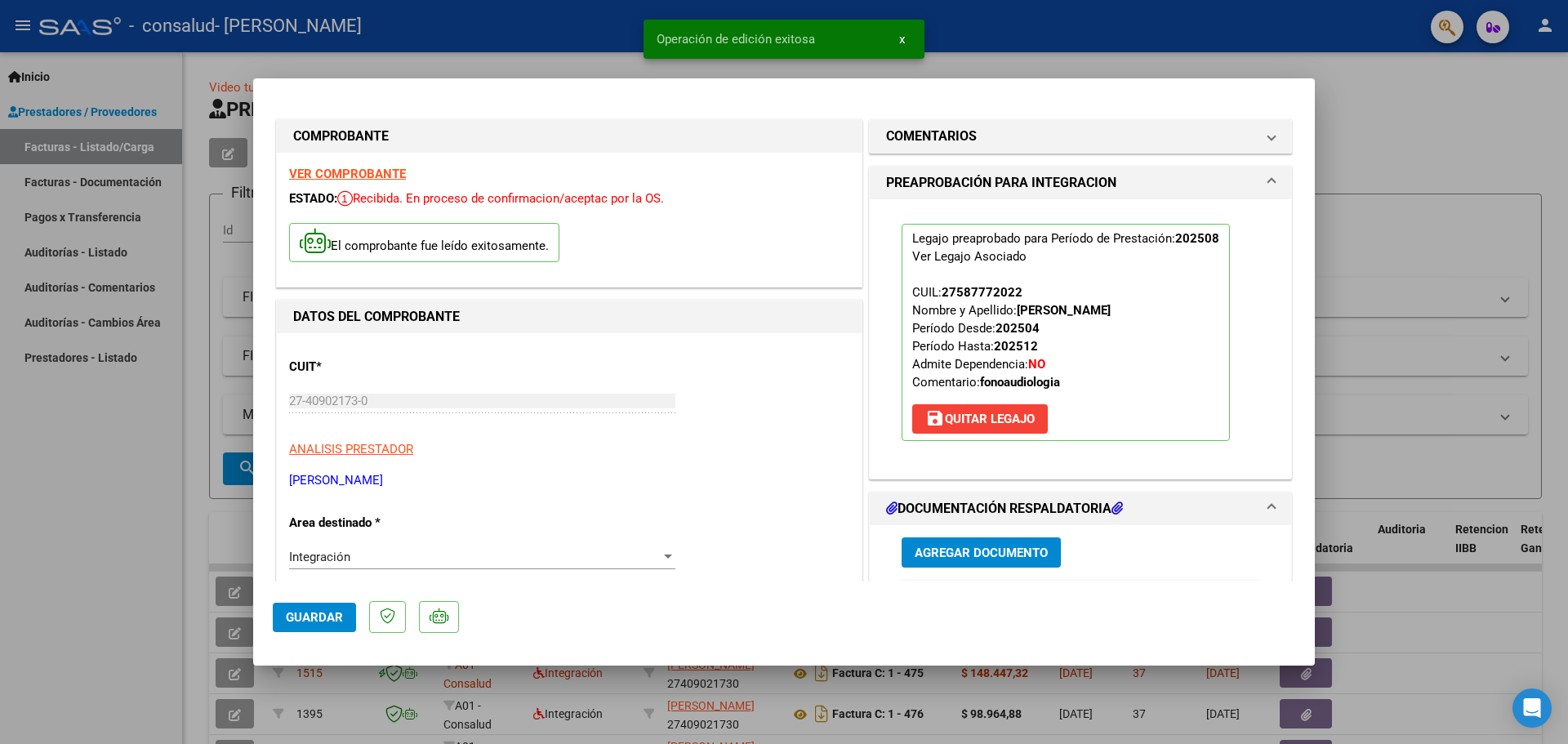
scroll to position [0, 0]
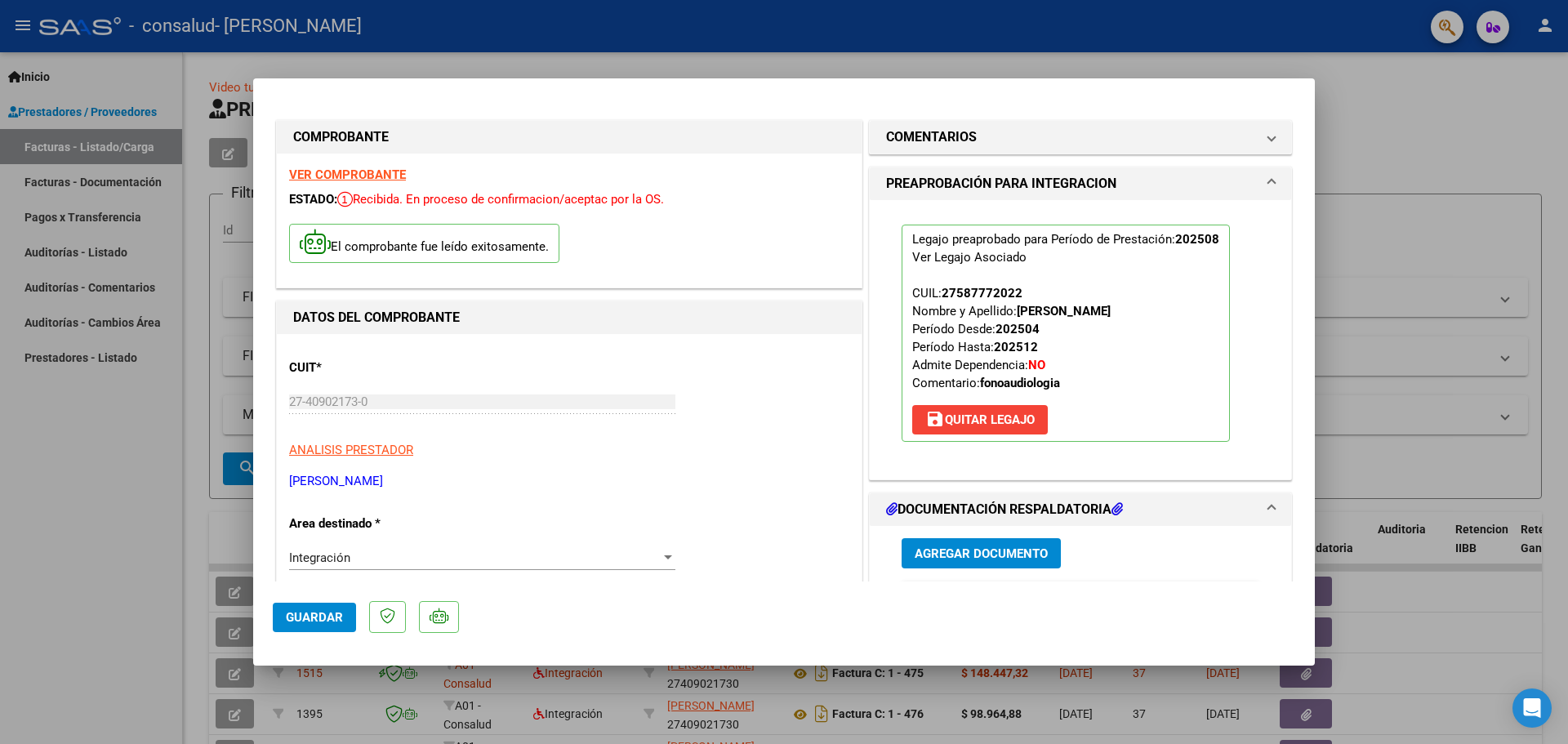
click at [1448, 106] on div at bounding box center [784, 372] width 1568 height 744
type input "$ 0,00"
